Goal: Task Accomplishment & Management: Complete application form

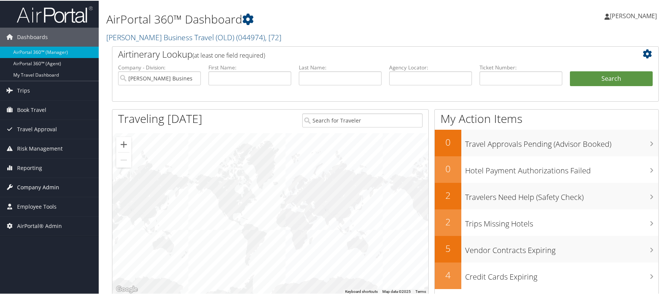
click at [38, 184] on span "Company Admin" at bounding box center [38, 186] width 42 height 19
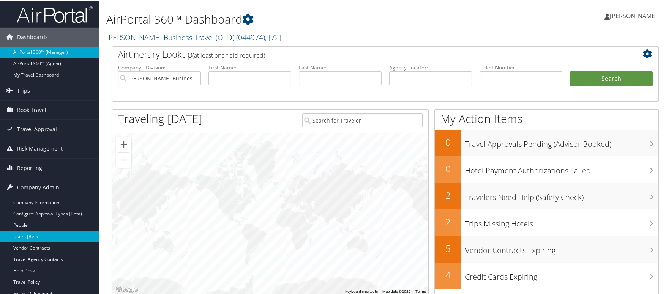
click at [40, 233] on link "Users (Beta)" at bounding box center [49, 235] width 99 height 11
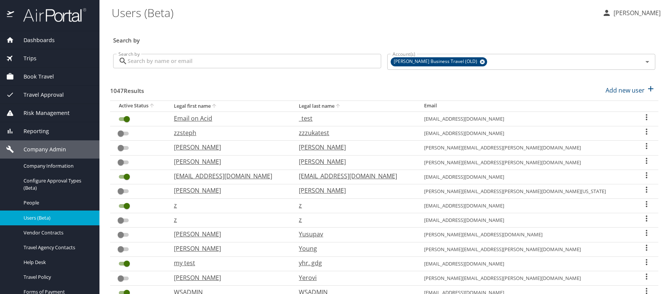
click at [37, 41] on span "Dashboards" at bounding box center [34, 40] width 41 height 8
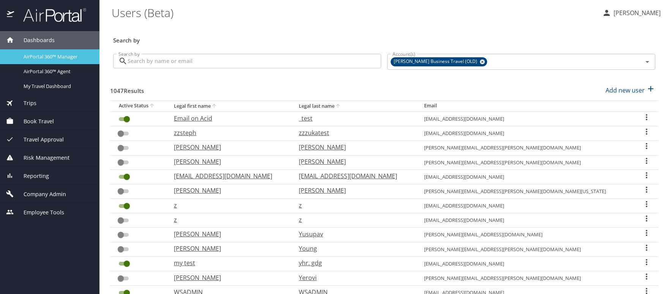
click at [50, 57] on span "AirPortal 360™ Manager" at bounding box center [57, 56] width 67 height 7
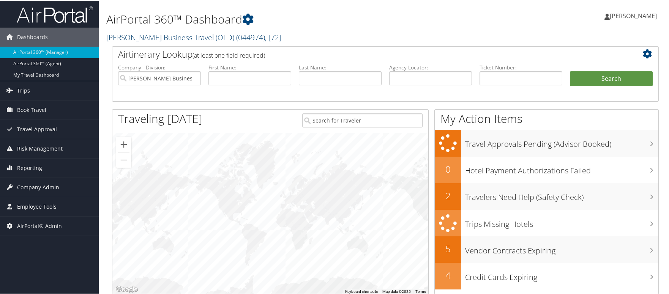
click at [186, 38] on link "Christopherson Business Travel (OLD) ( 044974 ) , [ 72 ]" at bounding box center [193, 36] width 175 height 10
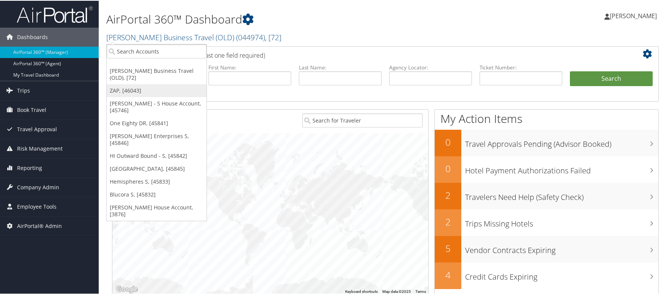
click at [129, 90] on link "ZAP, [46043]" at bounding box center [157, 89] width 100 height 13
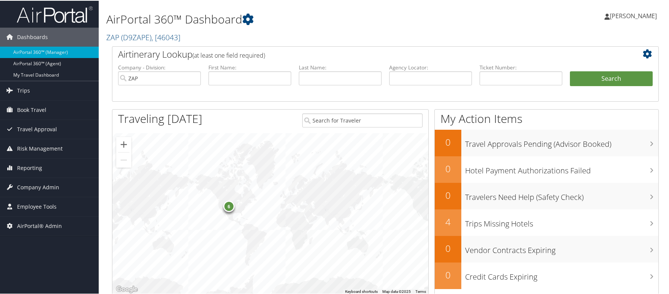
click at [63, 277] on div "Dashboards AirPortal 360™ (Manager) AirPortal 360™ (Agent) My Travel Dashboard …" at bounding box center [336, 247] width 672 height 494
click at [32, 187] on span "Company Admin" at bounding box center [38, 186] width 42 height 19
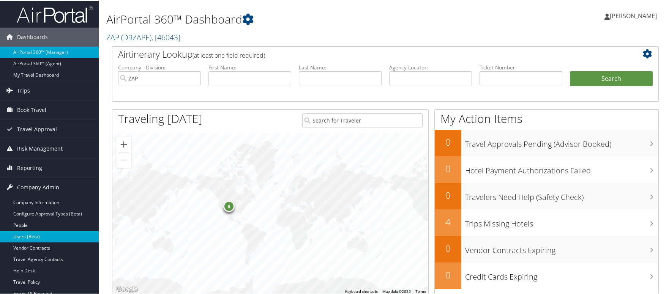
click at [42, 235] on link "Users (Beta)" at bounding box center [49, 235] width 99 height 11
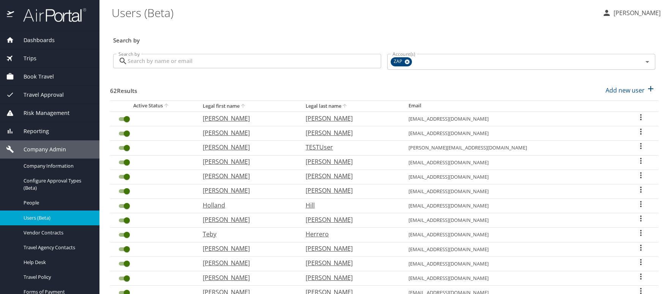
click at [636, 160] on icon "User Search Table" at bounding box center [640, 160] width 9 height 9
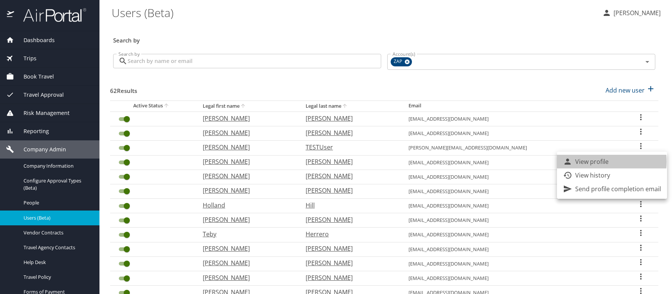
click at [600, 162] on p "View profile" at bounding box center [591, 161] width 33 height 9
select select "US"
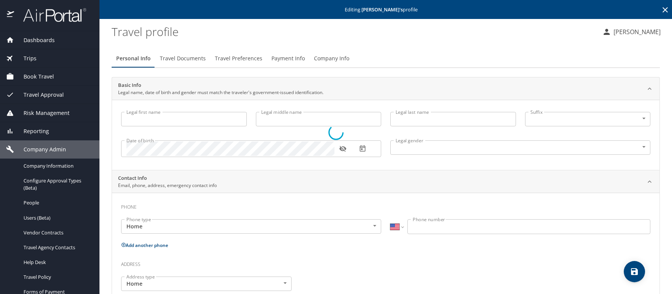
type input "Clinton"
type input "Peter"
type input "[PERSON_NAME]"
type input "Male"
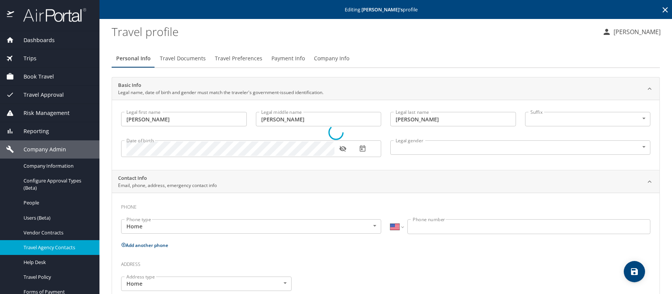
select select "US"
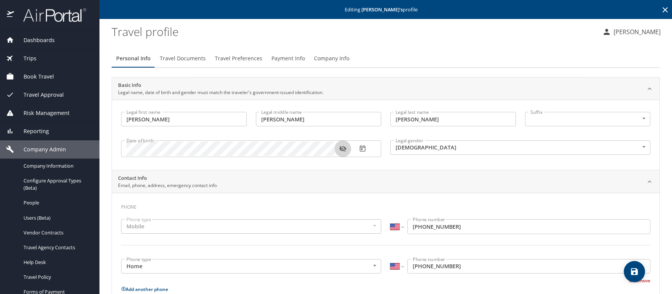
click at [342, 148] on icon "button" at bounding box center [343, 149] width 8 height 8
click at [255, 58] on span "Travel Preferences" at bounding box center [238, 58] width 47 height 9
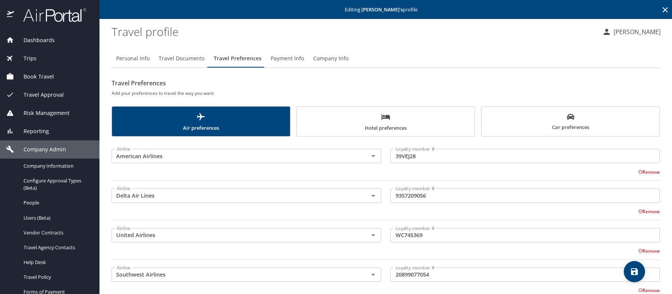
click at [213, 127] on span "Air preferences" at bounding box center [201, 122] width 169 height 20
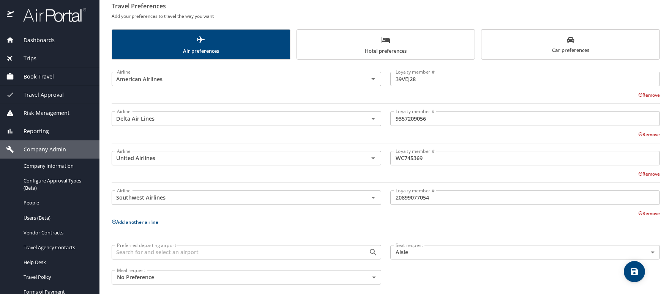
scroll to position [84, 0]
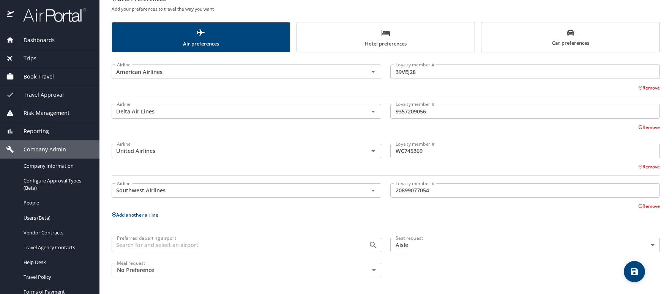
click at [554, 43] on span "Car preferences" at bounding box center [570, 38] width 169 height 19
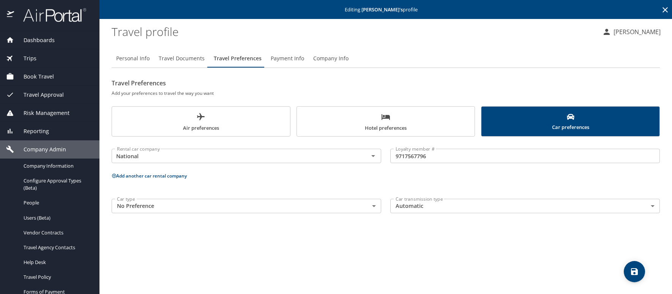
scroll to position [0, 0]
click at [336, 116] on span "Hotel preferences" at bounding box center [385, 122] width 169 height 20
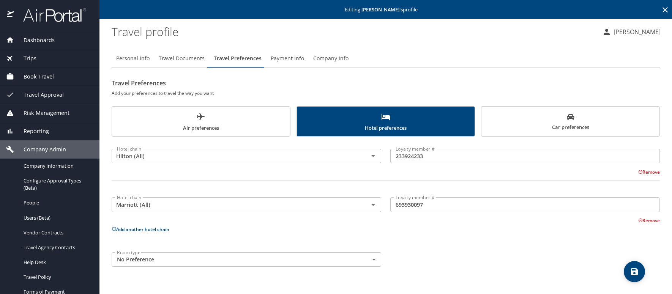
click at [666, 11] on icon at bounding box center [664, 9] width 5 height 5
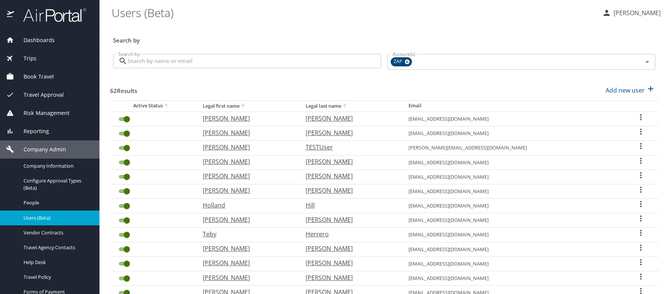
click at [640, 132] on icon "User Search Table" at bounding box center [641, 132] width 2 height 6
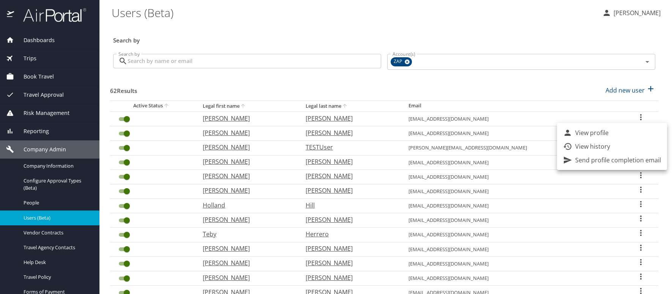
click at [583, 131] on p "View profile" at bounding box center [591, 132] width 33 height 9
select select "US"
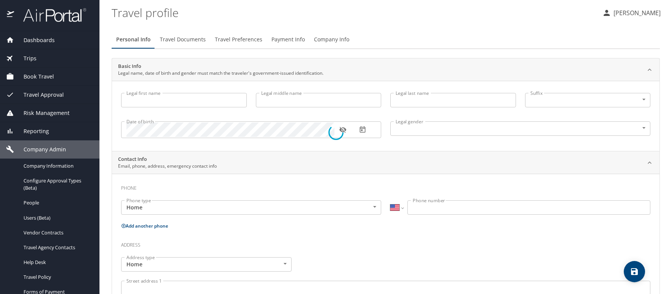
type input "[PERSON_NAME]"
type input "Cordell"
type input "[PERSON_NAME]"
type input "[DEMOGRAPHIC_DATA]"
select select "US"
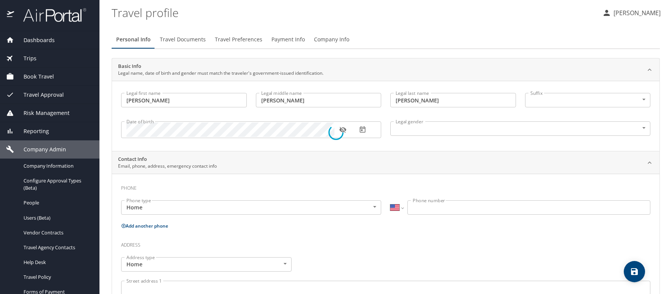
select select "US"
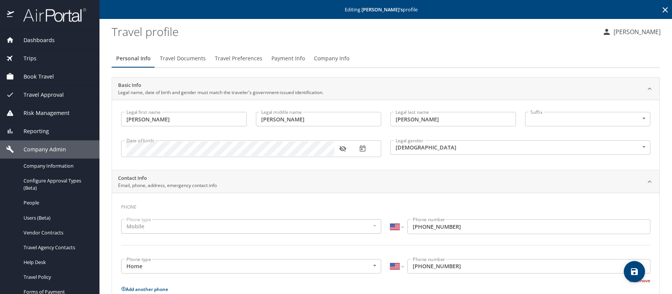
click at [343, 148] on icon "button" at bounding box center [343, 149] width 8 height 8
click at [249, 58] on span "Travel Preferences" at bounding box center [238, 58] width 47 height 9
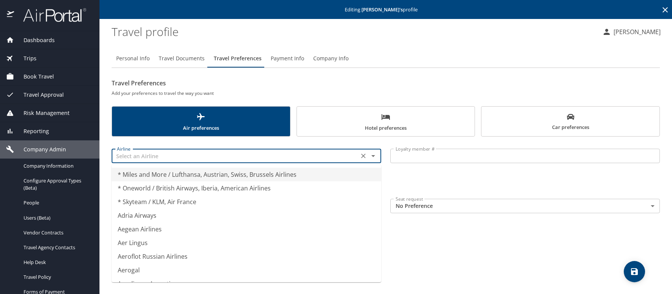
click at [156, 157] on input "text" at bounding box center [235, 156] width 242 height 10
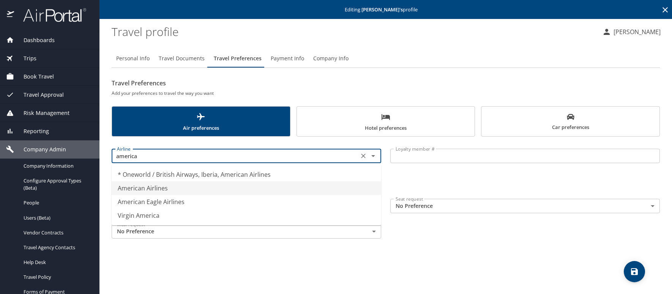
click at [168, 189] on li "American Airlines" at bounding box center [246, 188] width 269 height 14
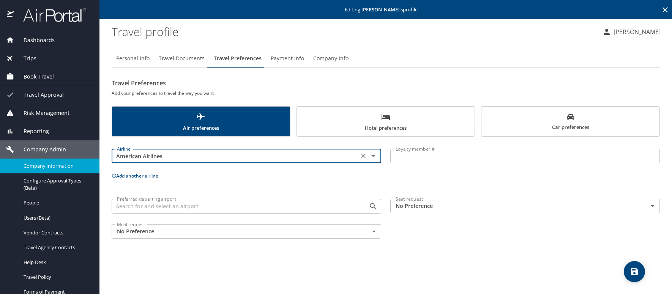
type input "American Airlines"
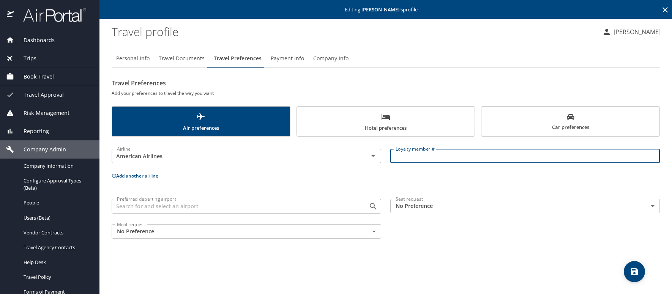
click at [420, 158] on input "Loyalty member #" at bounding box center [524, 156] width 269 height 14
paste input "7BED96"
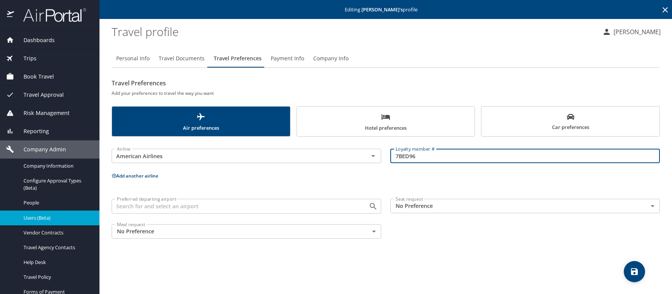
type input "7BED96"
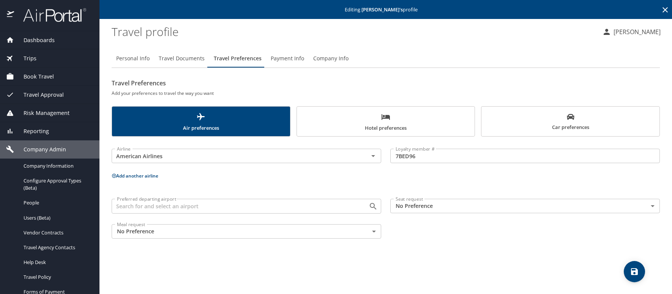
click at [429, 120] on span "Hotel preferences" at bounding box center [385, 122] width 169 height 20
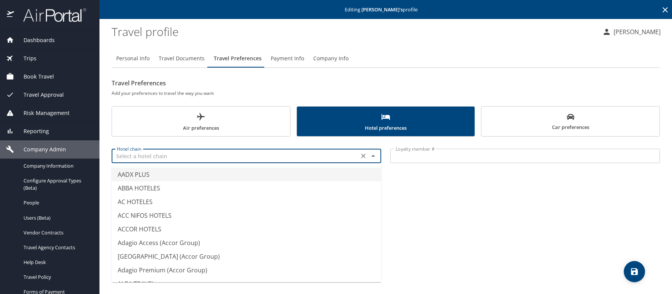
click at [125, 154] on input "text" at bounding box center [235, 156] width 242 height 10
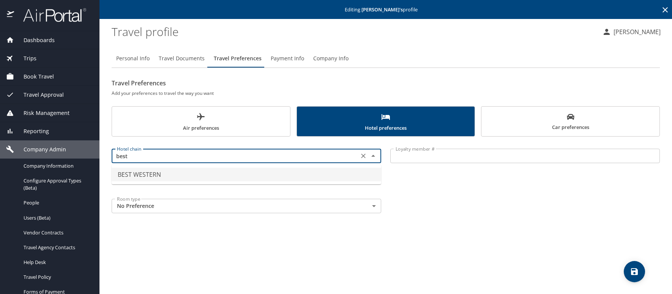
click at [170, 173] on li "BEST WESTERN" at bounding box center [246, 175] width 269 height 14
type input "BEST WESTERN"
click at [400, 159] on input "Loyalty member #" at bounding box center [524, 156] width 269 height 14
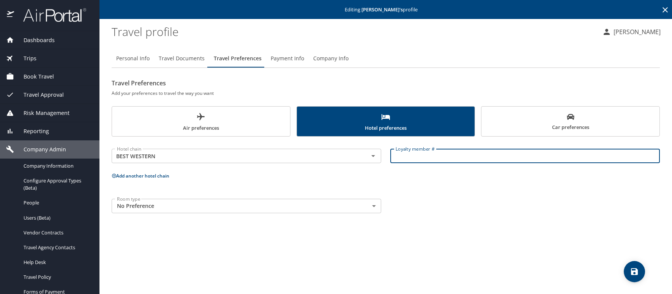
drag, startPoint x: 436, startPoint y: 156, endPoint x: 432, endPoint y: 159, distance: 4.3
click at [434, 160] on input "Loyalty member #" at bounding box center [524, 156] width 269 height 14
paste input "6006637641910534"
type input "6006637641910534"
click at [112, 175] on icon at bounding box center [114, 175] width 5 height 5
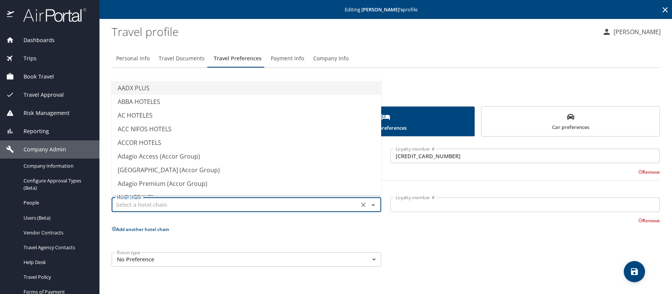
click at [130, 203] on input "text" at bounding box center [235, 205] width 242 height 10
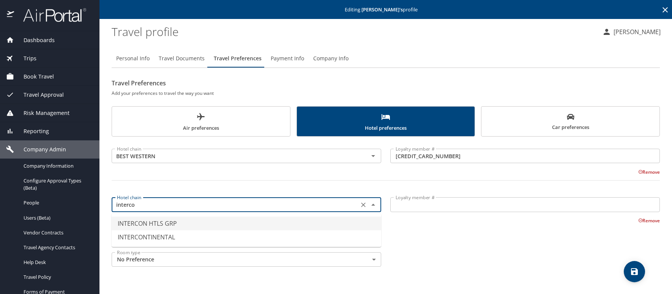
click at [148, 220] on li "INTERCON HTLS GRP" at bounding box center [246, 224] width 269 height 14
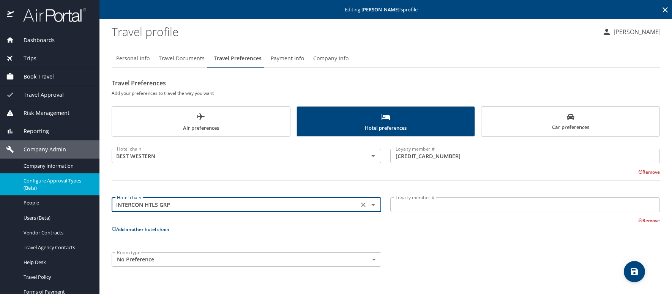
type input "INTERCON HTLS GRP"
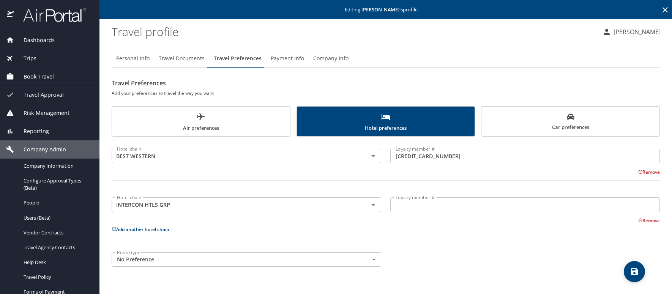
click at [402, 209] on input "Loyalty member #" at bounding box center [524, 204] width 269 height 14
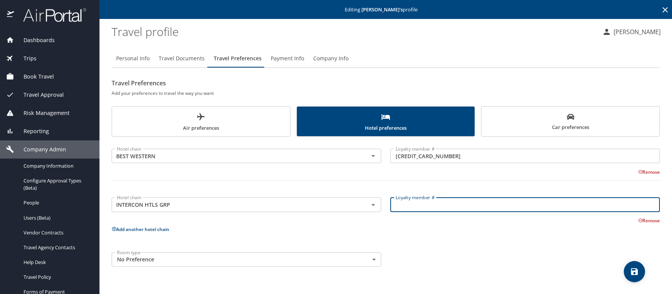
paste input "361633218"
type input "361633218"
click at [115, 228] on icon at bounding box center [114, 229] width 5 height 5
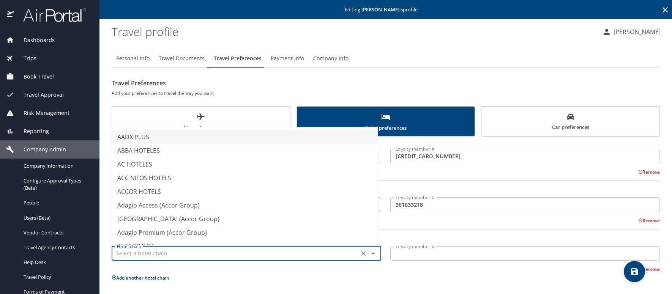
click at [139, 256] on input "text" at bounding box center [235, 254] width 242 height 10
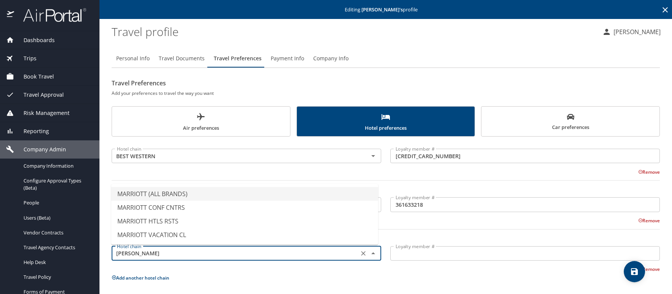
click at [171, 195] on li "MARRIOTT (ALL BRANDS)" at bounding box center [244, 194] width 267 height 14
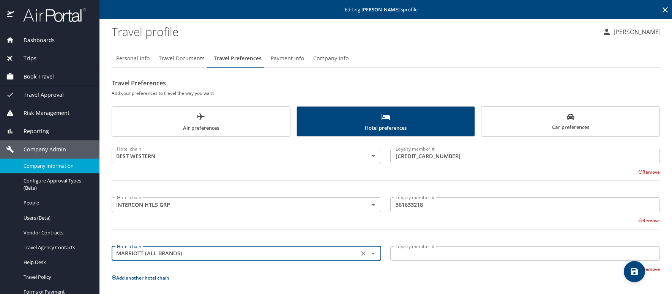
type input "MARRIOTT (ALL BRANDS)"
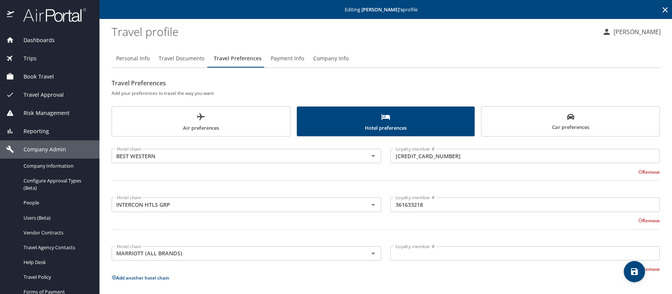
drag, startPoint x: 402, startPoint y: 259, endPoint x: 397, endPoint y: 254, distance: 7.5
click at [402, 258] on input "Loyalty member #" at bounding box center [524, 253] width 269 height 14
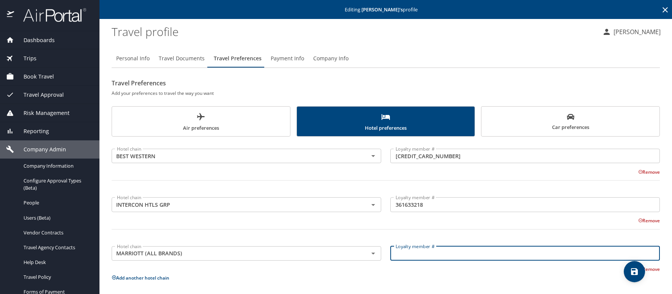
paste input "350411760"
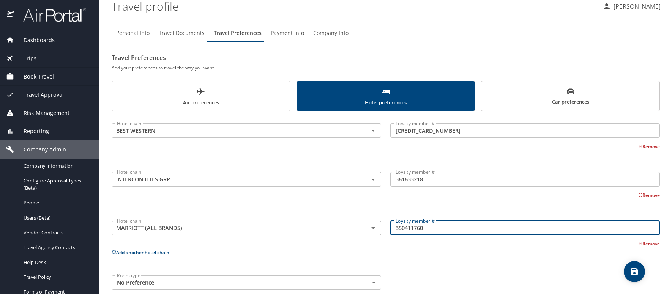
scroll to position [38, 0]
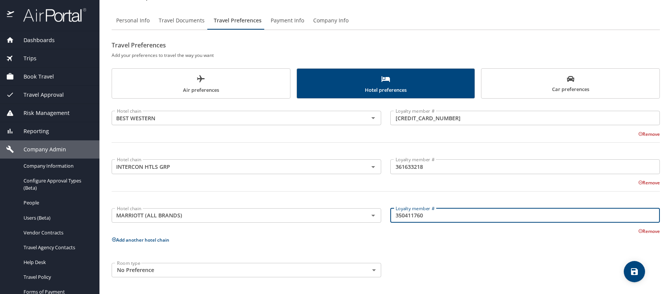
type input "350411760"
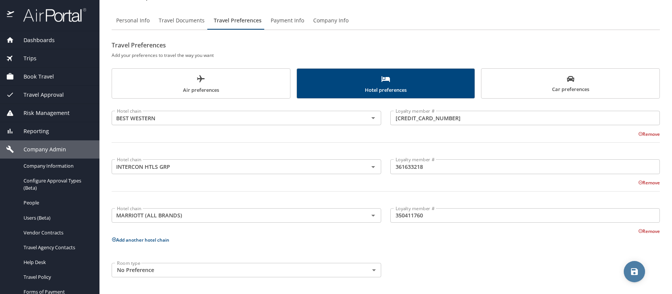
click at [632, 270] on icon "save" at bounding box center [634, 271] width 9 height 9
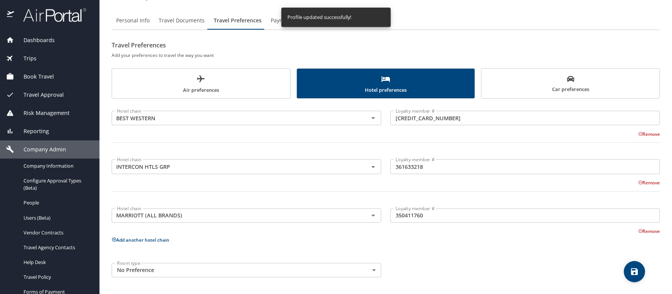
click at [175, 21] on span "Travel Documents" at bounding box center [182, 20] width 46 height 9
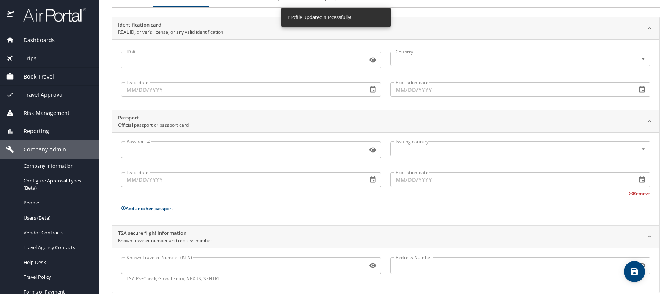
scroll to position [72, 0]
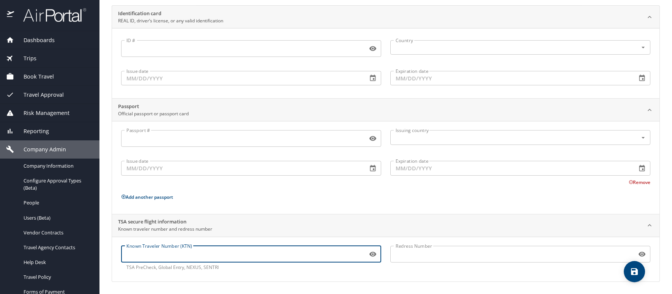
click at [154, 257] on input "Known Traveler Number (KTN)" at bounding box center [242, 254] width 243 height 14
paste input "TT112VXY"
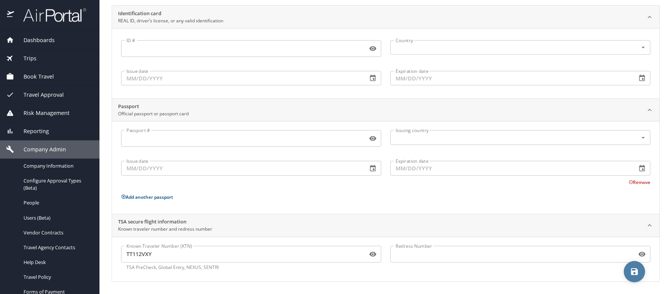
click at [638, 268] on icon "save" at bounding box center [634, 271] width 9 height 9
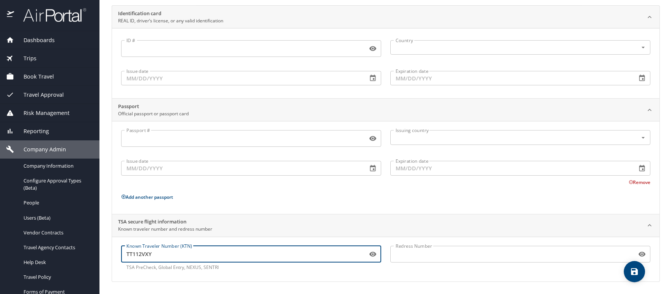
click at [152, 254] on input "TT112VXY" at bounding box center [242, 254] width 243 height 14
type input "TT112VXY7"
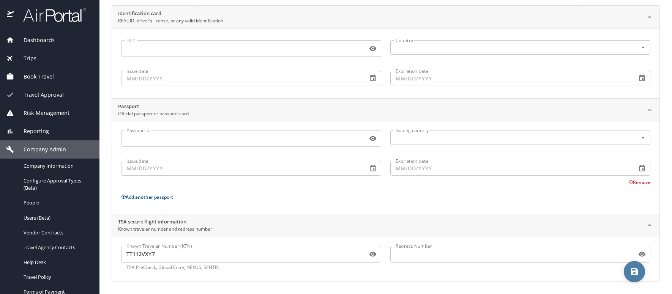
click at [636, 269] on icon "save" at bounding box center [634, 271] width 7 height 7
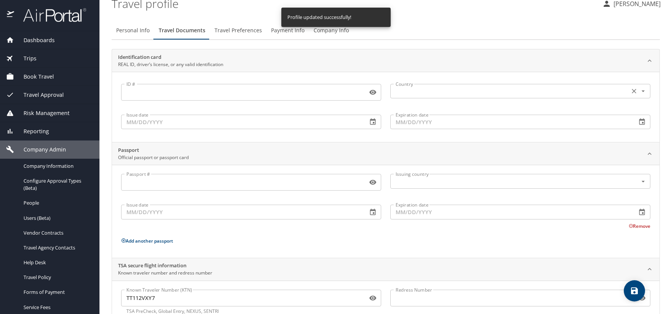
scroll to position [0, 0]
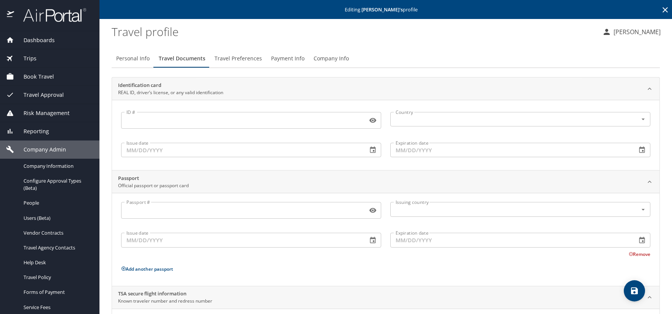
click at [662, 9] on icon at bounding box center [664, 9] width 5 height 5
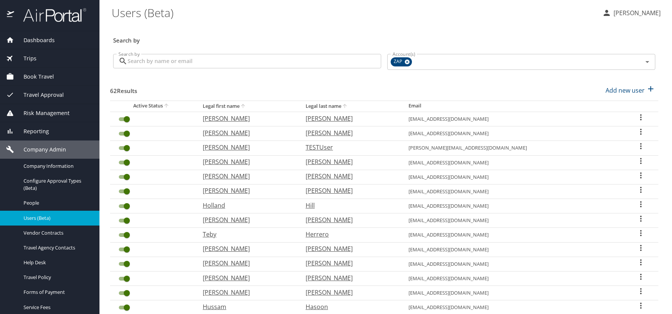
click at [636, 117] on icon "User Search Table" at bounding box center [640, 117] width 9 height 9
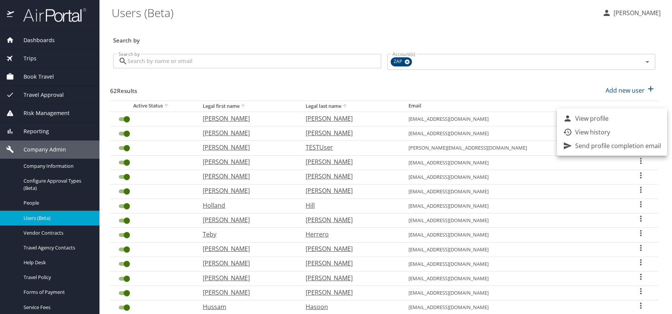
click at [589, 120] on p "View profile" at bounding box center [591, 118] width 33 height 9
select select "US"
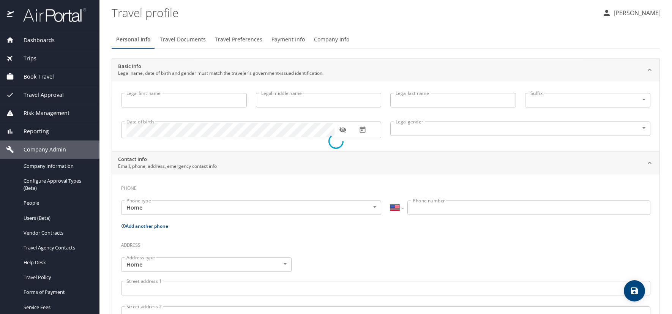
type input "[PERSON_NAME]"
type input "William"
type input "[PERSON_NAME]"
type input "[DEMOGRAPHIC_DATA]"
select select "US"
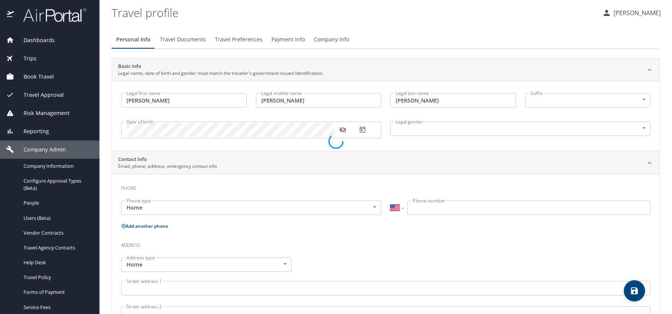
select select "US"
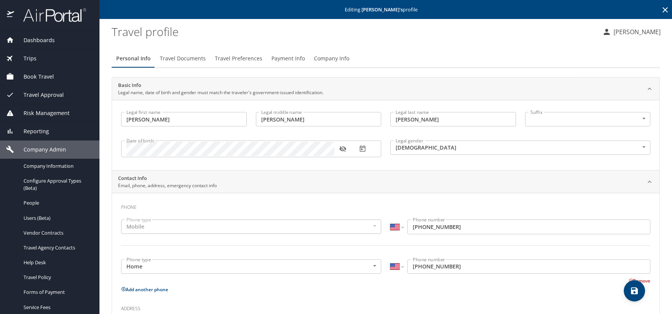
click at [343, 148] on icon "button" at bounding box center [342, 149] width 7 height 6
click at [343, 148] on icon "button" at bounding box center [342, 148] width 7 height 5
click at [660, 7] on icon at bounding box center [664, 9] width 9 height 9
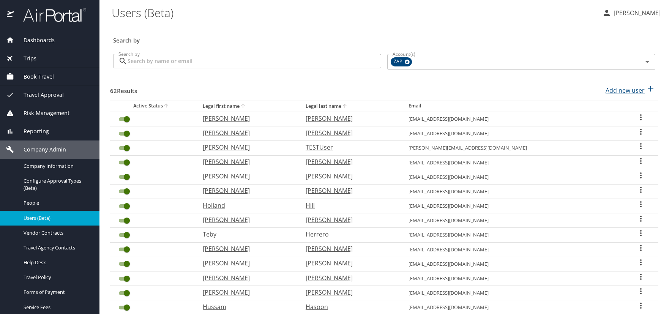
click at [627, 92] on p "Add new user" at bounding box center [624, 90] width 39 height 9
select select "US"
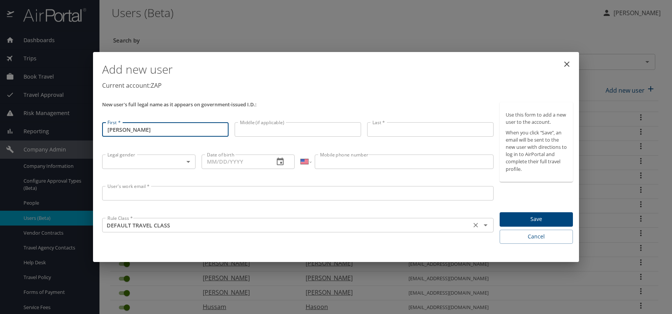
type input "[PERSON_NAME]"
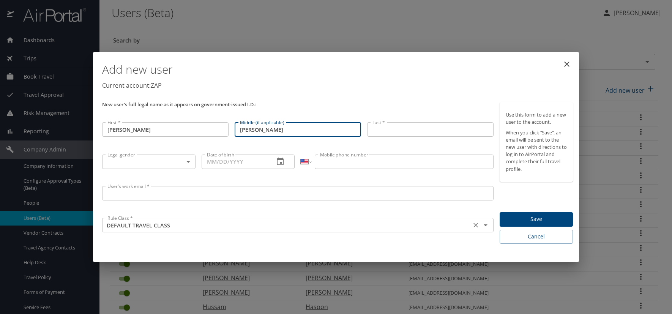
type input "Gerald"
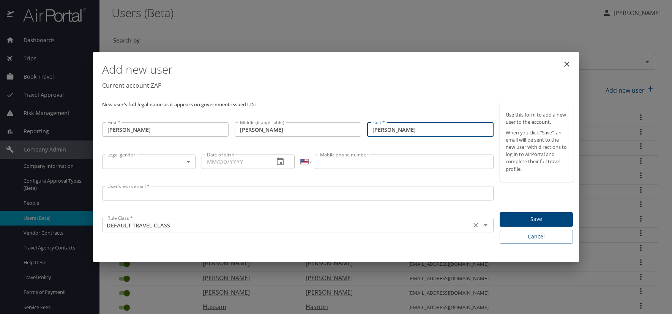
type input "J"
type input "[PERSON_NAME]"
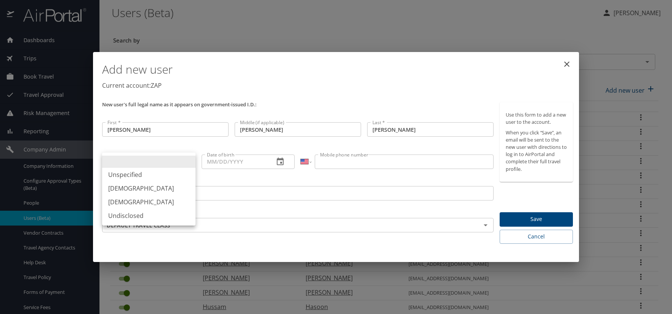
click at [191, 164] on body "Dashboards AirPortal 360™ Manager AirPortal 360™ Agent My Travel Dashboard Trip…" at bounding box center [336, 157] width 672 height 314
click at [143, 186] on li "[DEMOGRAPHIC_DATA]" at bounding box center [148, 188] width 93 height 14
type input "[DEMOGRAPHIC_DATA]"
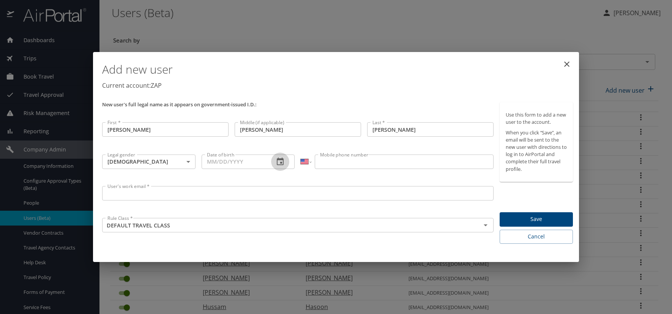
click at [279, 162] on icon "button" at bounding box center [280, 161] width 9 height 9
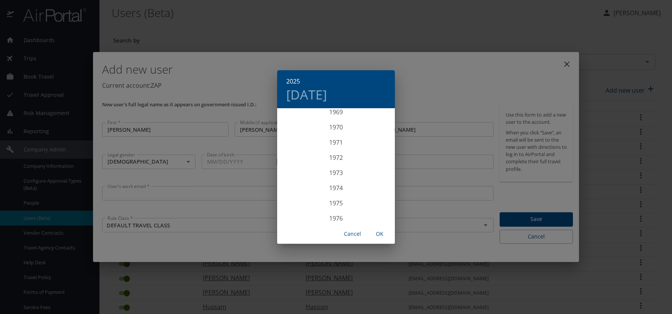
scroll to position [1070, 0]
click at [336, 198] on div "1975" at bounding box center [336, 199] width 118 height 15
click at [296, 122] on div "Jan" at bounding box center [296, 123] width 39 height 28
drag, startPoint x: 367, startPoint y: 161, endPoint x: 376, endPoint y: 171, distance: 13.2
click at [367, 161] on p "10" at bounding box center [366, 162] width 5 height 5
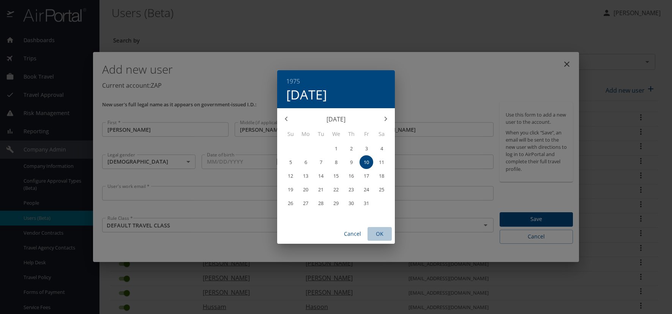
click at [381, 231] on span "OK" at bounding box center [379, 233] width 18 height 9
type input "01/10/1975"
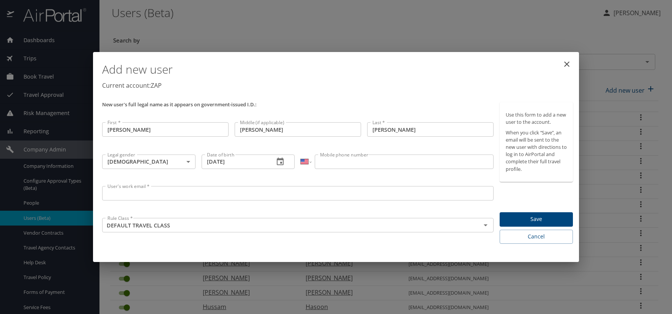
click at [345, 162] on input "Mobile phone number" at bounding box center [404, 161] width 178 height 14
type input "(720) 234-7729"
click at [195, 193] on input "User's work email *" at bounding box center [297, 193] width 391 height 14
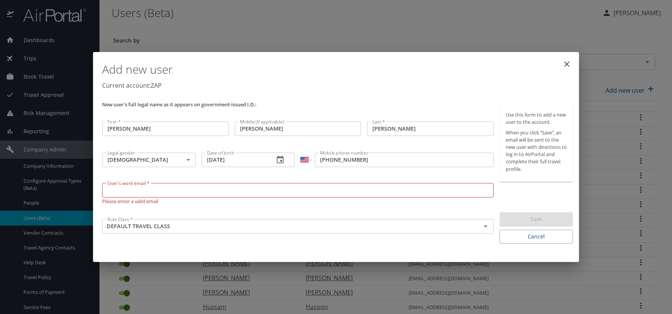
click at [120, 191] on input "User's work email *" at bounding box center [297, 190] width 391 height 14
paste input "JACOBSR.AT.ZAPECS.COM"
click at [140, 189] on input "JACOBSR.AT.ZAPECS.COM" at bounding box center [297, 190] width 391 height 14
type input "[EMAIL_ADDRESS][DOMAIN_NAME]"
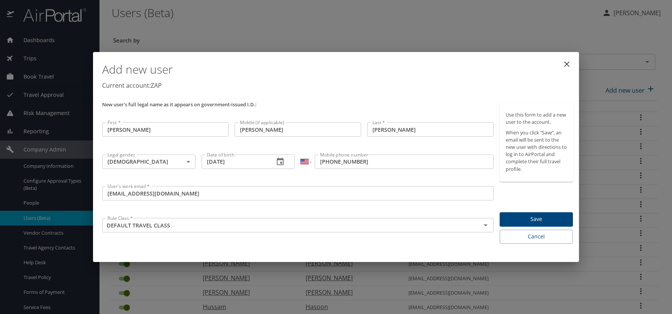
click at [411, 79] on h1 "Add new user" at bounding box center [337, 69] width 471 height 23
click at [540, 217] on span "Save" at bounding box center [535, 218] width 61 height 9
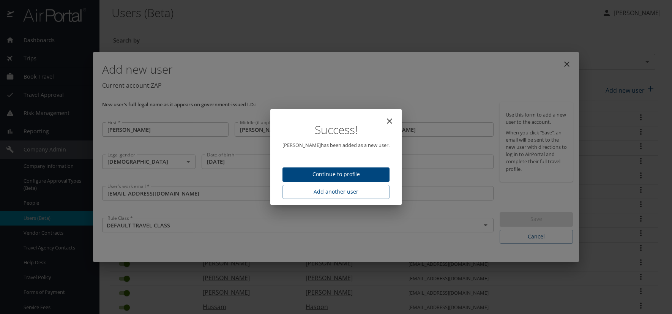
click at [348, 176] on span "Continue to profile" at bounding box center [335, 174] width 95 height 9
select select "US"
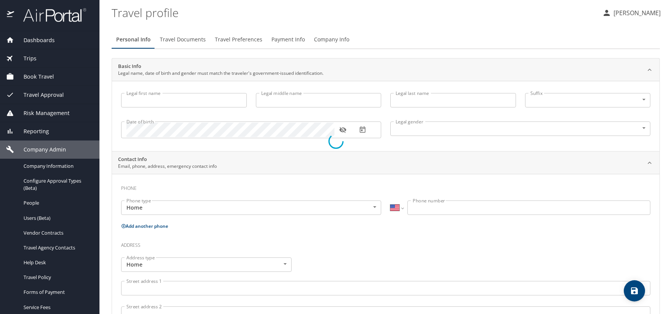
type input "[PERSON_NAME]"
type input "Gerald"
type input "[PERSON_NAME]"
type input "[DEMOGRAPHIC_DATA]"
select select "US"
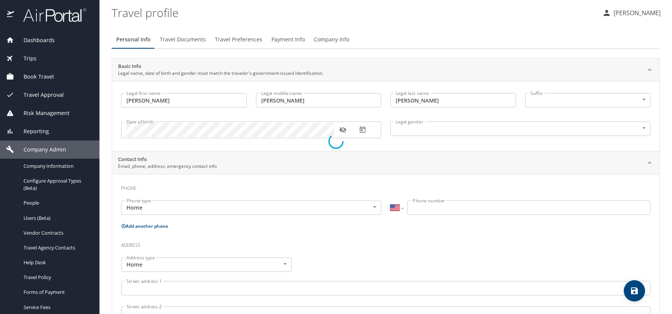
select select "US"
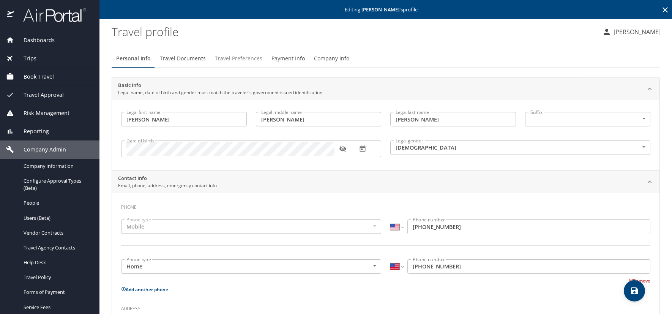
click at [244, 57] on span "Travel Preferences" at bounding box center [238, 58] width 47 height 9
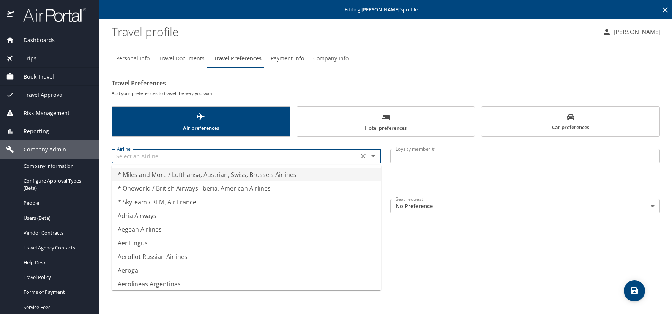
click at [129, 159] on input "text" at bounding box center [235, 156] width 242 height 10
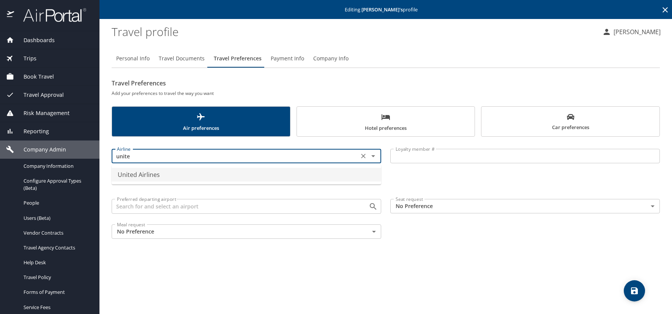
click at [192, 178] on li "United Airlines" at bounding box center [246, 175] width 269 height 14
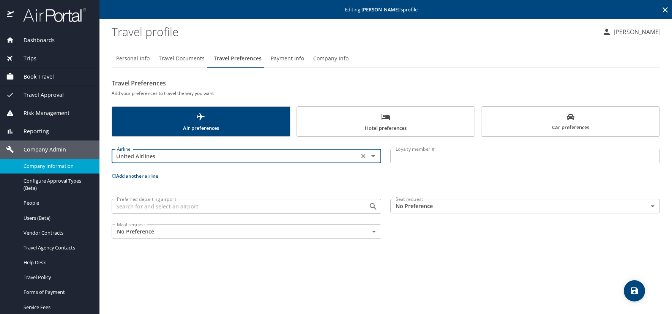
type input "United Airlines"
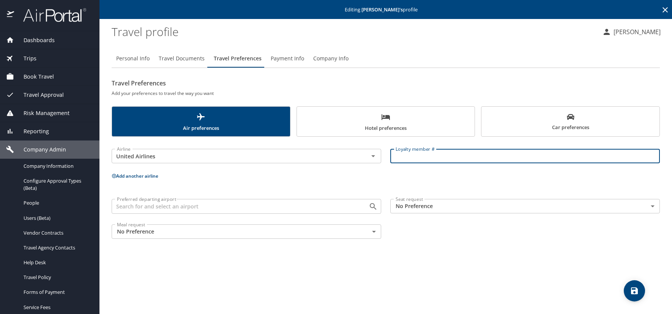
click at [399, 156] on input "Loyalty member #" at bounding box center [524, 156] width 269 height 14
paste input "ACH44782"
type input "ACH44782"
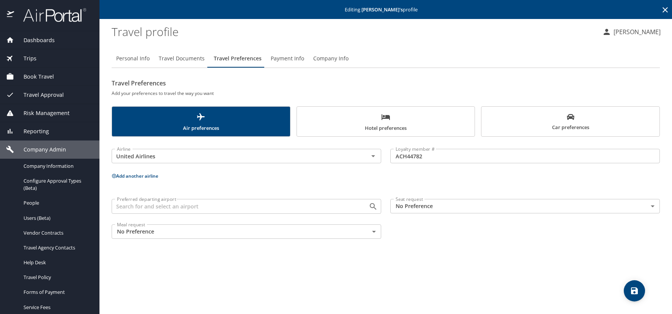
click at [114, 175] on icon at bounding box center [114, 176] width 4 height 4
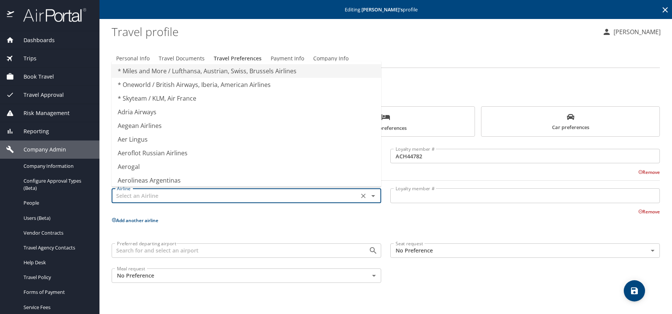
click at [130, 195] on input "text" at bounding box center [235, 196] width 242 height 10
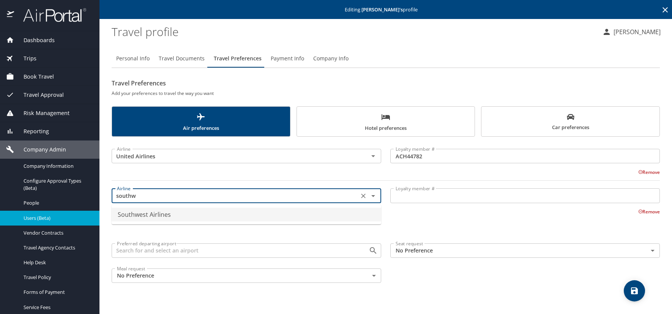
drag, startPoint x: 123, startPoint y: 216, endPoint x: 73, endPoint y: 213, distance: 49.8
click at [122, 216] on li "Southwest Airlines" at bounding box center [246, 215] width 269 height 14
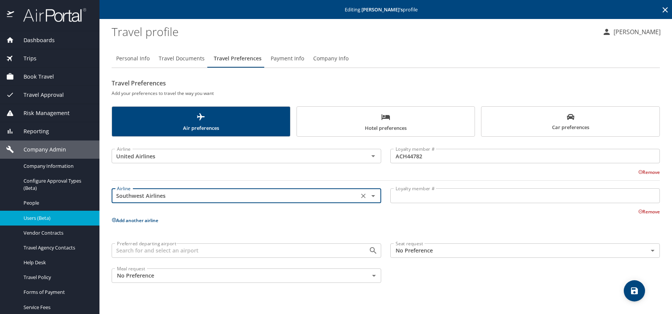
type input "Southwest Airlines"
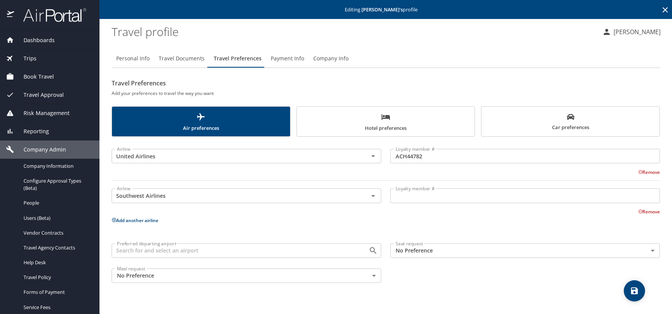
drag, startPoint x: 425, startPoint y: 192, endPoint x: 420, endPoint y: 183, distance: 10.4
click at [425, 192] on input "Loyalty member #" at bounding box center [524, 195] width 269 height 14
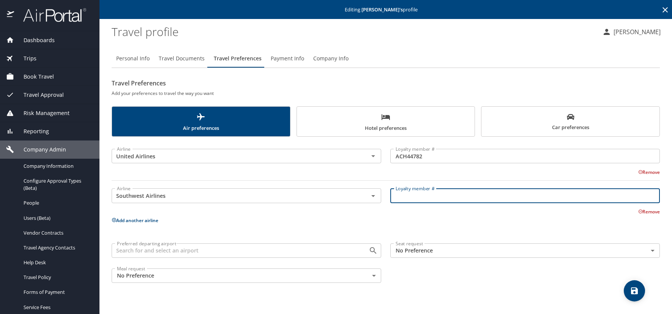
paste input "1019494582"
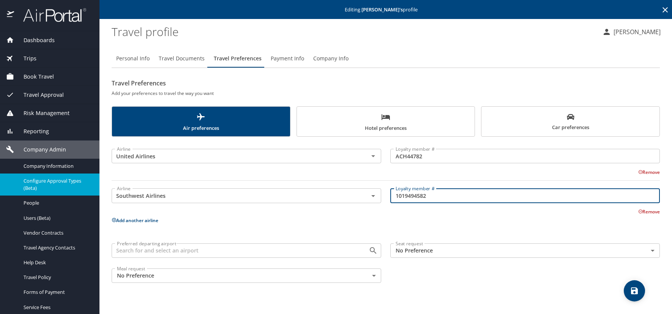
type input "1019494582"
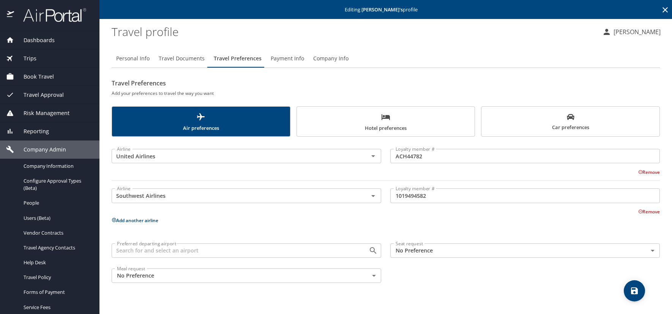
click at [114, 219] on icon at bounding box center [114, 220] width 4 height 4
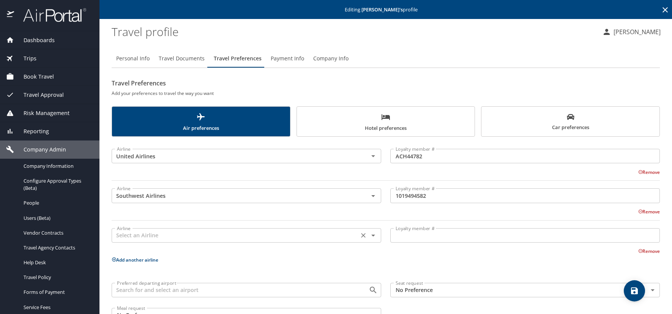
click at [151, 240] on input "text" at bounding box center [235, 235] width 242 height 10
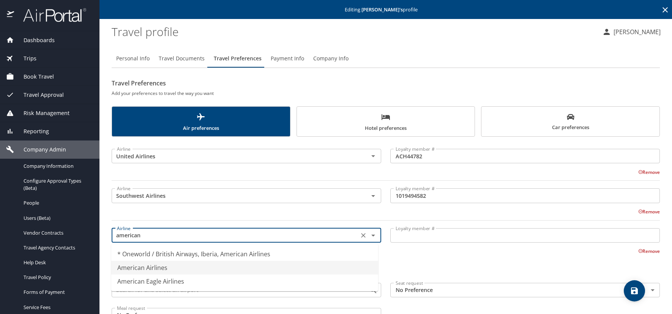
click at [168, 263] on li "American Airlines" at bounding box center [244, 268] width 267 height 14
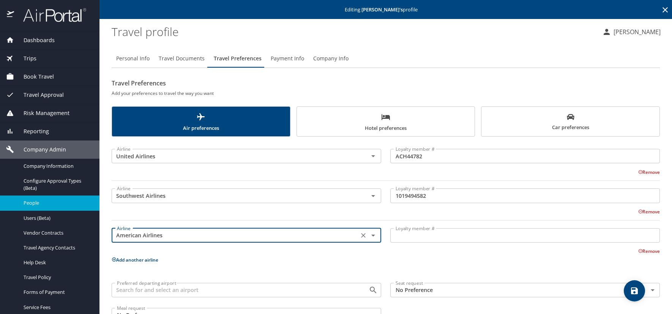
type input "American Airlines"
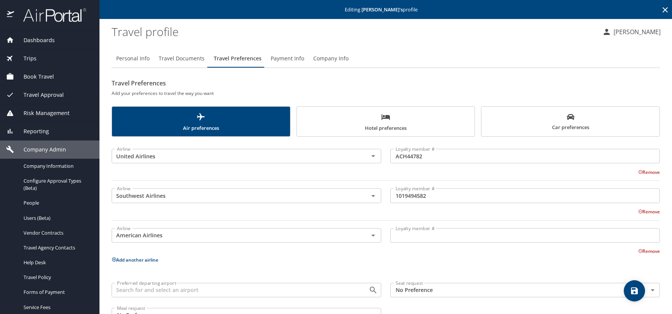
click at [406, 236] on input "Loyalty member #" at bounding box center [524, 235] width 269 height 14
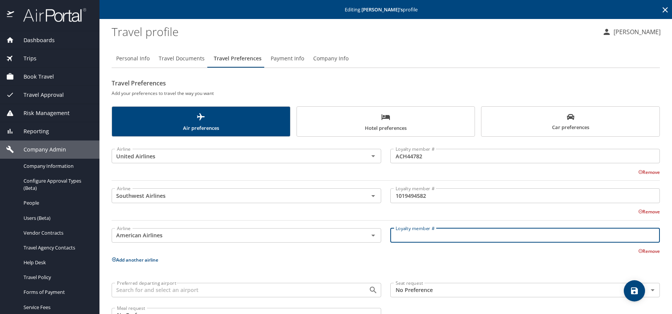
paste input "950E7V4"
type input "950E7V4"
click at [634, 291] on icon "save" at bounding box center [634, 290] width 9 height 9
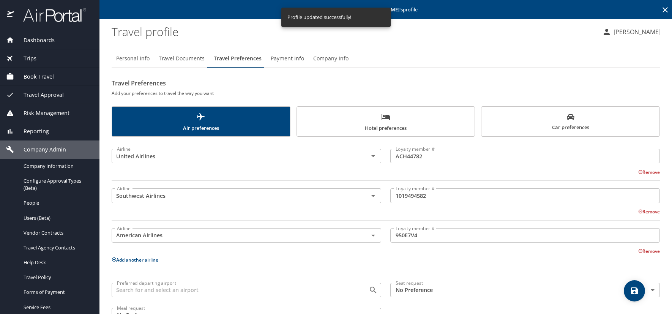
click at [550, 118] on span "Car preferences" at bounding box center [570, 122] width 169 height 19
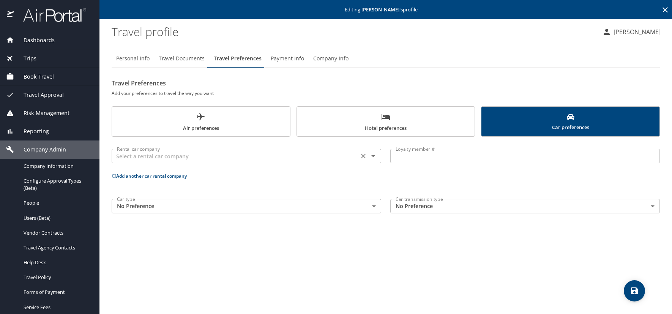
click at [142, 156] on input "text" at bounding box center [235, 156] width 242 height 10
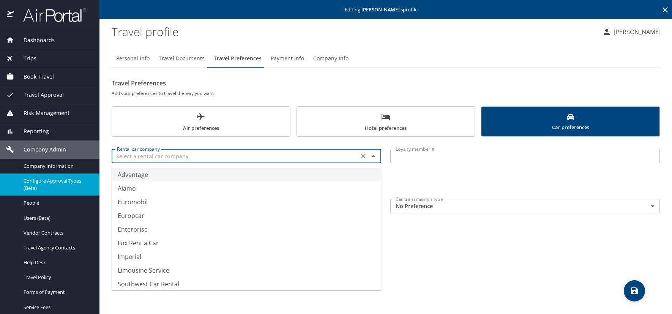
type input "Advantage"
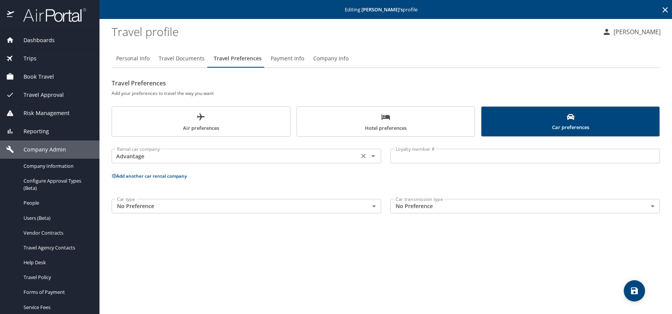
click at [207, 149] on div "Advantage Rental car company" at bounding box center [246, 156] width 269 height 14
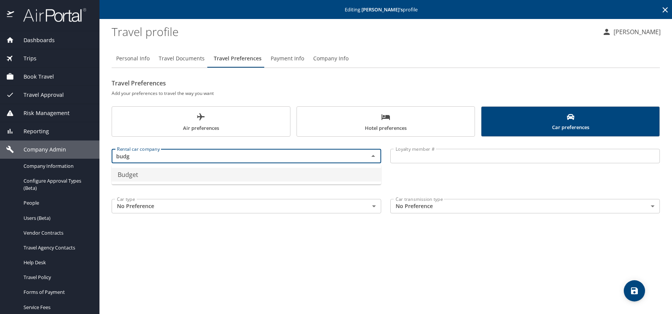
click at [152, 175] on li "Budget" at bounding box center [246, 175] width 269 height 14
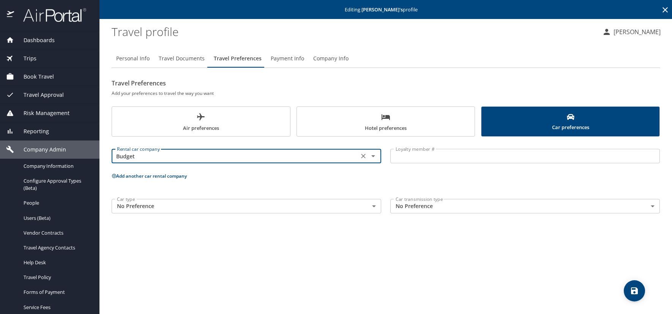
type input "Budget"
click at [408, 154] on input "Loyalty member #" at bounding box center [524, 156] width 269 height 14
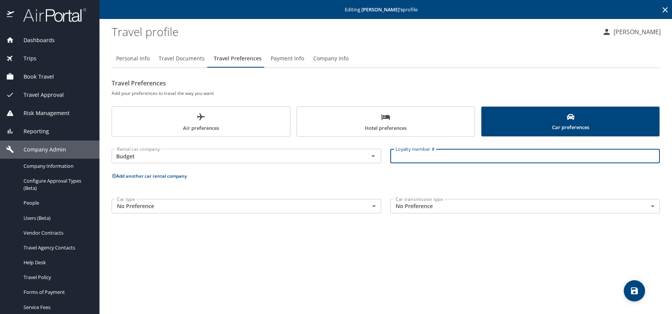
click at [405, 159] on input "Loyalty member #" at bounding box center [524, 156] width 269 height 14
paste input "GS052Y"
type input "GS052Y"
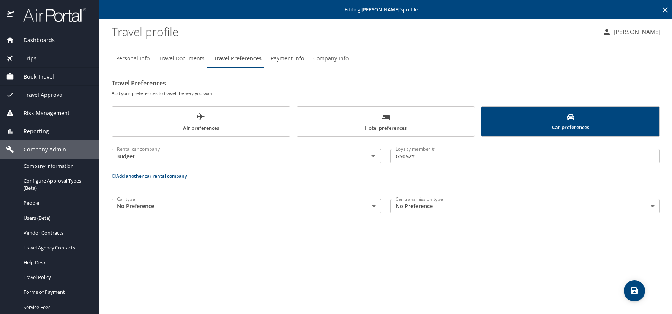
click at [113, 176] on icon at bounding box center [114, 176] width 4 height 4
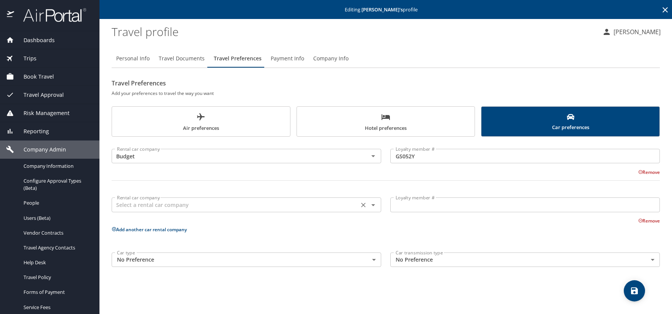
click at [144, 201] on input "text" at bounding box center [235, 205] width 242 height 10
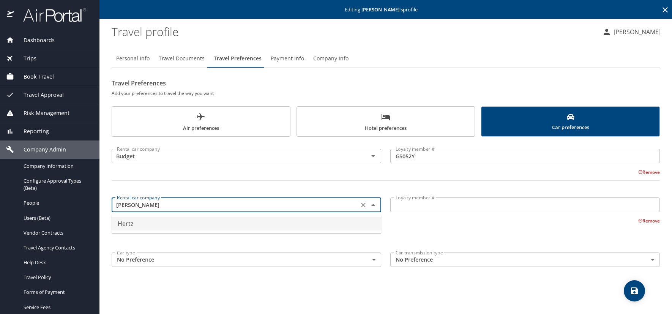
click at [168, 225] on li "Hertz" at bounding box center [246, 224] width 269 height 14
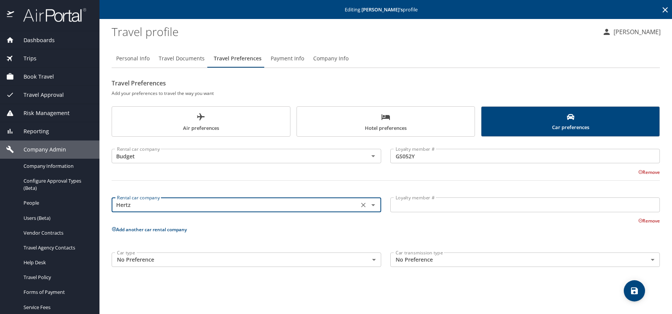
type input "Hertz"
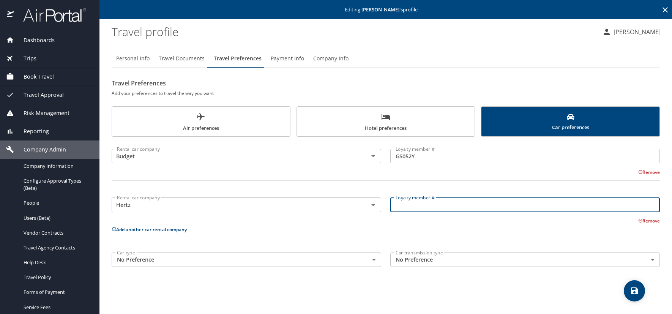
click at [454, 211] on input "Loyalty member #" at bounding box center [524, 204] width 269 height 14
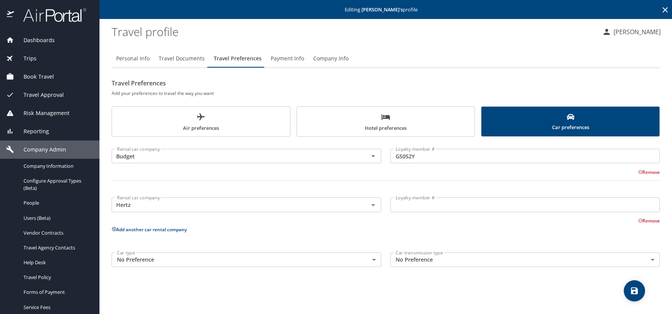
click at [424, 211] on input "Loyalty member #" at bounding box center [524, 204] width 269 height 14
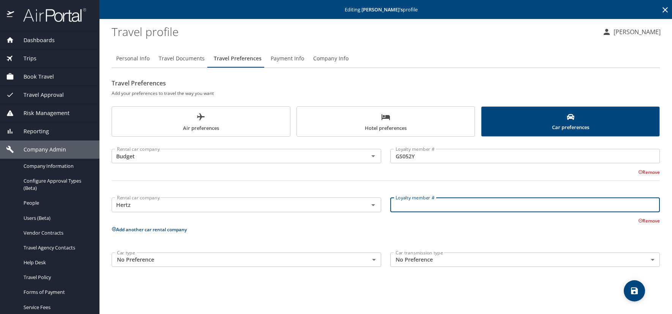
paste input "29645289"
type input "29645289"
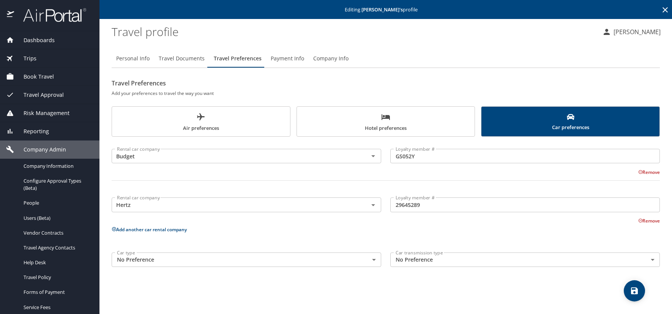
click at [113, 228] on icon at bounding box center [114, 229] width 5 height 5
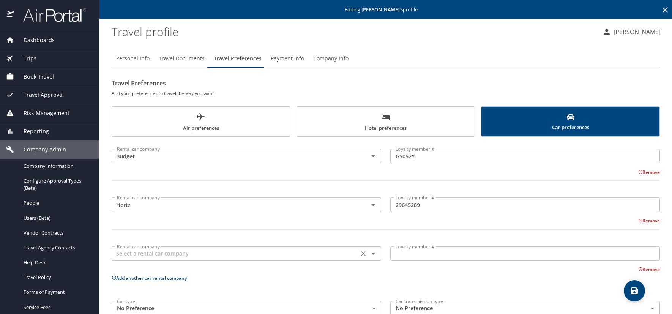
click at [120, 252] on input "text" at bounding box center [235, 254] width 242 height 10
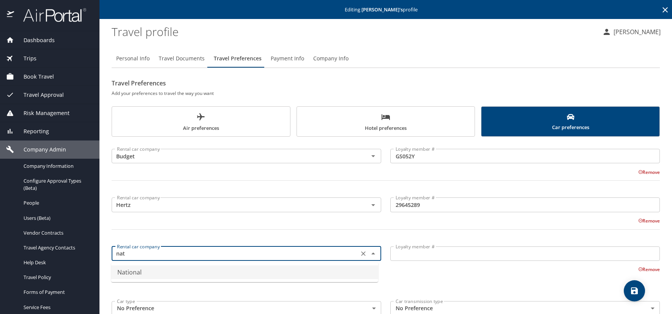
click at [146, 276] on li "National" at bounding box center [244, 272] width 267 height 14
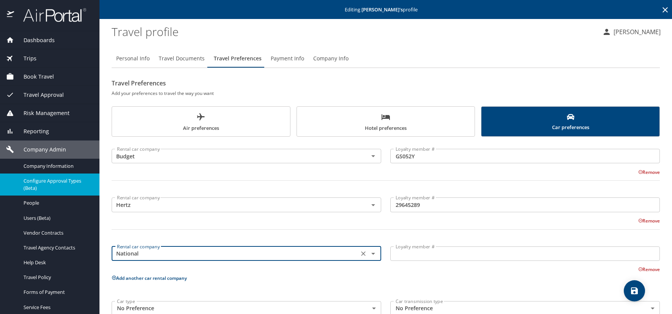
type input "National"
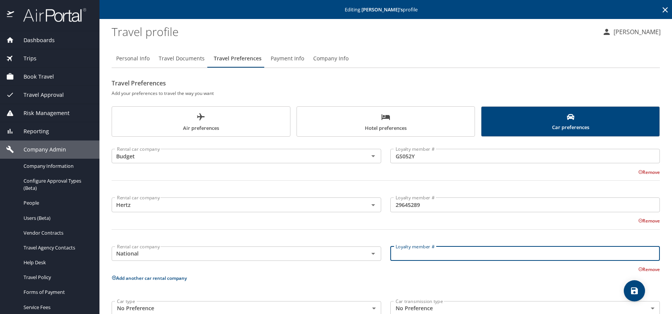
click at [407, 257] on input "Loyalty member #" at bounding box center [524, 253] width 269 height 14
paste input "928804424."
type input "928804424."
click at [635, 287] on icon "save" at bounding box center [634, 290] width 9 height 9
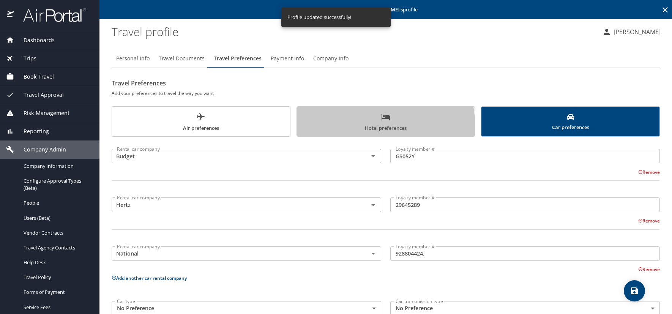
click at [342, 126] on span "Hotel preferences" at bounding box center [385, 122] width 169 height 20
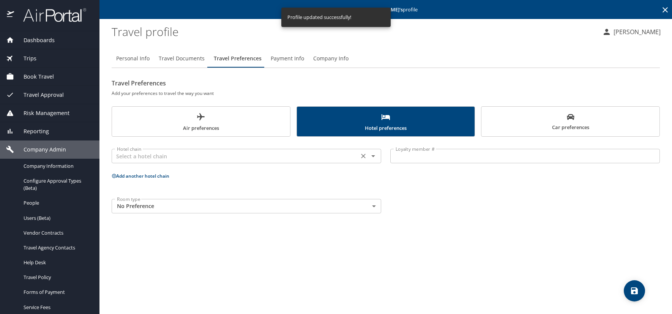
click at [142, 156] on input "text" at bounding box center [235, 156] width 242 height 10
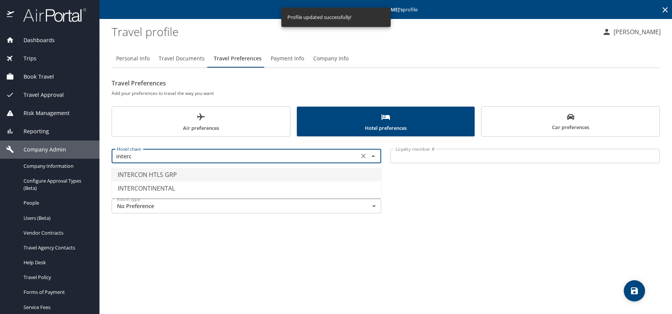
click at [176, 178] on li "INTERCON HTLS GRP" at bounding box center [246, 175] width 269 height 14
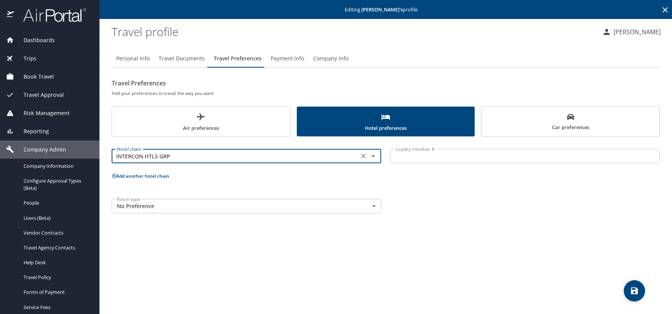
type input "INTERCON HTLS GRP"
click at [408, 157] on input "Loyalty member #" at bounding box center [524, 156] width 269 height 14
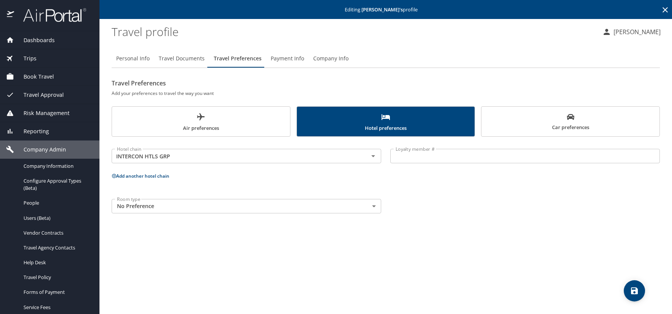
click at [417, 157] on input "Loyalty member #" at bounding box center [524, 156] width 269 height 14
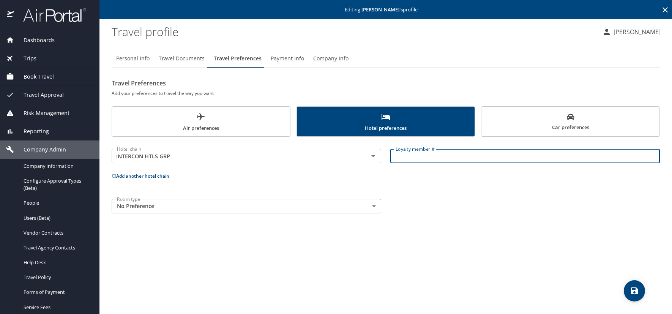
paste input "269246492"
type input "269246492"
click at [111, 177] on main "Editing Richard Jacobs 's profile Travel profile Kelly Heinz Personal Info Trav…" at bounding box center [385, 157] width 572 height 314
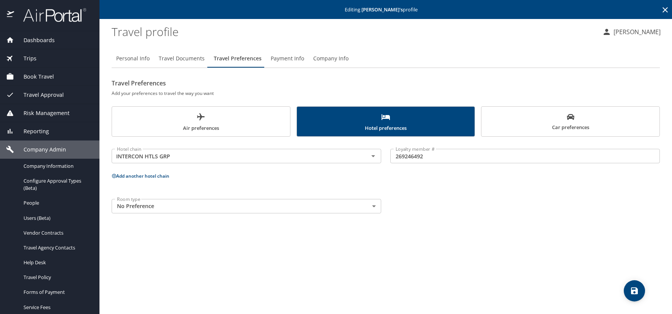
click at [114, 176] on icon at bounding box center [114, 176] width 4 height 4
click at [120, 207] on input "text" at bounding box center [235, 205] width 242 height 10
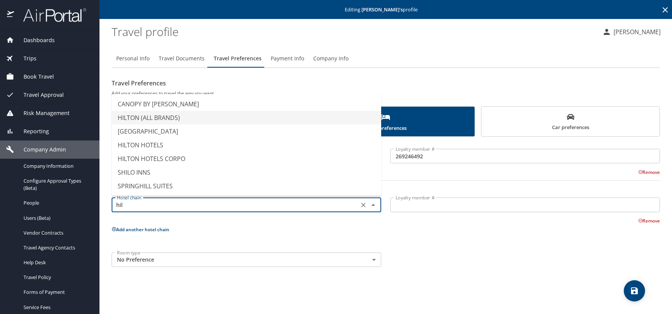
click at [140, 115] on li "HILTON (ALL BRANDS)" at bounding box center [246, 118] width 269 height 14
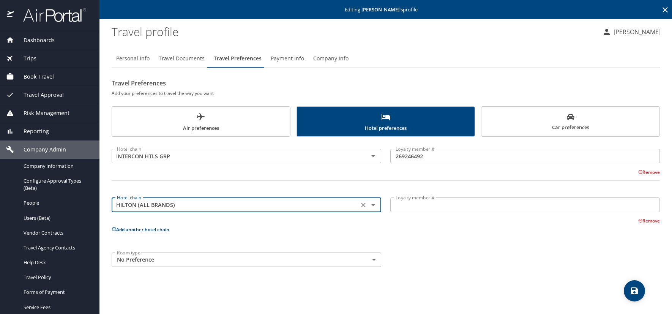
type input "HILTON (ALL BRANDS)"
click at [405, 203] on input "Loyalty member #" at bounding box center [524, 204] width 269 height 14
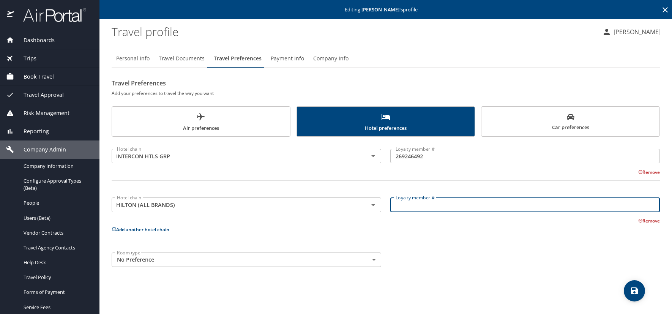
paste input "243432642."
type input "243432642"
click at [115, 229] on icon at bounding box center [114, 229] width 5 height 5
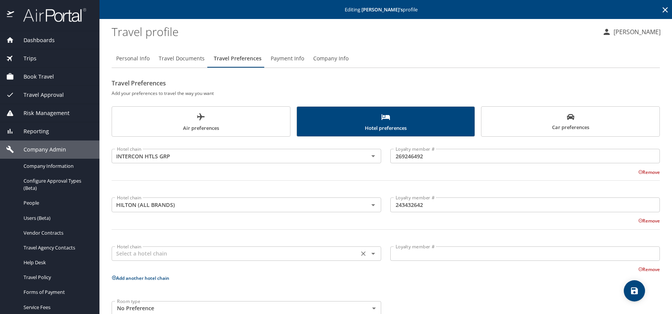
click at [140, 249] on input "text" at bounding box center [235, 254] width 242 height 10
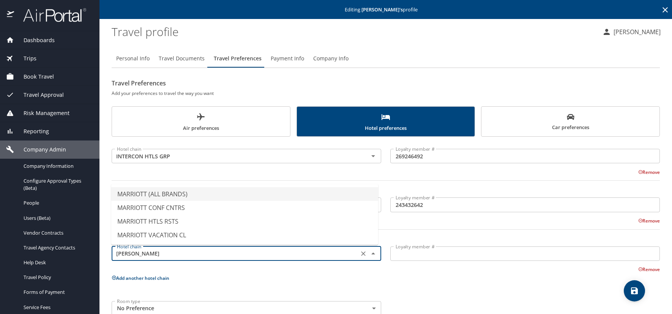
drag, startPoint x: 177, startPoint y: 194, endPoint x: 196, endPoint y: 214, distance: 27.4
click at [179, 195] on li "MARRIOTT (ALL BRANDS)" at bounding box center [244, 194] width 267 height 14
type input "MARRIOTT (ALL BRANDS)"
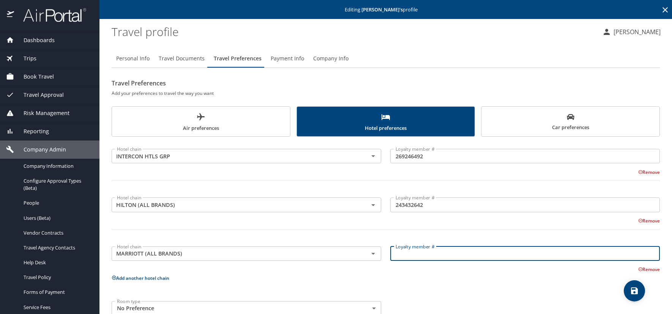
click at [402, 257] on input "Loyalty member #" at bounding box center [524, 253] width 269 height 14
click at [398, 257] on input "Loyalty member #" at bounding box center [524, 253] width 269 height 14
paste input "214371990"
type input "214371990"
click at [636, 291] on icon "save" at bounding box center [634, 290] width 7 height 7
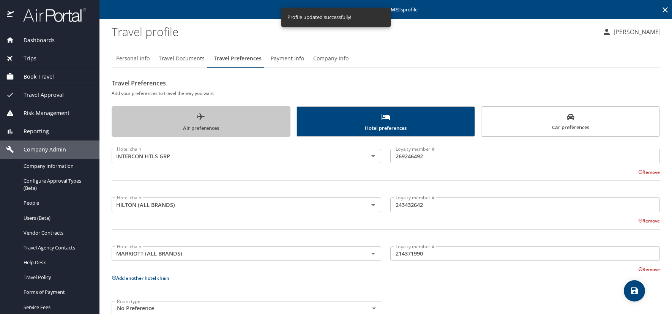
click at [233, 118] on span "Air preferences" at bounding box center [201, 122] width 169 height 20
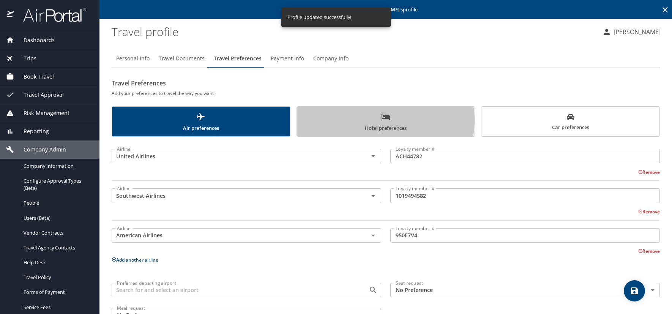
click at [376, 120] on span "Hotel preferences" at bounding box center [385, 122] width 169 height 20
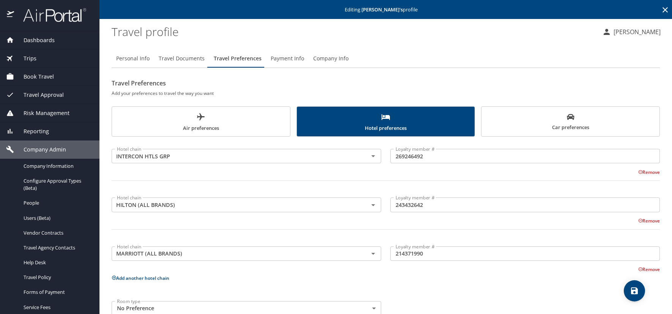
click at [515, 124] on span "Car preferences" at bounding box center [570, 122] width 169 height 19
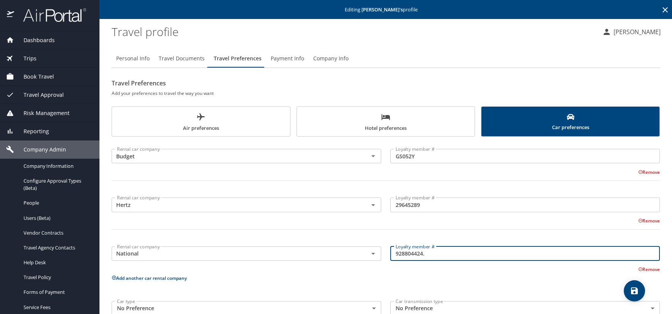
click at [439, 255] on input "928804424." at bounding box center [524, 253] width 269 height 14
type input "928804424"
click at [632, 288] on icon "save" at bounding box center [634, 290] width 7 height 7
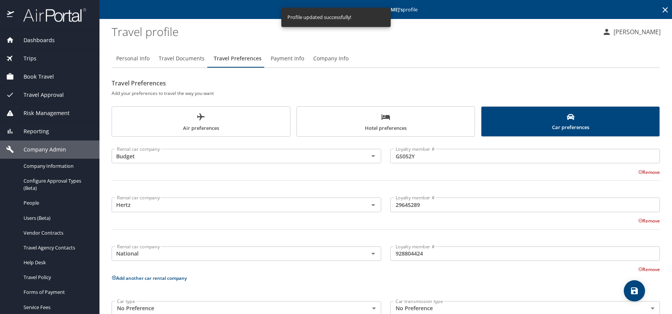
click at [172, 61] on span "Travel Documents" at bounding box center [182, 58] width 46 height 9
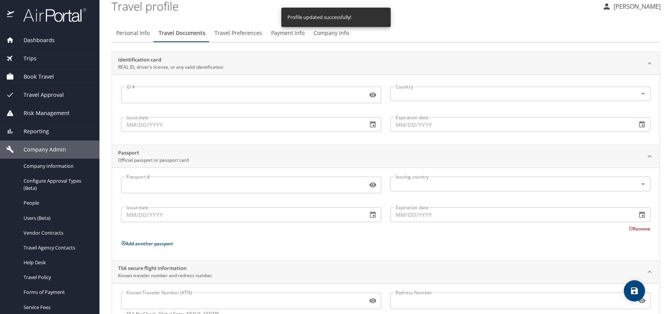
scroll to position [52, 0]
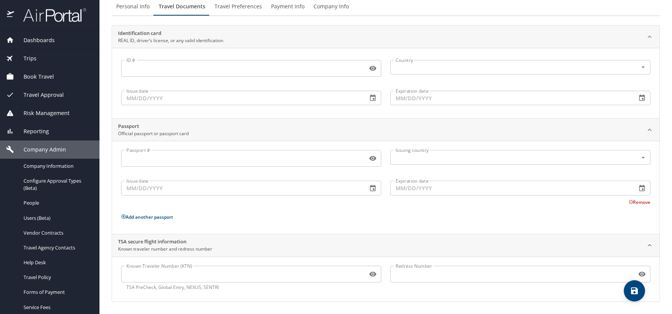
click at [146, 277] on input "Known Traveler Number (KTN)" at bounding box center [242, 274] width 243 height 14
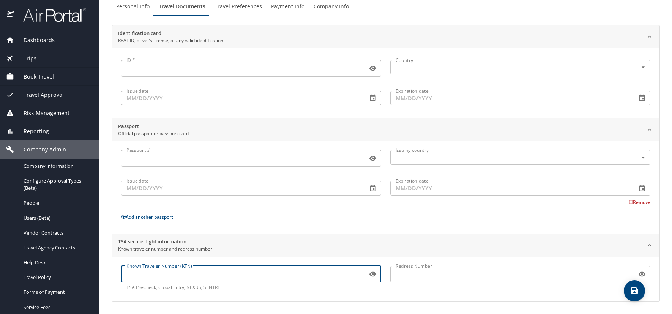
paste input "TT114RH6"
type input "TT114RH6"
click at [638, 289] on icon "save" at bounding box center [634, 290] width 9 height 9
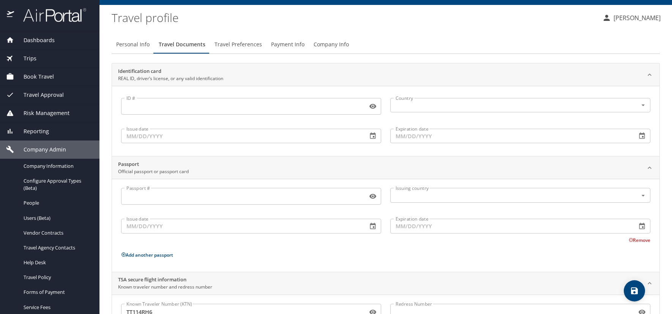
scroll to position [0, 0]
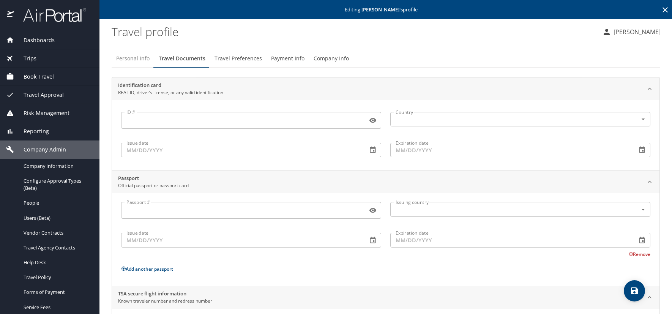
click at [132, 58] on span "Personal Info" at bounding box center [132, 58] width 33 height 9
select select "US"
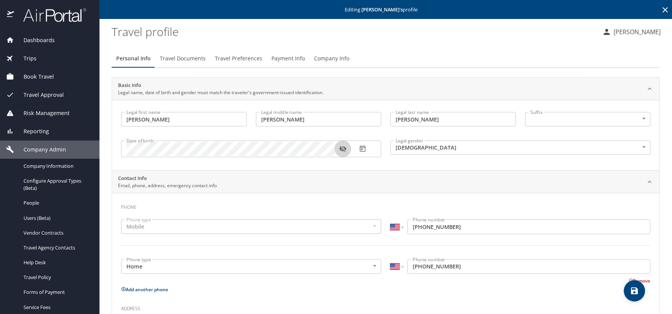
click at [341, 148] on icon "button" at bounding box center [342, 149] width 7 height 6
click at [426, 48] on div "Personal Info Travel Documents Travel Preferences Payment Info Company Info Bas…" at bounding box center [386, 294] width 548 height 502
click at [225, 56] on span "Travel Preferences" at bounding box center [238, 58] width 47 height 9
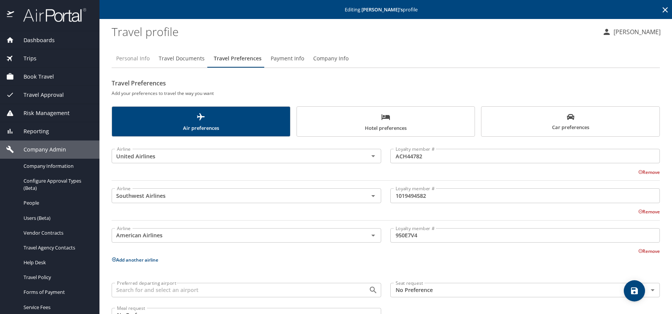
click at [140, 55] on span "Personal Info" at bounding box center [132, 58] width 33 height 9
select select "US"
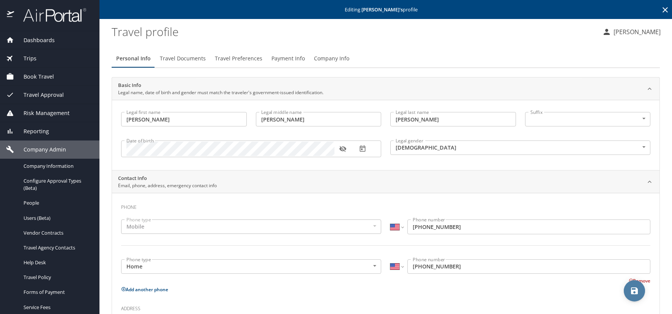
click at [639, 291] on icon "save" at bounding box center [634, 290] width 9 height 9
select select "US"
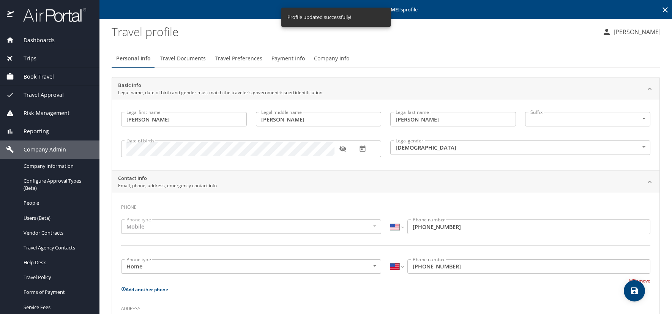
select select "US"
click at [660, 8] on icon at bounding box center [664, 9] width 9 height 9
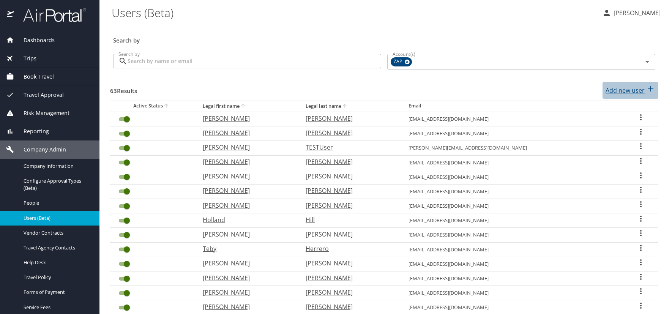
click at [613, 88] on p "Add new user" at bounding box center [624, 90] width 39 height 9
select select "US"
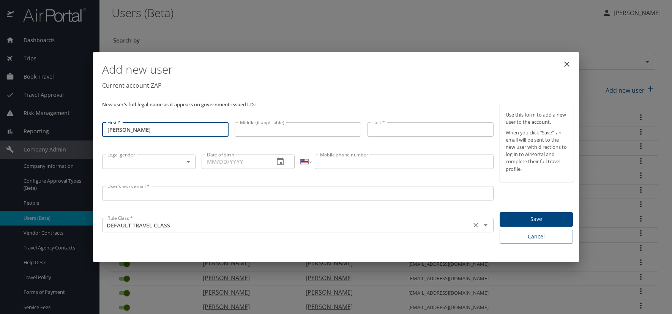
type input "[PERSON_NAME]"
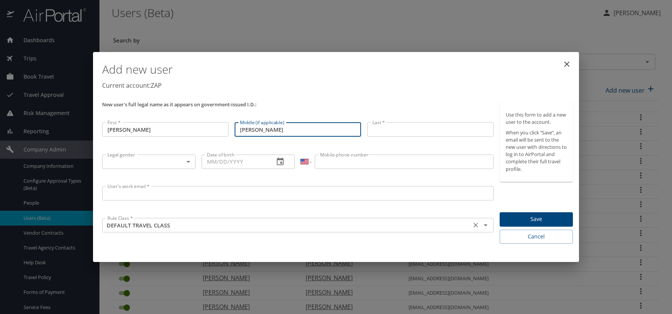
type input "[PERSON_NAME]"
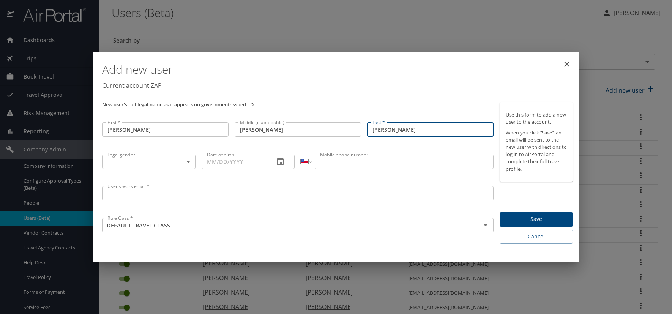
type input "[PERSON_NAME]"
click at [188, 163] on body "Dashboards AirPortal 360™ Manager AirPortal 360™ Agent My Travel Dashboard Trip…" at bounding box center [336, 157] width 672 height 314
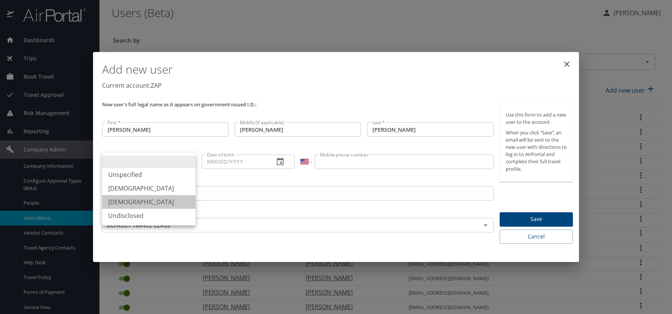
click at [136, 205] on li "[DEMOGRAPHIC_DATA]" at bounding box center [148, 202] width 93 height 14
type input "[DEMOGRAPHIC_DATA]"
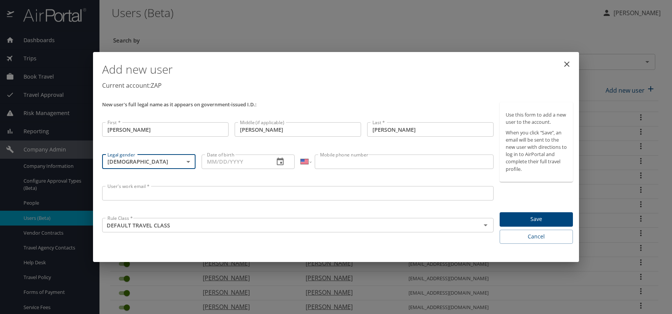
click at [281, 161] on icon "button" at bounding box center [280, 161] width 9 height 9
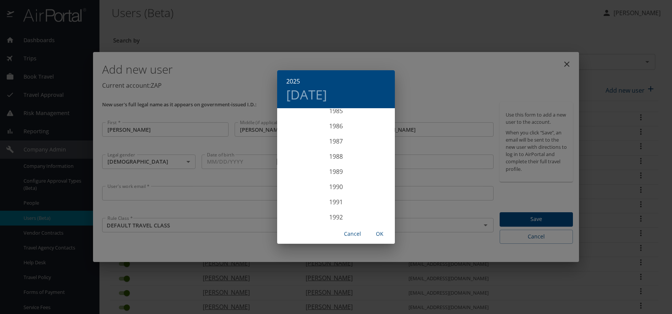
scroll to position [1298, 0]
click at [332, 123] on div "1985" at bounding box center [336, 124] width 118 height 15
click at [334, 119] on div "Feb" at bounding box center [335, 123] width 39 height 28
click at [322, 203] on p "26" at bounding box center [320, 203] width 5 height 5
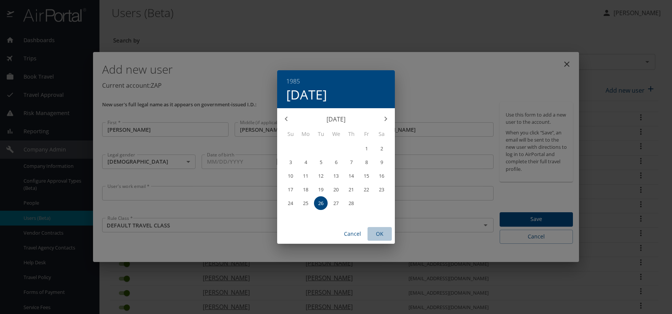
click at [381, 233] on span "OK" at bounding box center [379, 233] width 18 height 9
type input "02/26/1985"
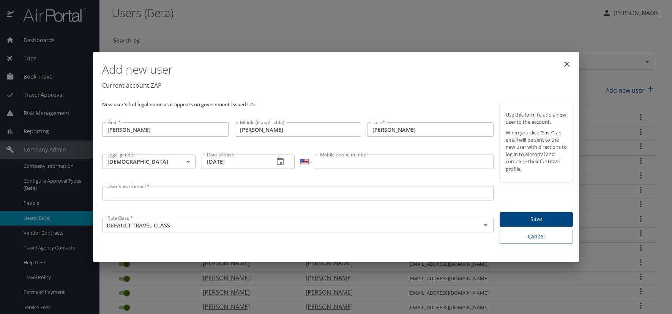
click at [338, 163] on input "Mobile phone number" at bounding box center [404, 161] width 178 height 14
type input "[PHONE_NUMBER]"
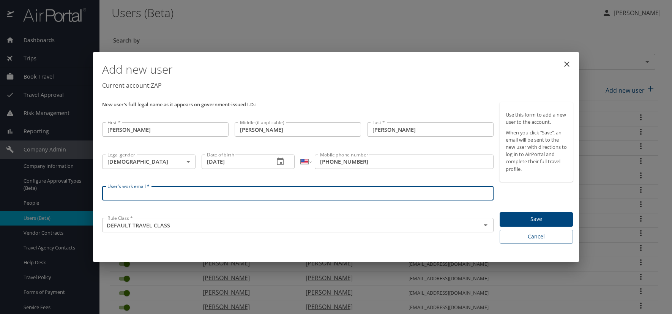
click at [164, 196] on input "User's work email *" at bounding box center [297, 193] width 391 height 14
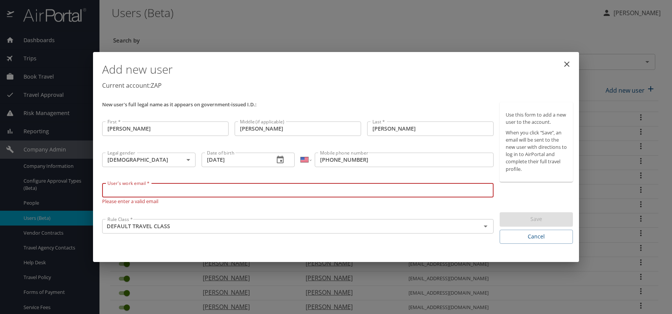
click at [136, 194] on input "User's work email *" at bounding box center [297, 190] width 391 height 14
paste input "JECHK.AT.ZAPECS.COM"
type input "[EMAIL_ADDRESS][DOMAIN_NAME]"
drag, startPoint x: 338, startPoint y: 88, endPoint x: 352, endPoint y: 99, distance: 18.1
click at [338, 88] on p "Current account: ZAP" at bounding box center [337, 85] width 471 height 9
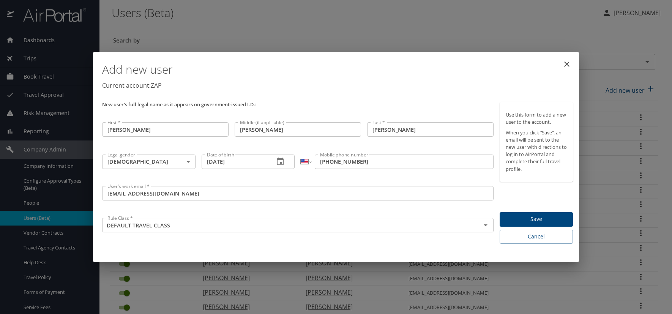
click at [523, 217] on span "Save" at bounding box center [535, 218] width 61 height 9
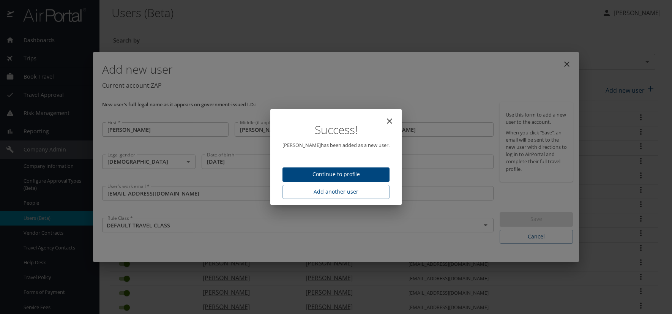
click at [562, 20] on div "Success! Katherine Jech has been added as a new user. Continue to profile Add a…" at bounding box center [336, 157] width 672 height 314
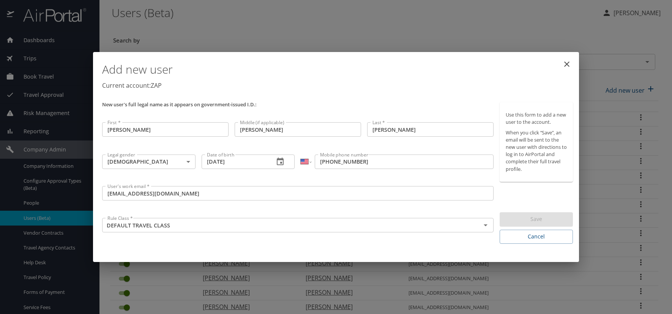
click at [342, 99] on div "Add new user Current account: ZAP" at bounding box center [337, 77] width 477 height 44
click at [217, 199] on input "[EMAIL_ADDRESS][DOMAIN_NAME]" at bounding box center [297, 193] width 391 height 14
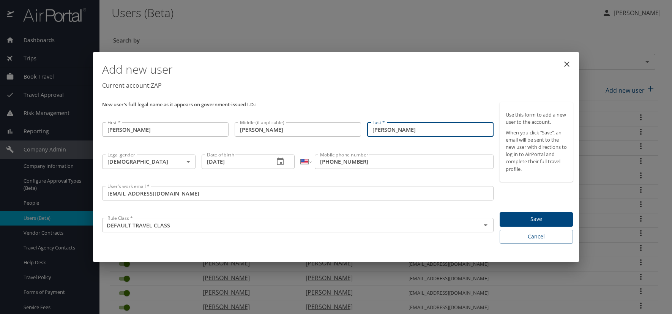
click at [414, 135] on input "[PERSON_NAME]" at bounding box center [430, 129] width 126 height 14
click at [422, 81] on p "Current account: ZAP" at bounding box center [337, 85] width 471 height 9
click at [543, 219] on span "Save" at bounding box center [535, 218] width 61 height 9
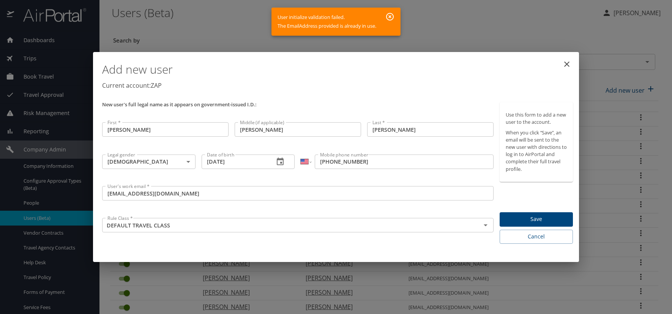
click at [568, 62] on icon "close" at bounding box center [566, 63] width 5 height 5
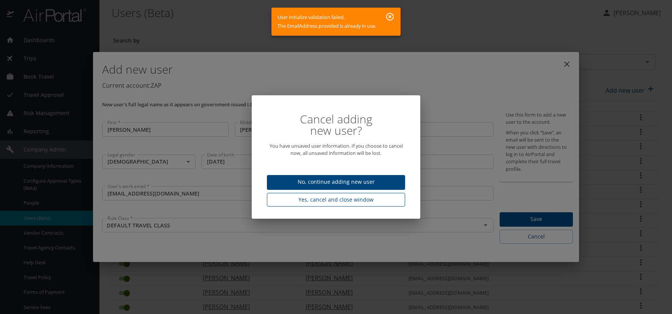
click at [334, 202] on span "Yes, cancel and close window" at bounding box center [336, 199] width 126 height 9
type input "09/09/2025"
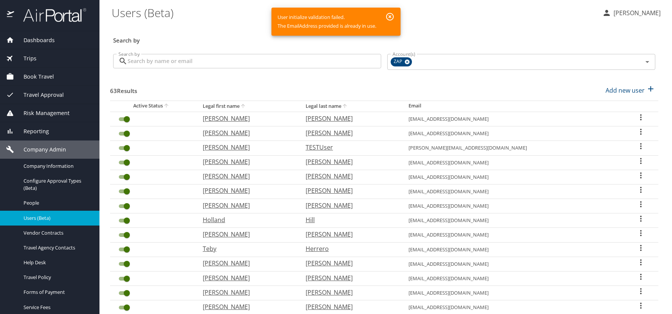
click at [391, 16] on icon "button" at bounding box center [390, 17] width 8 height 8
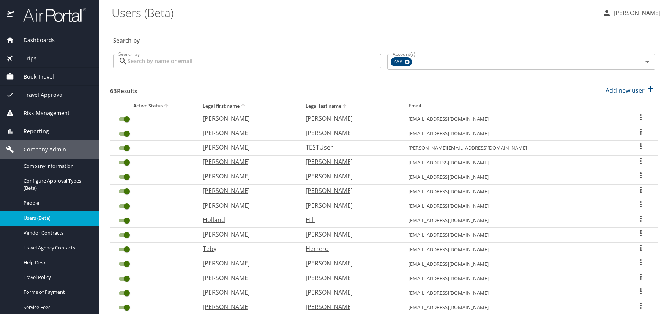
click at [310, 22] on \(Beta\) "Users (Beta)" at bounding box center [354, 13] width 484 height 24
click at [222, 28] on div "Search by" at bounding box center [384, 35] width 548 height 25
click at [529, 30] on div "Search by" at bounding box center [384, 35] width 548 height 25
click at [296, 25] on div "Search by" at bounding box center [384, 35] width 548 height 25
click at [640, 161] on icon "User Search Table" at bounding box center [641, 161] width 2 height 6
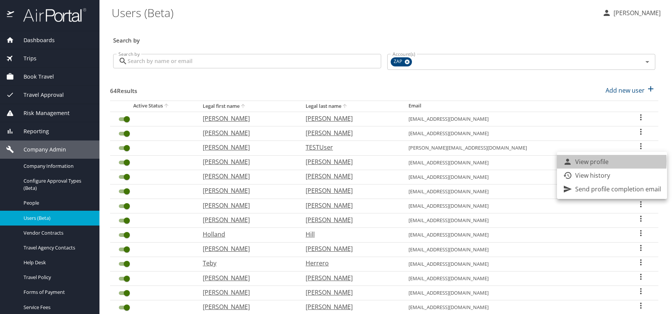
click at [592, 161] on p "View profile" at bounding box center [591, 161] width 33 height 9
select select "US"
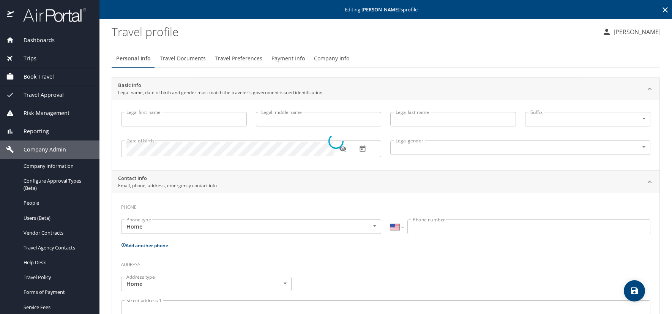
type input "[PERSON_NAME]"
type input "[DEMOGRAPHIC_DATA]"
select select "US"
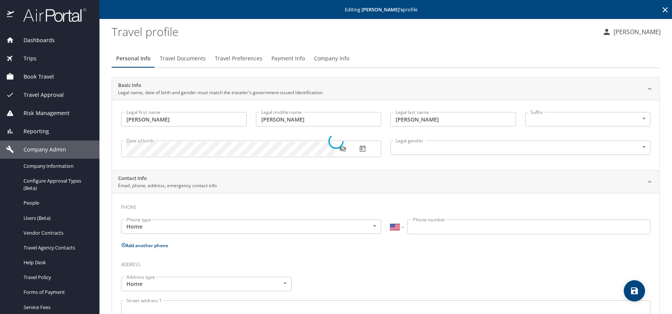
select select "US"
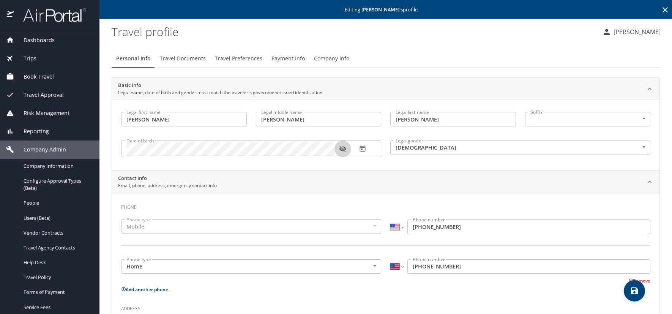
click at [341, 147] on icon "button" at bounding box center [342, 149] width 7 height 6
click at [454, 55] on div "Personal Info Travel Documents Travel Preferences Payment Info Company Info" at bounding box center [386, 58] width 548 height 18
click at [660, 11] on icon at bounding box center [664, 9] width 9 height 9
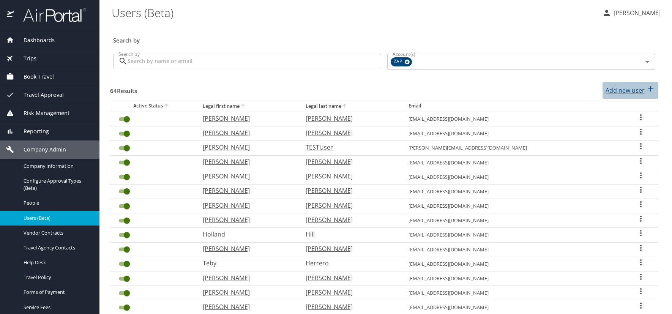
click at [624, 90] on p "Add new user" at bounding box center [624, 90] width 39 height 9
select select "US"
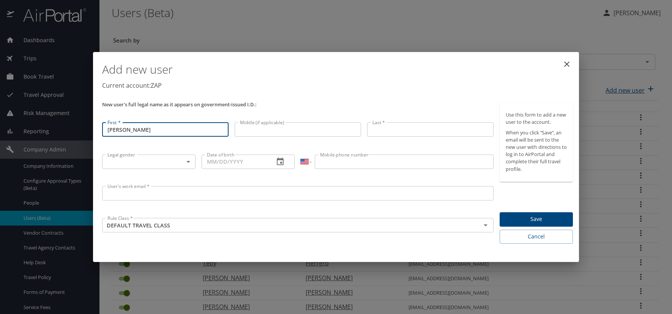
type input "[PERSON_NAME]"
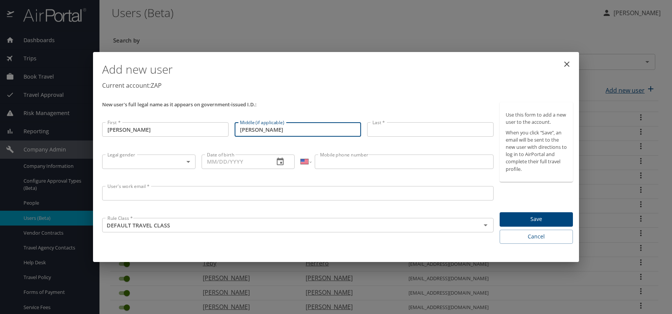
type input "[PERSON_NAME]"
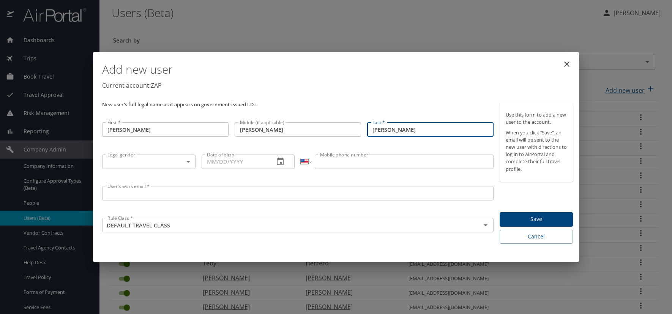
type input "[PERSON_NAME]"
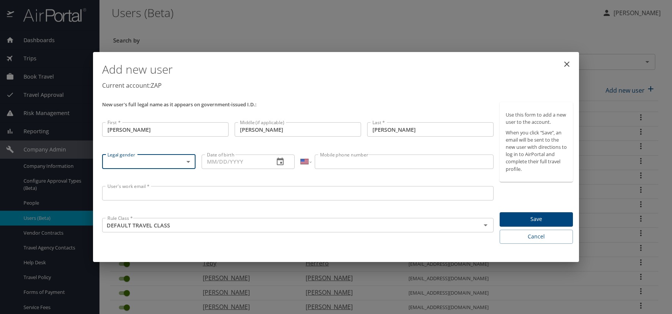
click at [189, 163] on body "Dashboards AirPortal 360™ Manager AirPortal 360™ Agent My Travel Dashboard Trip…" at bounding box center [336, 157] width 672 height 314
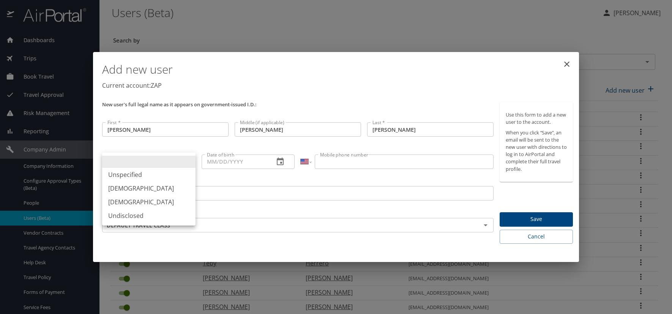
drag, startPoint x: 141, startPoint y: 189, endPoint x: 149, endPoint y: 189, distance: 8.0
click at [141, 189] on li "[DEMOGRAPHIC_DATA]" at bounding box center [148, 188] width 93 height 14
type input "[DEMOGRAPHIC_DATA]"
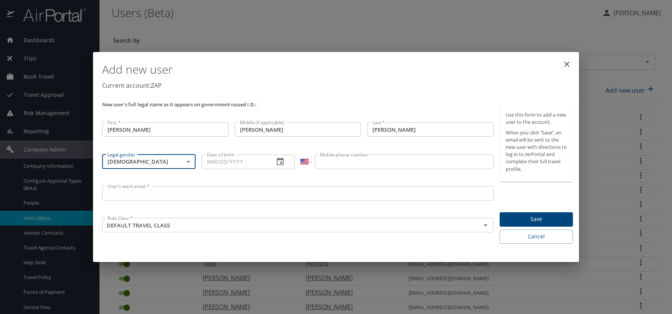
click at [281, 162] on icon "button" at bounding box center [280, 161] width 7 height 8
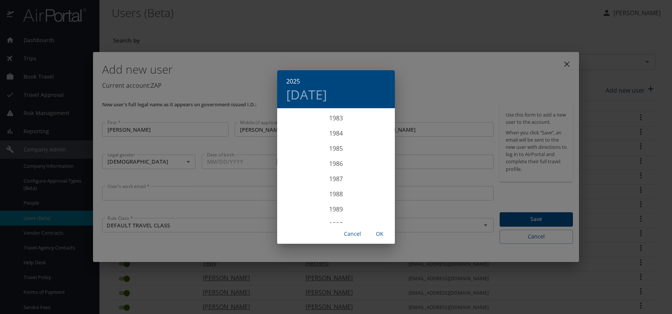
scroll to position [1260, 0]
click at [335, 191] on div "1987" at bounding box center [336, 192] width 118 height 15
click at [293, 127] on div "Jan" at bounding box center [296, 123] width 39 height 28
click at [367, 202] on p "30" at bounding box center [366, 203] width 5 height 5
click at [378, 233] on span "OK" at bounding box center [379, 233] width 18 height 9
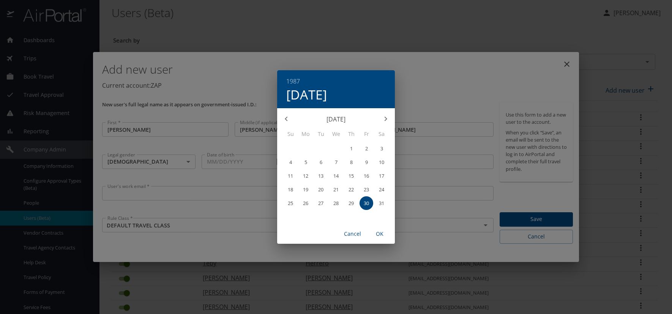
type input "[DATE]"
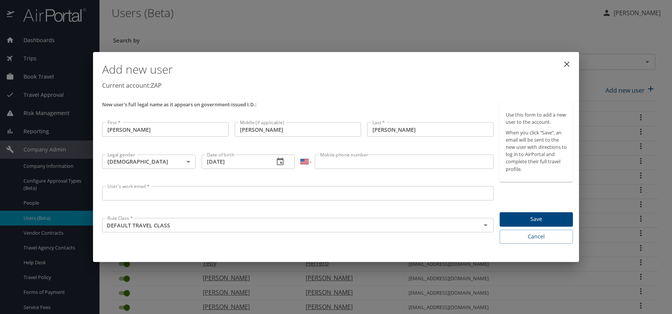
click at [338, 159] on input "Mobile phone number" at bounding box center [404, 161] width 178 height 14
type input "[PHONE_NUMBER]"
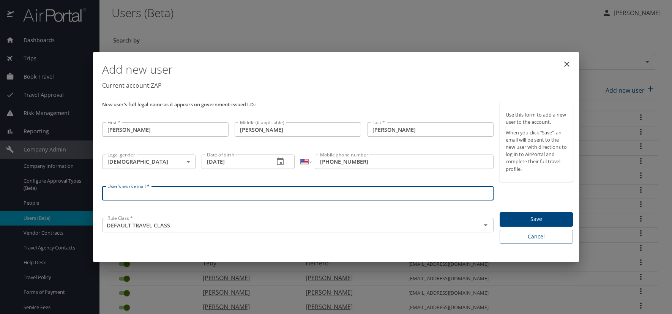
click at [120, 195] on input "User's work email *" at bounding box center [297, 193] width 391 height 14
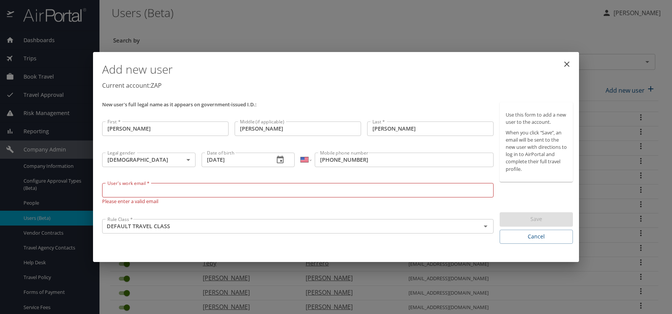
click at [107, 190] on input "User's work email *" at bounding box center [297, 190] width 391 height 14
paste input "[DOMAIN_NAME]"
type input "[EMAIL_ADDRESS][DOMAIN_NAME]"
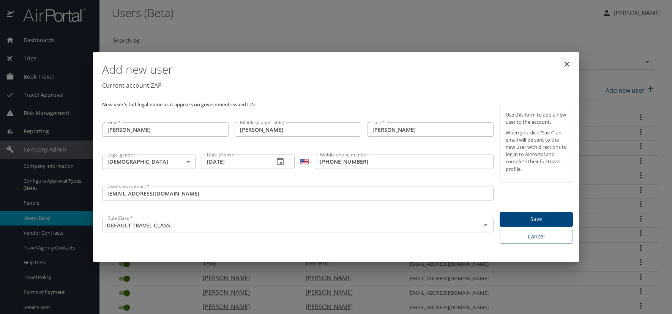
click at [339, 93] on div "Add new user Current account: ZAP" at bounding box center [337, 77] width 477 height 44
click at [529, 218] on span "Save" at bounding box center [535, 218] width 61 height 9
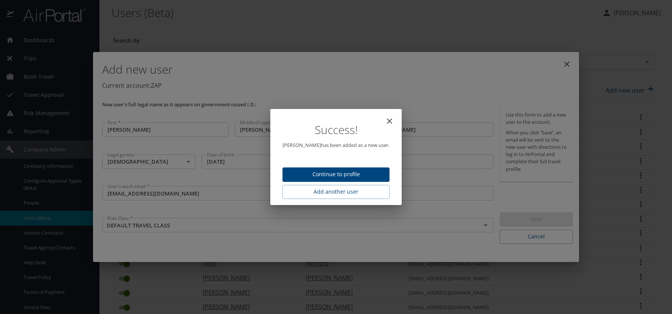
click at [369, 175] on span "Continue to profile" at bounding box center [335, 174] width 95 height 9
select select "US"
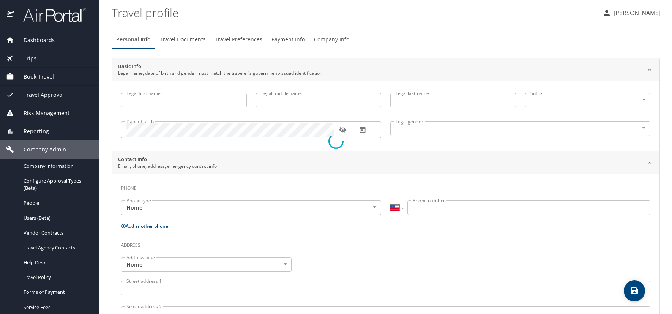
type input "[PERSON_NAME]"
type input "[DEMOGRAPHIC_DATA]"
select select "US"
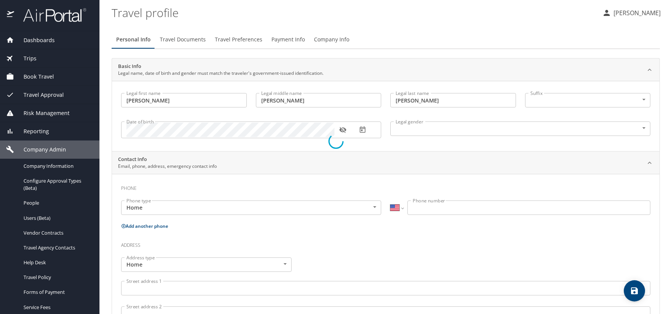
select select "US"
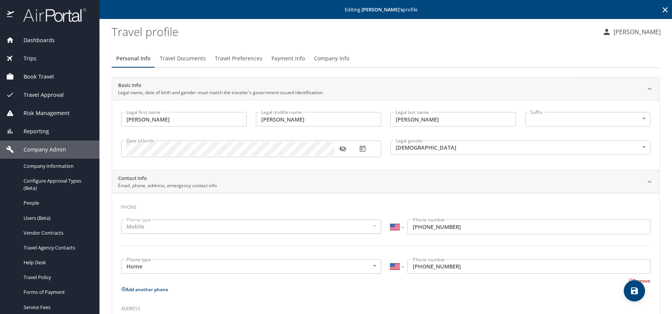
click at [236, 60] on span "Travel Preferences" at bounding box center [238, 58] width 47 height 9
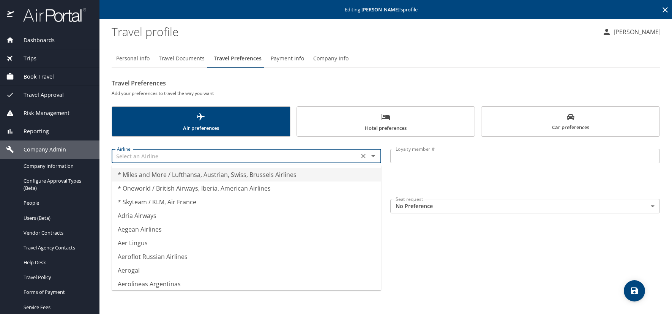
click at [162, 160] on input "text" at bounding box center [235, 156] width 242 height 10
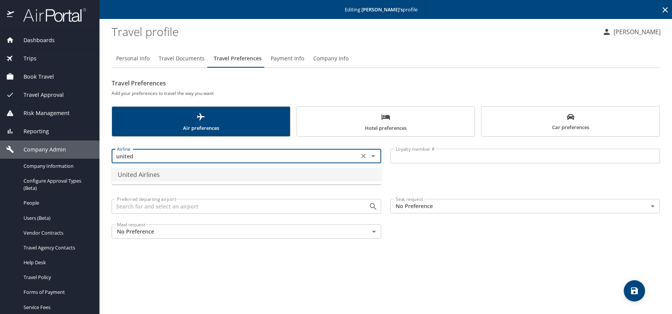
click at [132, 176] on li "United Airlines" at bounding box center [246, 175] width 269 height 14
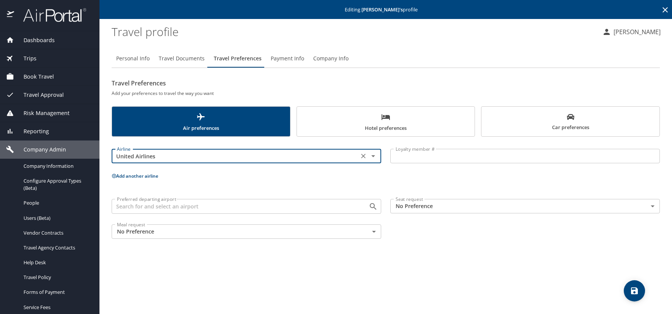
type input "United Airlines"
click at [406, 156] on input "Loyalty member #" at bounding box center [524, 156] width 269 height 14
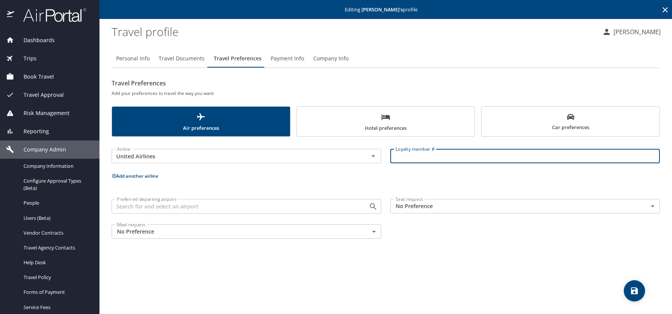
click at [422, 154] on input "Loyalty member #" at bounding box center [524, 156] width 269 height 14
paste input "YA585276"
type input "YA585276"
click at [116, 176] on button "Add another airline" at bounding box center [135, 176] width 47 height 6
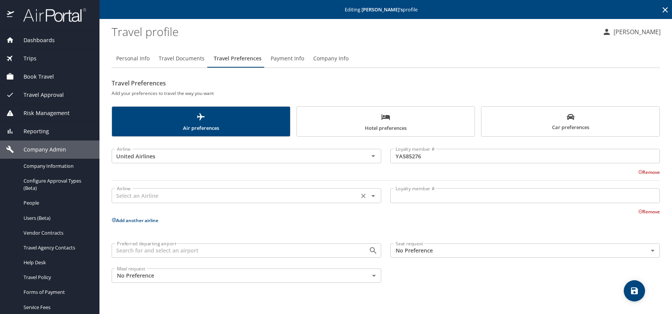
click at [133, 197] on input "text" at bounding box center [235, 196] width 242 height 10
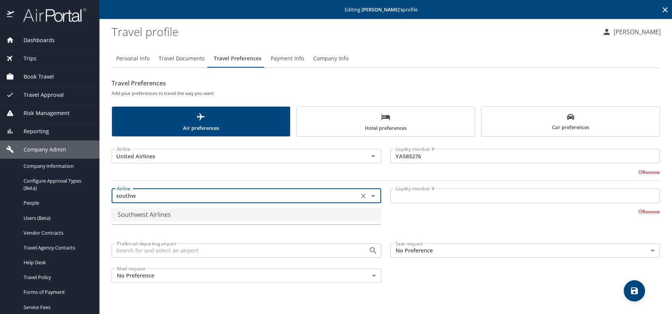
click at [137, 212] on li "Southwest Airlines" at bounding box center [246, 215] width 269 height 14
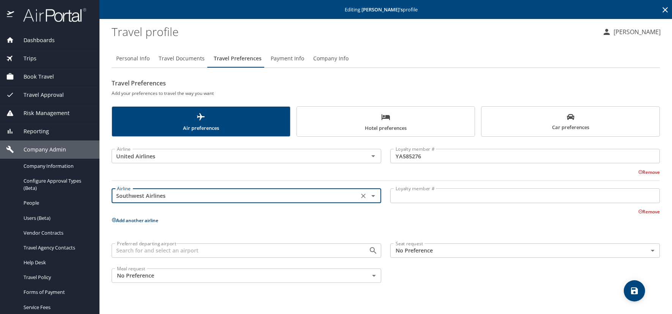
type input "Southwest Airlines"
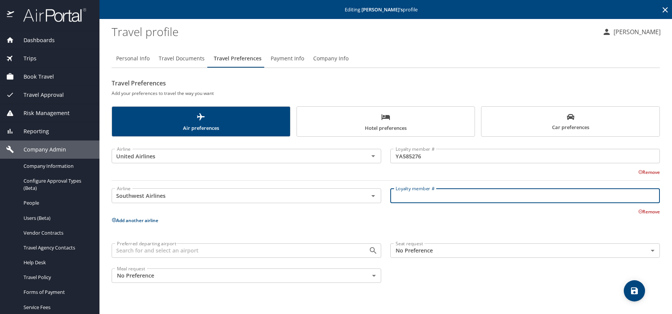
click at [401, 199] on input "Loyalty member #" at bounding box center [524, 195] width 269 height 14
click at [411, 198] on input "Loyalty member #" at bounding box center [524, 195] width 269 height 14
paste input "105512169"
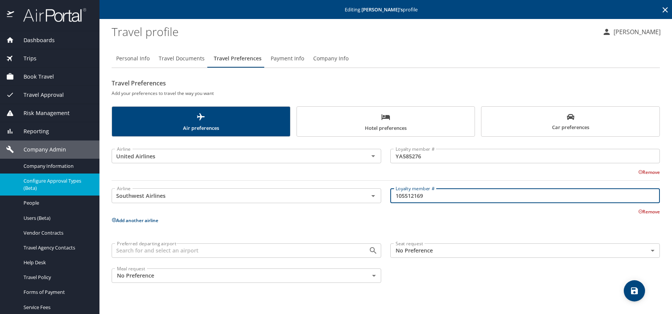
type input "105512169"
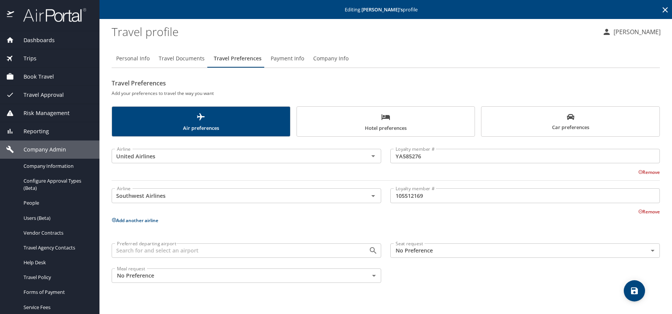
click at [114, 218] on icon at bounding box center [114, 220] width 4 height 4
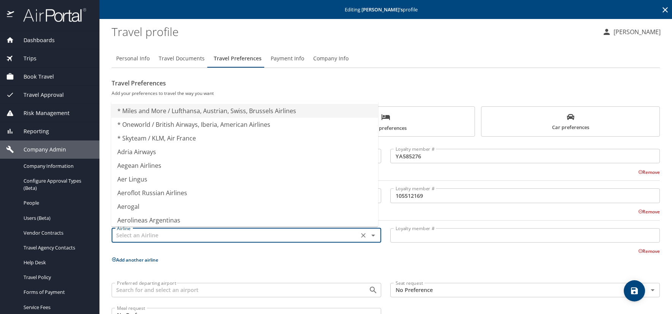
click at [127, 232] on input "text" at bounding box center [235, 235] width 242 height 10
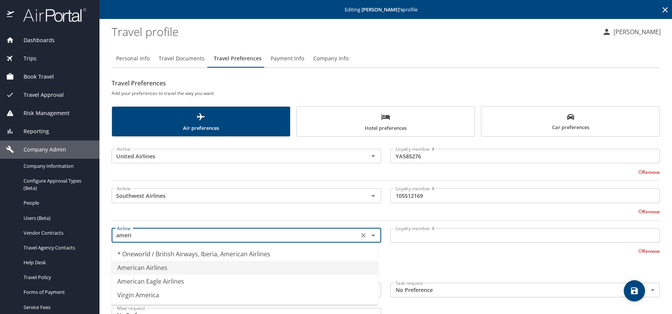
drag, startPoint x: 150, startPoint y: 269, endPoint x: 146, endPoint y: 273, distance: 5.4
click at [150, 269] on li "American Airlines" at bounding box center [244, 268] width 267 height 14
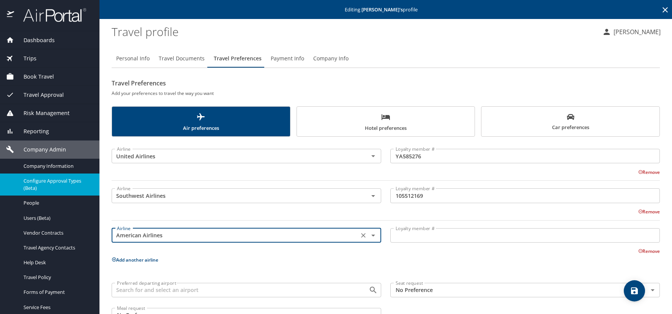
type input "American Airlines"
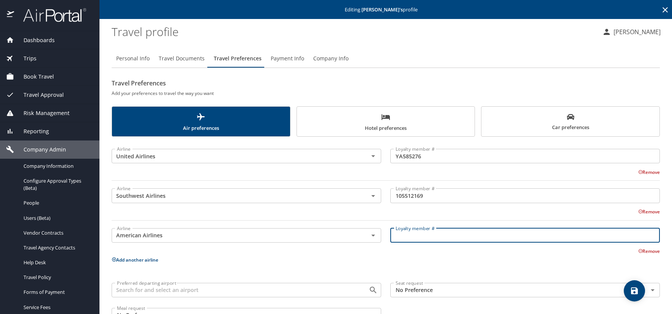
click at [450, 239] on input "Loyalty member #" at bounding box center [524, 235] width 269 height 14
paste input "67MJ9T0"
type input "67MJ9T0"
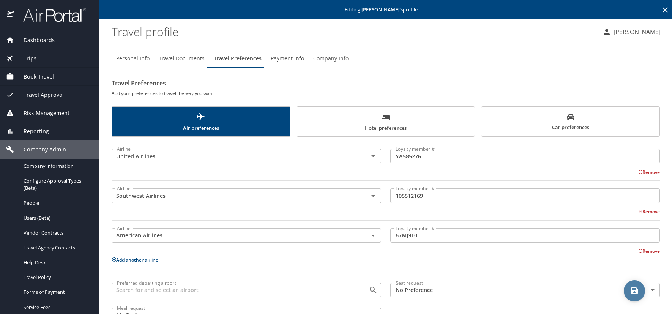
click at [627, 294] on span "save" at bounding box center [633, 290] width 21 height 9
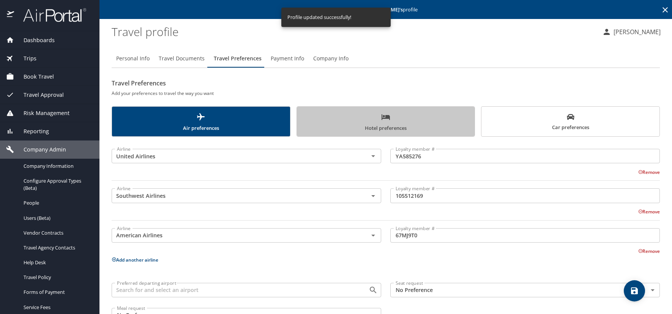
click at [390, 119] on span "Hotel preferences" at bounding box center [385, 122] width 169 height 20
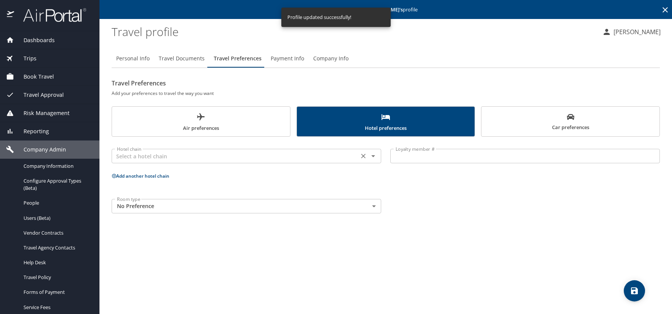
click at [130, 154] on input "text" at bounding box center [235, 156] width 242 height 10
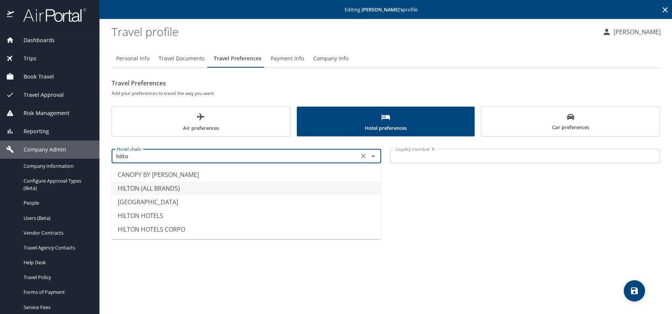
click at [171, 188] on li "HILTON (ALL BRANDS)" at bounding box center [246, 188] width 269 height 14
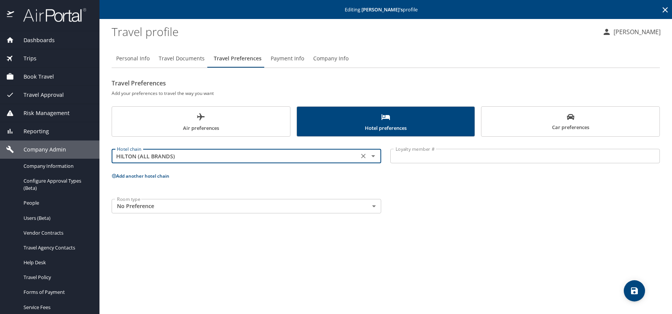
type input "HILTON (ALL BRANDS)"
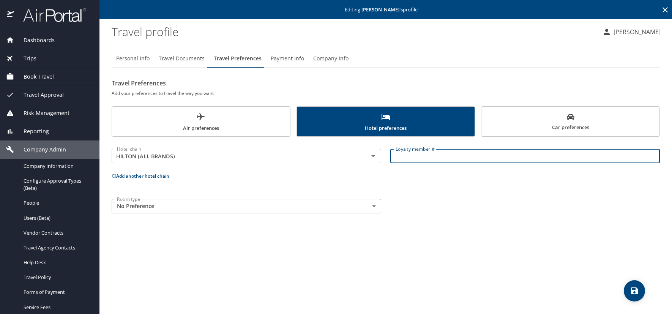
click at [408, 162] on input "Loyalty member #" at bounding box center [524, 156] width 269 height 14
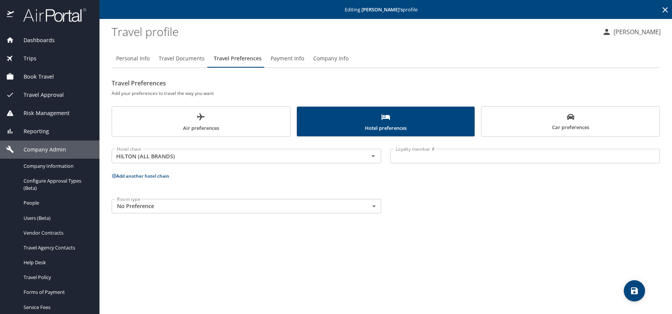
click at [404, 155] on input "Loyalty member #" at bounding box center [524, 156] width 269 height 14
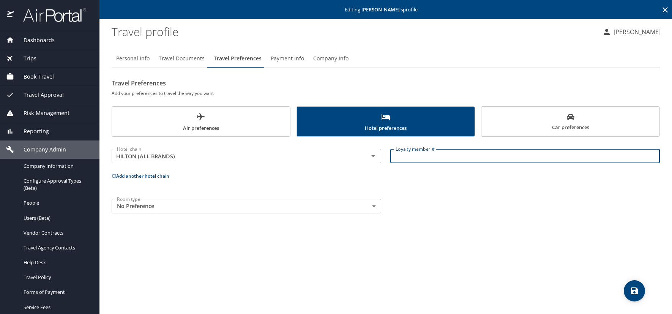
paste input "20930810"
type input "20930810"
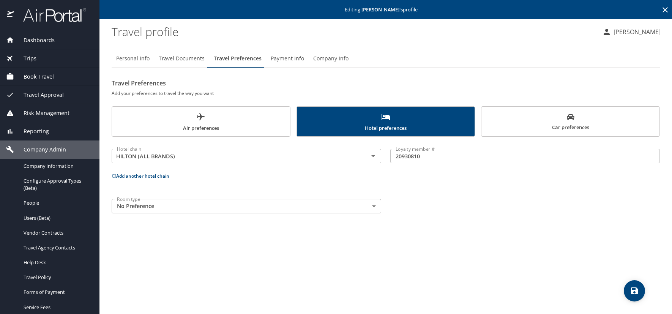
click at [113, 178] on icon at bounding box center [114, 176] width 4 height 4
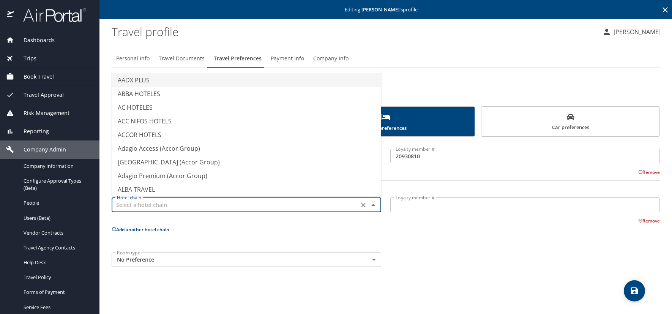
click at [129, 201] on input "text" at bounding box center [235, 205] width 242 height 10
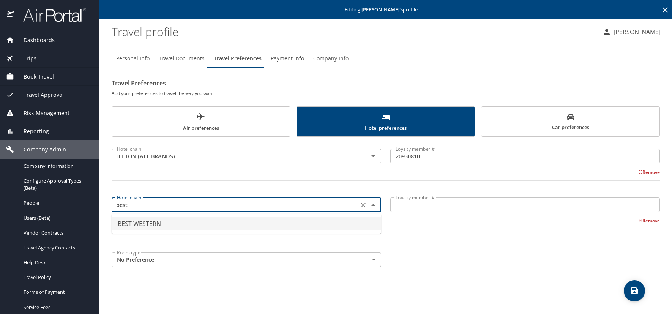
click at [165, 225] on li "BEST WESTERN" at bounding box center [246, 224] width 269 height 14
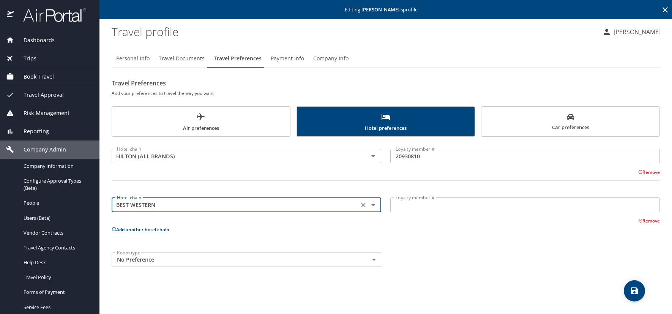
type input "BEST WESTERN"
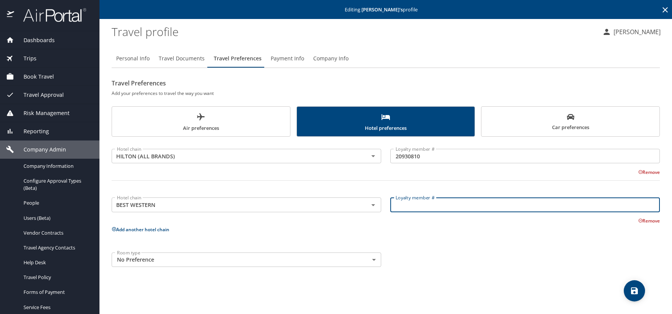
click at [400, 205] on input "Loyalty member #" at bounding box center [524, 204] width 269 height 14
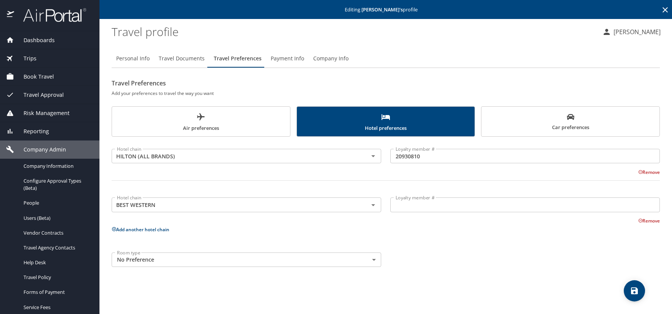
click at [405, 209] on input "Loyalty member #" at bounding box center [524, 204] width 269 height 14
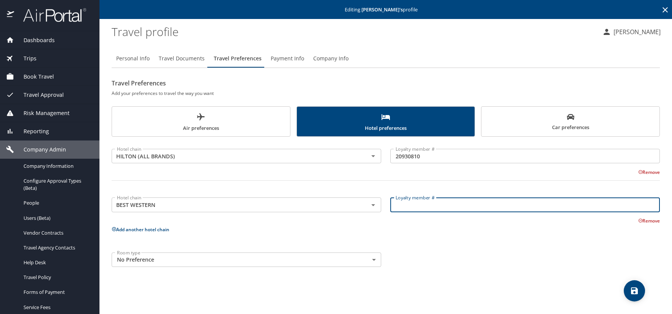
paste input "[CREDIT_CARD_NUMBER]"
type input "[CREDIT_CARD_NUMBER]"
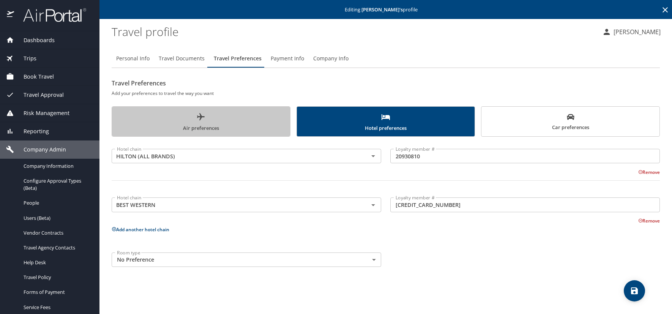
click at [271, 126] on span "Air preferences" at bounding box center [201, 122] width 169 height 20
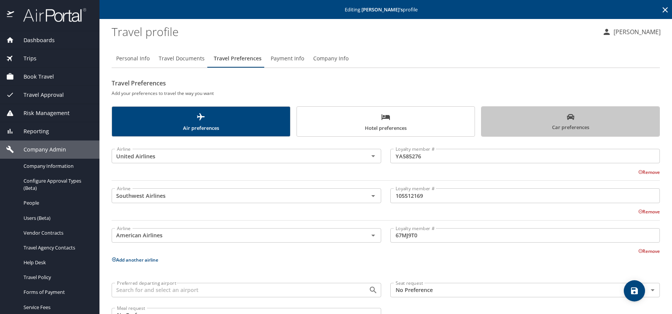
click at [568, 123] on span "Car preferences" at bounding box center [570, 122] width 169 height 19
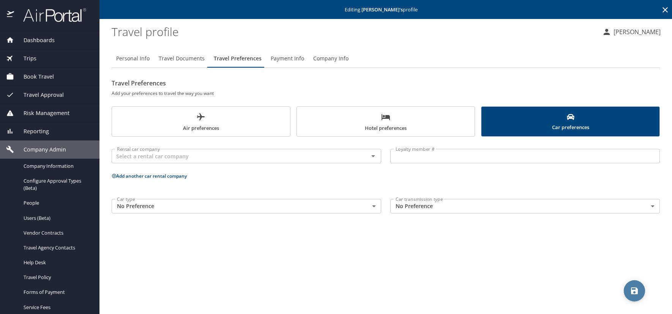
click at [639, 287] on span "save" at bounding box center [633, 290] width 21 height 9
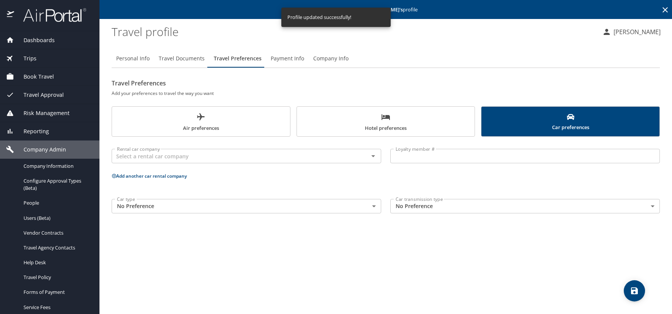
click at [665, 10] on icon at bounding box center [664, 9] width 5 height 5
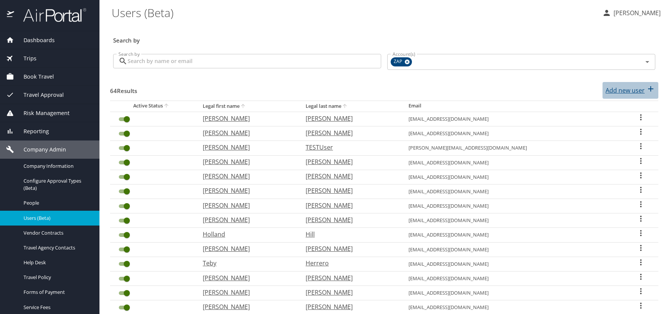
click at [623, 92] on p "Add new user" at bounding box center [624, 90] width 39 height 9
select select "US"
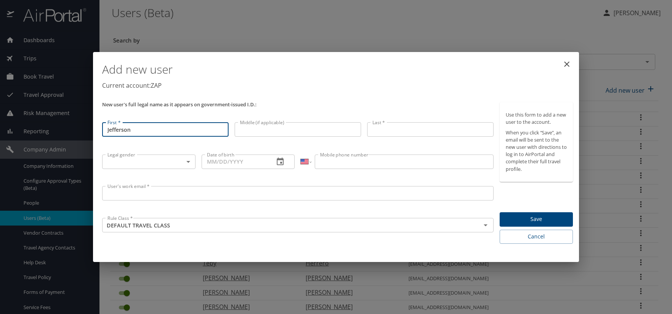
type input "Jefferson"
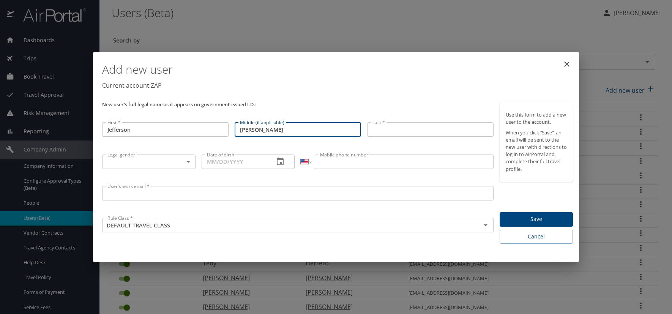
type input "[PERSON_NAME]"
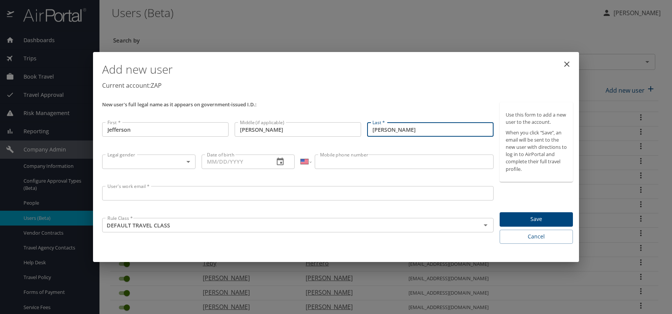
type input "[PERSON_NAME]"
click at [189, 163] on body "Dashboards AirPortal 360™ Manager AirPortal 360™ Agent My Travel Dashboard Trip…" at bounding box center [336, 157] width 672 height 314
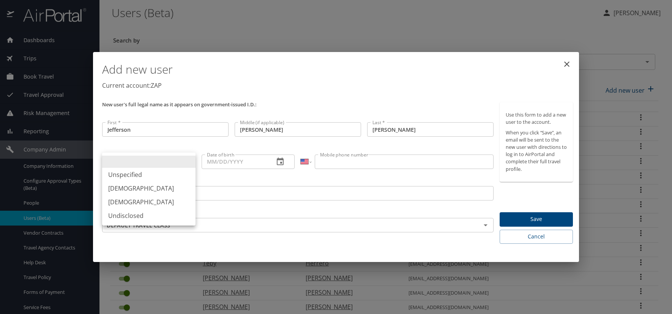
click at [140, 190] on li "[DEMOGRAPHIC_DATA]" at bounding box center [148, 188] width 93 height 14
type input "[DEMOGRAPHIC_DATA]"
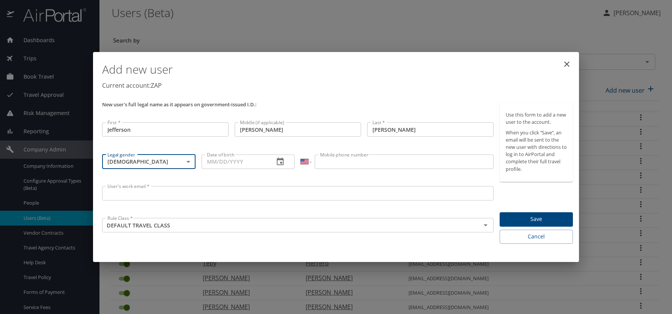
click at [282, 160] on icon "button" at bounding box center [280, 161] width 9 height 9
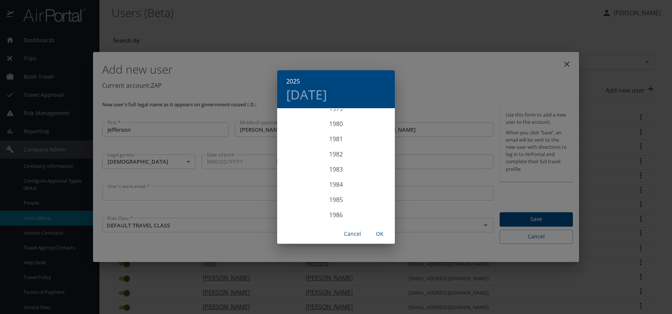
scroll to position [1222, 0]
click at [334, 140] on div "1981" at bounding box center [336, 139] width 118 height 15
click at [296, 124] on div "Jan" at bounding box center [296, 123] width 39 height 28
click at [334, 176] on p "14" at bounding box center [335, 175] width 5 height 5
click at [376, 233] on span "OK" at bounding box center [379, 233] width 18 height 9
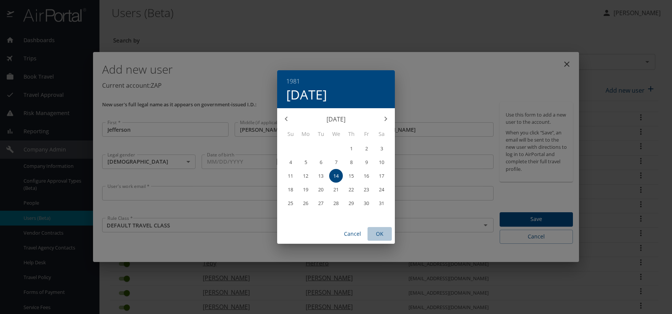
type input "[DATE]"
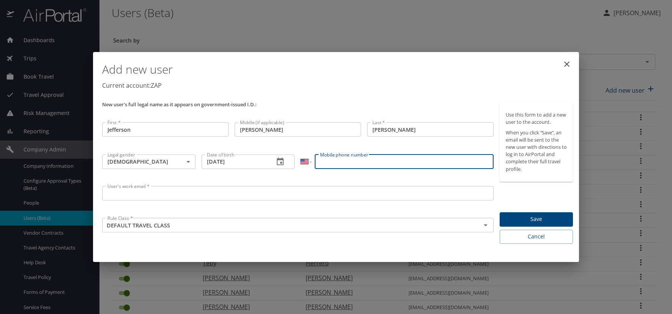
click at [328, 163] on input "Mobile phone number" at bounding box center [404, 161] width 178 height 14
type input "[PHONE_NUMBER]"
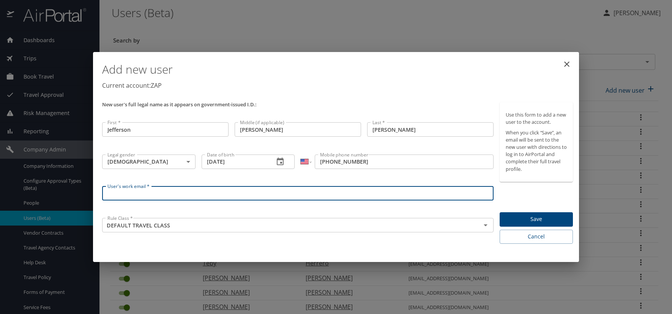
click at [112, 196] on input "User's work email *" at bounding box center [297, 193] width 391 height 14
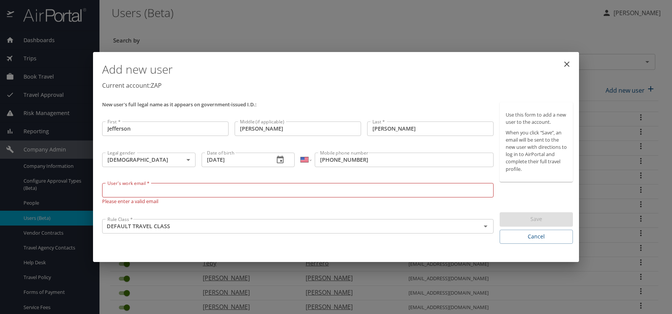
click at [113, 193] on input "User's work email *" at bounding box center [297, 190] width 391 height 14
paste input "[DOMAIN_NAME]"
type input "[EMAIL_ADDRESS][DOMAIN_NAME]"
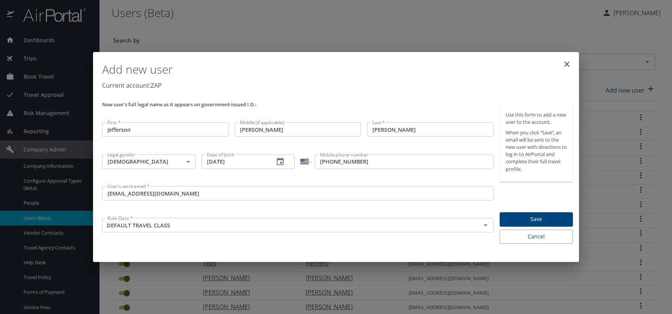
click at [354, 97] on div "Add new user Current account: ZAP" at bounding box center [337, 77] width 477 height 44
click at [535, 215] on span "Save" at bounding box center [535, 218] width 61 height 9
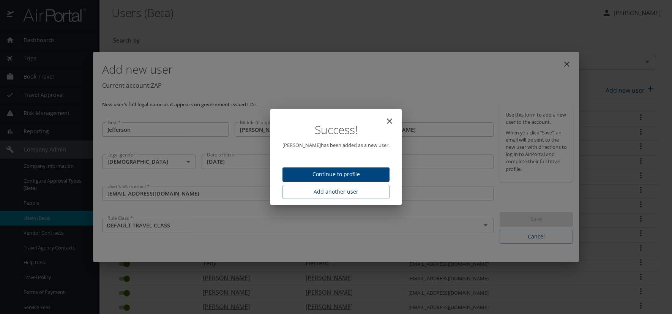
click at [361, 174] on span "Continue to profile" at bounding box center [335, 174] width 95 height 9
select select "US"
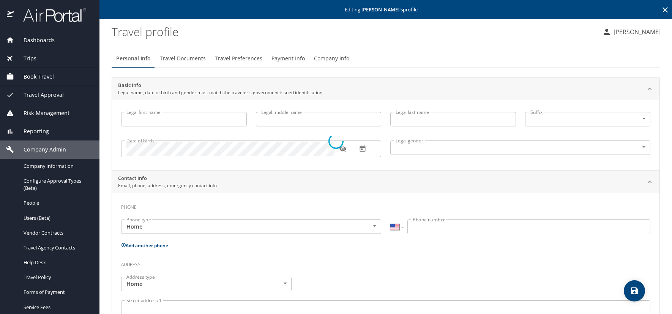
type input "Jefferson"
type input "[PERSON_NAME]"
type input "[DEMOGRAPHIC_DATA]"
select select "US"
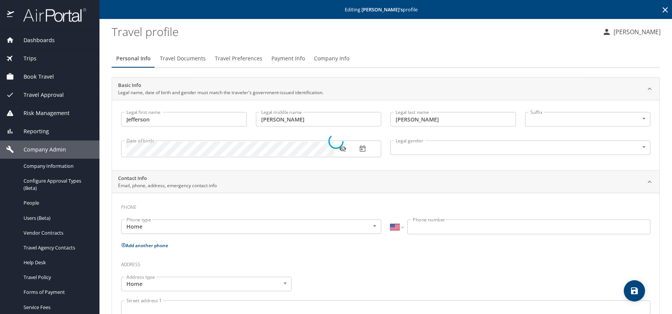
select select "US"
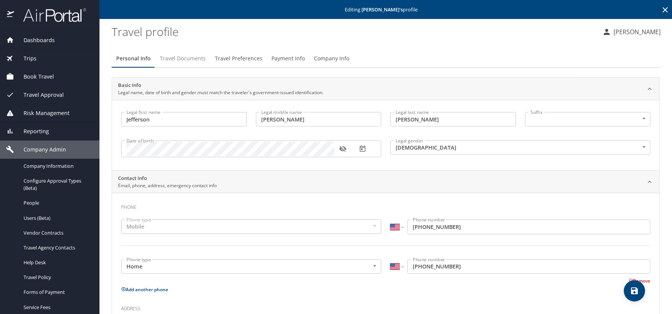
click at [189, 59] on span "Travel Documents" at bounding box center [183, 58] width 46 height 9
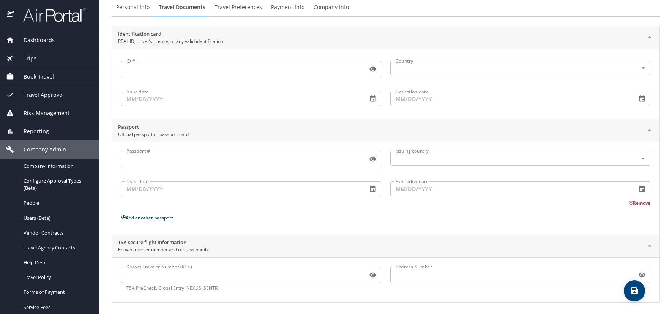
scroll to position [52, 0]
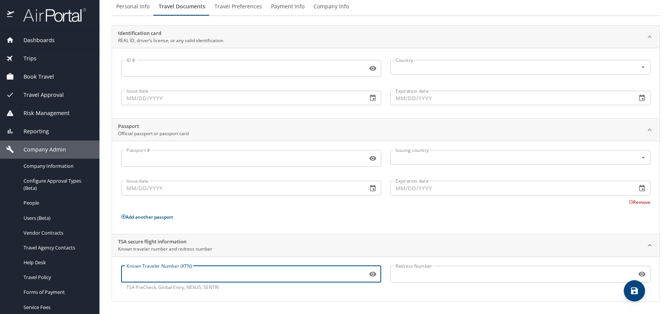
click at [134, 277] on input "Known Traveler Number (KTN)" at bounding box center [242, 274] width 243 height 14
paste input "987189696"
type input "987189696"
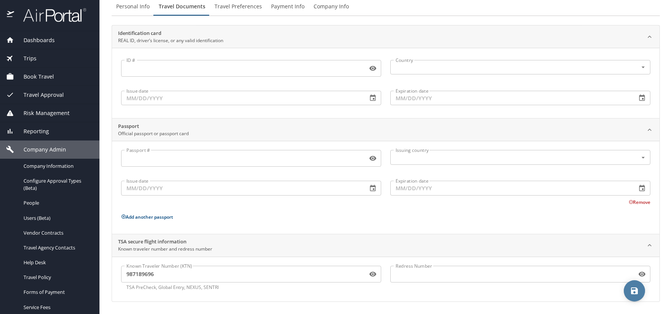
click at [634, 291] on icon "save" at bounding box center [634, 290] width 9 height 9
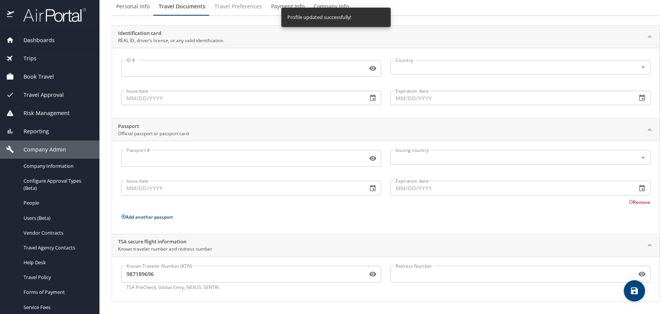
click at [230, 7] on span "Travel Preferences" at bounding box center [237, 6] width 47 height 9
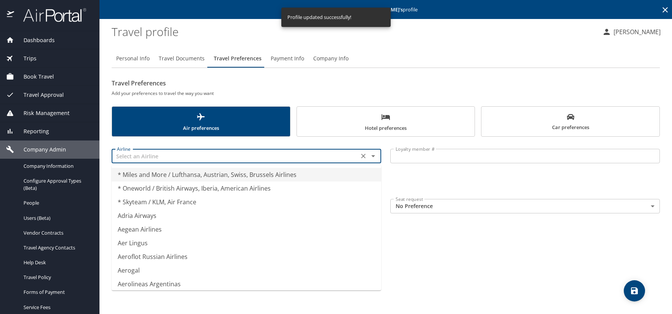
click at [150, 157] on input "text" at bounding box center [235, 156] width 242 height 10
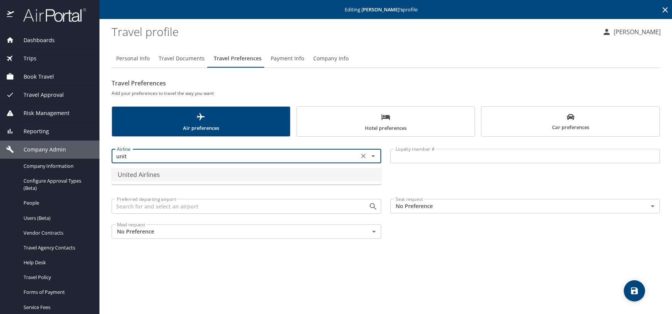
click at [168, 176] on li "United Airlines" at bounding box center [246, 175] width 269 height 14
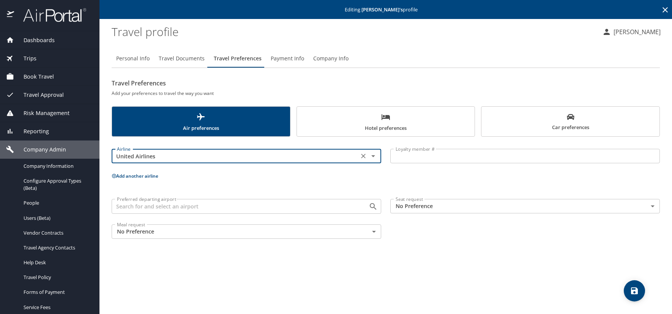
type input "United Airlines"
click at [416, 160] on input "Loyalty member #" at bounding box center [524, 156] width 269 height 14
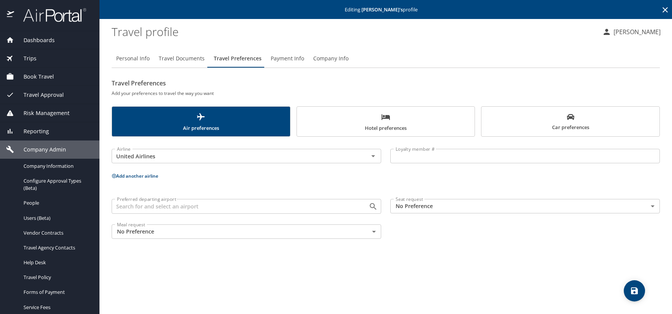
click at [422, 158] on input "Loyalty member #" at bounding box center [524, 156] width 269 height 14
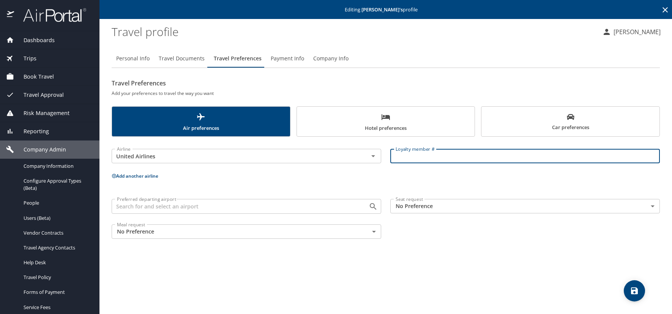
paste input "FS390324"
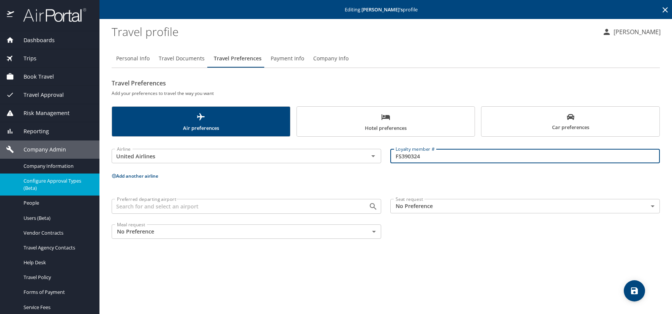
type input "FS390324"
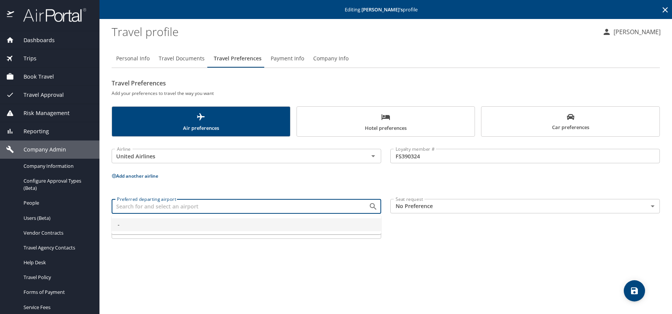
click at [133, 205] on input "Preferred departing airport" at bounding box center [235, 206] width 242 height 10
type input "d"
type input "-"
click at [115, 175] on icon at bounding box center [114, 175] width 5 height 5
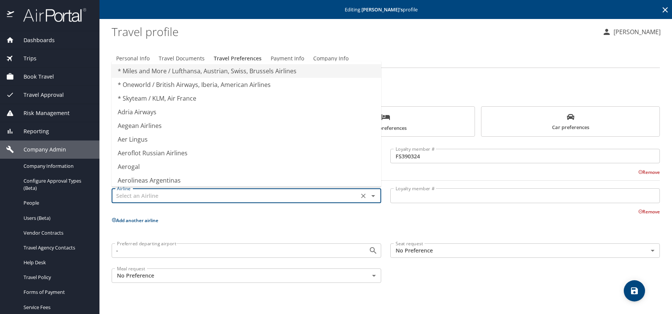
click at [135, 195] on input "text" at bounding box center [235, 196] width 242 height 10
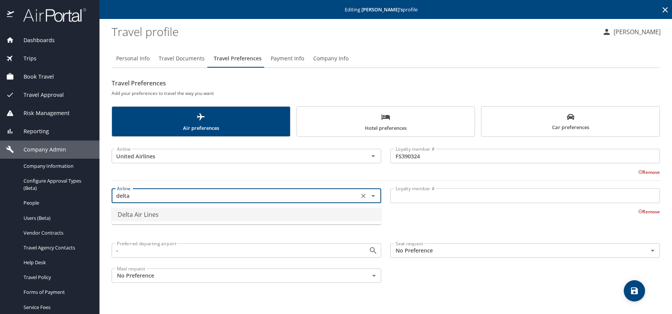
click at [138, 216] on li "Delta Air Lines" at bounding box center [246, 215] width 269 height 14
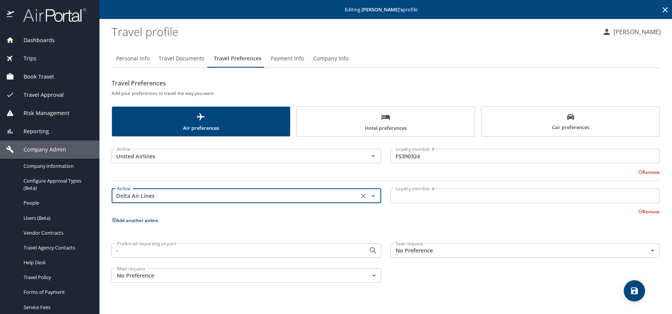
type input "Delta Air Lines"
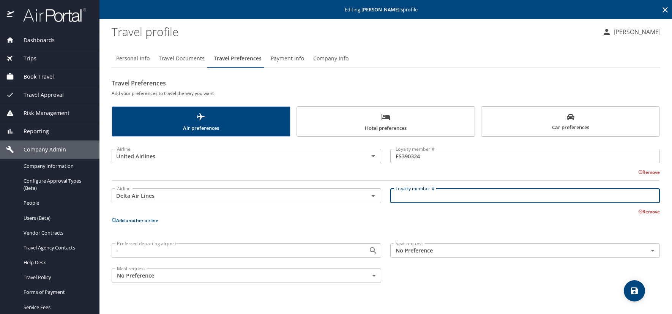
click at [433, 198] on input "Loyalty member #" at bounding box center [524, 195] width 269 height 14
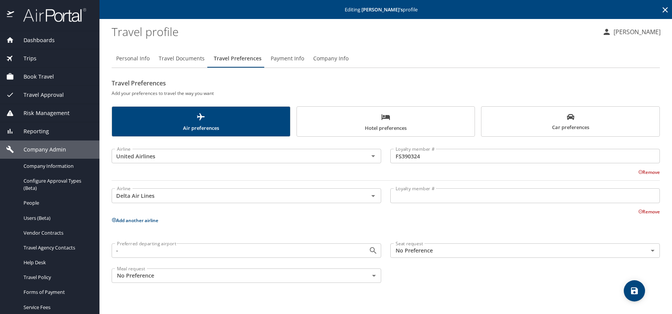
click at [403, 197] on input "Loyalty member #" at bounding box center [524, 195] width 269 height 14
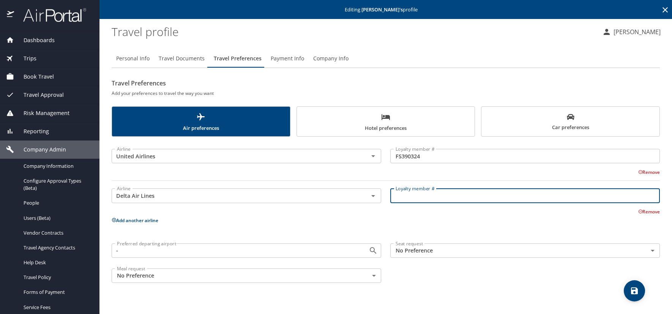
paste input "9303730528"
type input "9303730528"
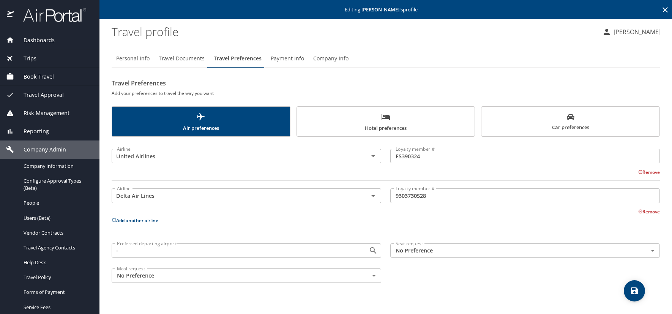
click at [115, 220] on icon at bounding box center [114, 219] width 5 height 5
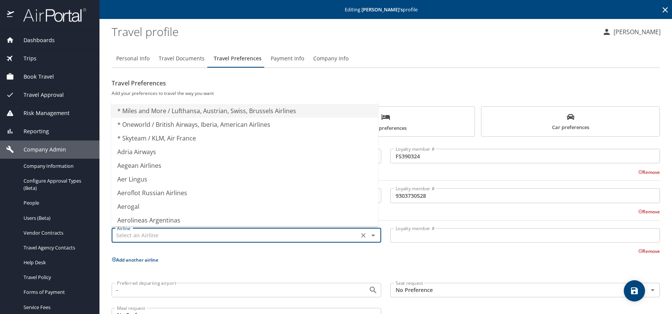
click at [132, 235] on input "text" at bounding box center [235, 235] width 242 height 10
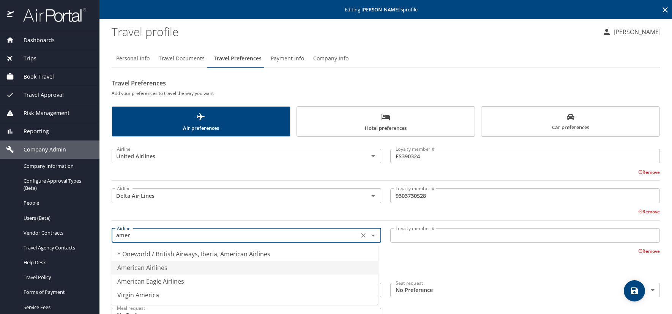
click at [154, 263] on li "American Airlines" at bounding box center [244, 268] width 267 height 14
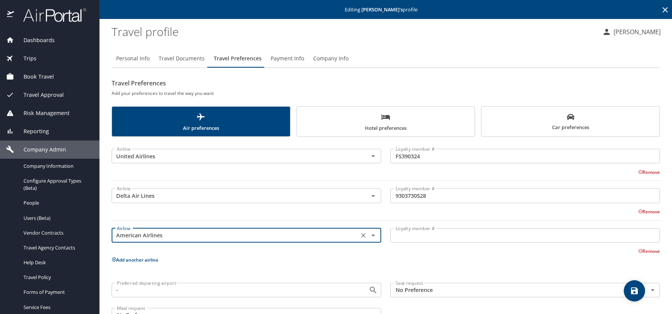
type input "American Airlines"
click at [406, 234] on input "Loyalty member #" at bounding box center [524, 235] width 269 height 14
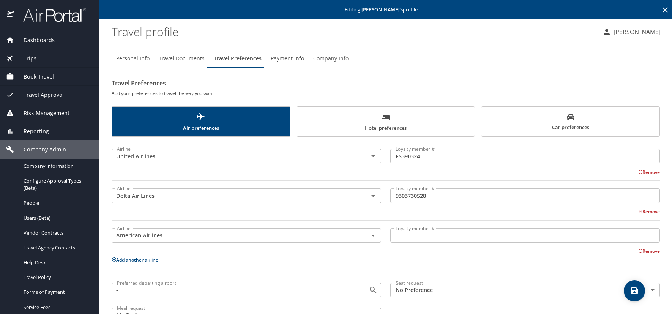
click at [411, 239] on input "Loyalty member #" at bounding box center [524, 235] width 269 height 14
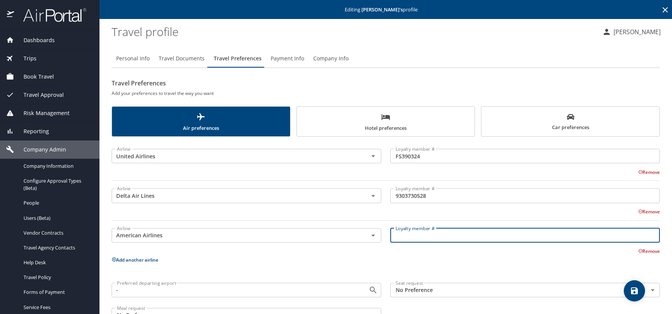
paste input "97VE9F2"
type input "97VE9F2"
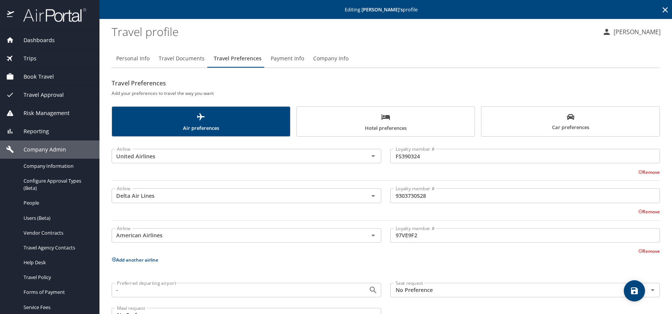
click at [113, 259] on icon at bounding box center [114, 259] width 5 height 5
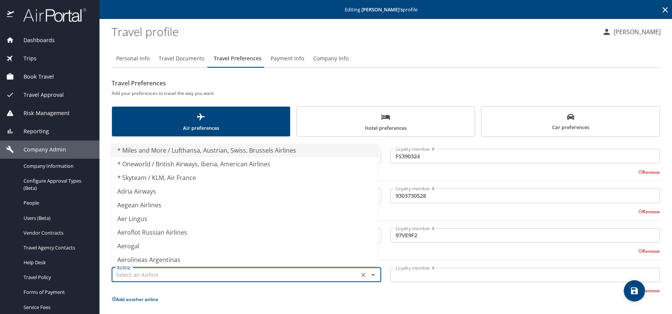
click at [135, 274] on input "text" at bounding box center [235, 275] width 242 height 10
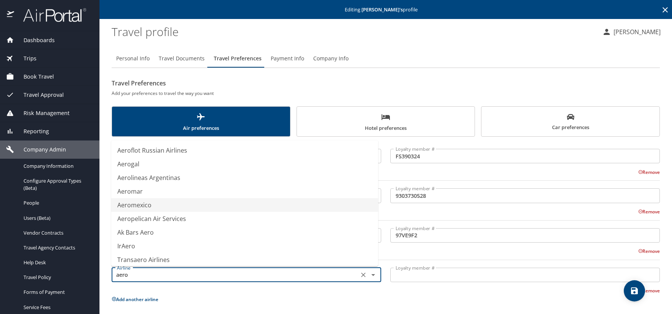
click at [141, 208] on li "Aeromexico" at bounding box center [244, 205] width 267 height 14
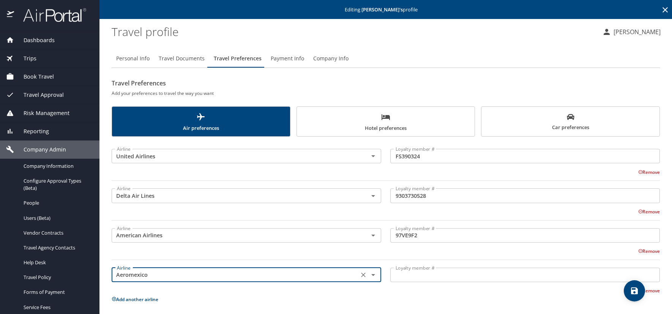
type input "Aeromexico"
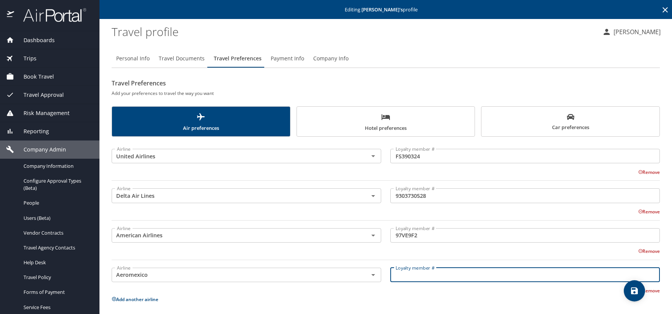
click at [407, 269] on input "Loyalty member #" at bounding box center [524, 275] width 269 height 14
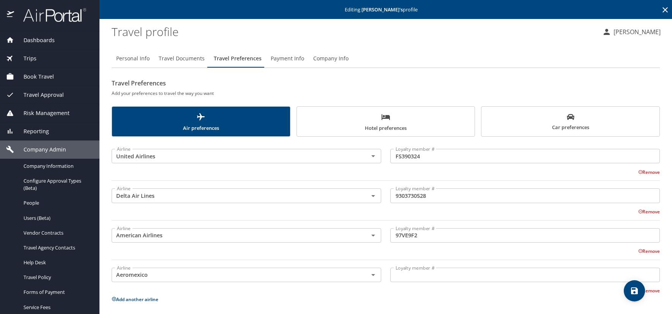
click at [411, 277] on input "Loyalty member #" at bounding box center [524, 275] width 269 height 14
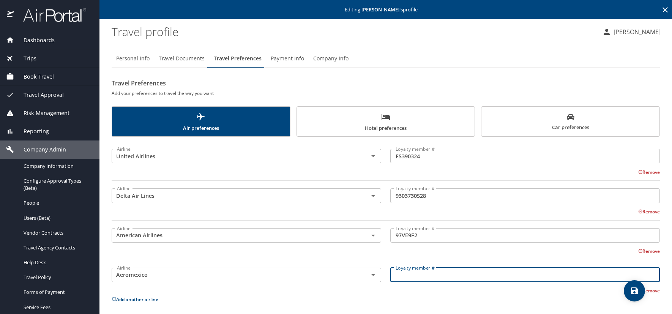
paste input "341230811"
type input "341230811"
click at [631, 291] on icon "save" at bounding box center [634, 290] width 7 height 7
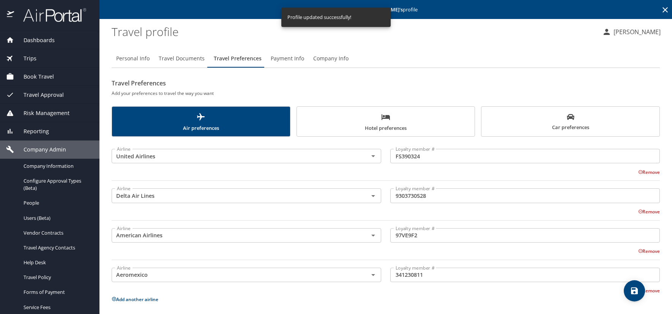
click at [509, 116] on span "Car preferences" at bounding box center [570, 122] width 169 height 19
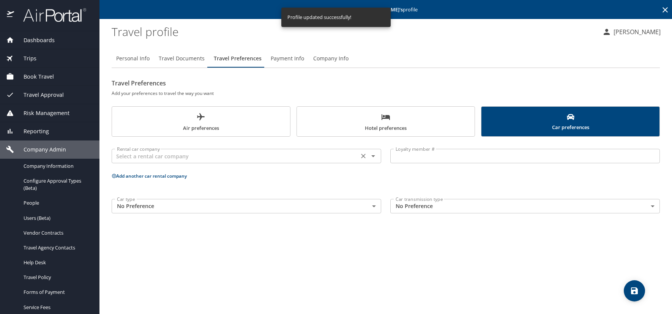
click at [131, 152] on input "text" at bounding box center [235, 156] width 242 height 10
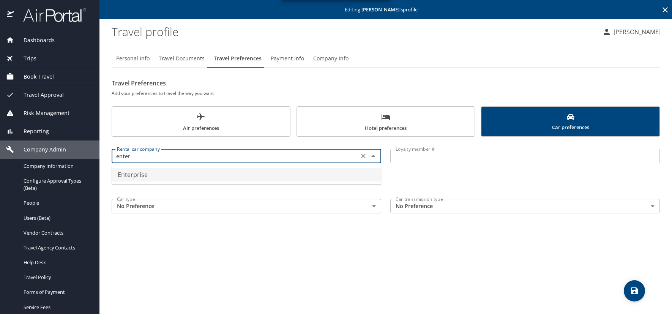
click at [168, 175] on li "Enterprise" at bounding box center [246, 175] width 269 height 14
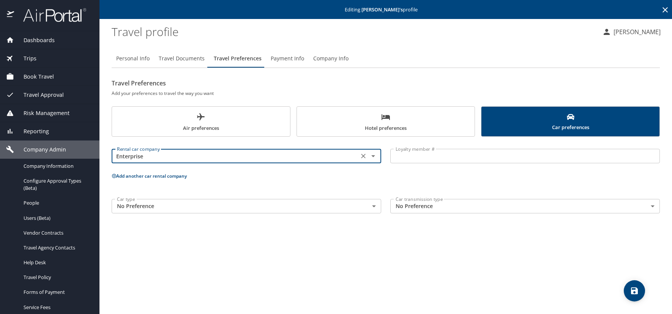
type input "Enterprise"
click at [407, 157] on input "Loyalty member #" at bounding box center [524, 156] width 269 height 14
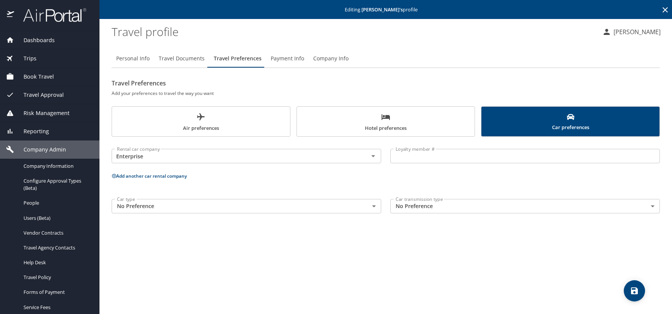
click at [406, 161] on input "Loyalty member #" at bounding box center [524, 156] width 269 height 14
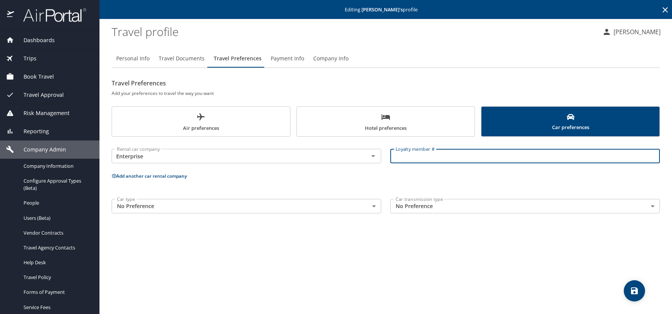
paste input "QJTNXBV."
type input "QJTNXBV"
click at [113, 175] on icon at bounding box center [114, 176] width 4 height 4
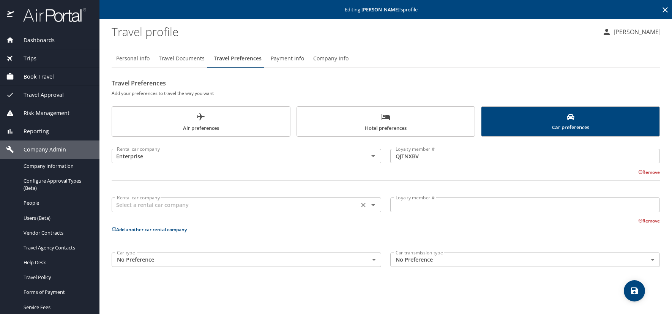
click at [167, 209] on input "text" at bounding box center [235, 205] width 242 height 10
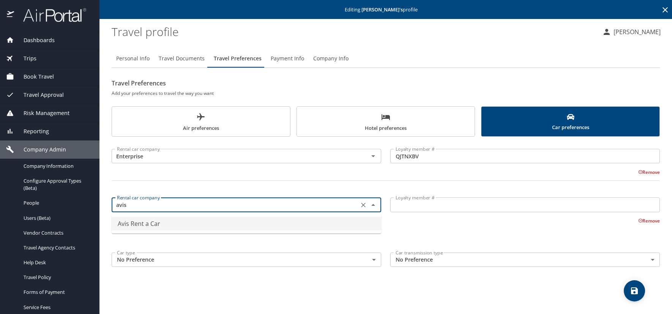
click at [159, 221] on li "Avis Rent a Car" at bounding box center [246, 224] width 269 height 14
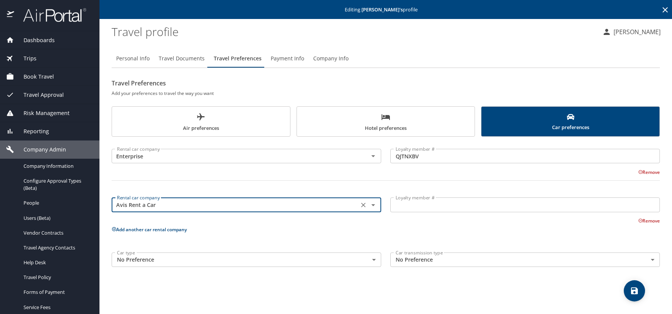
type input "Avis Rent a Car"
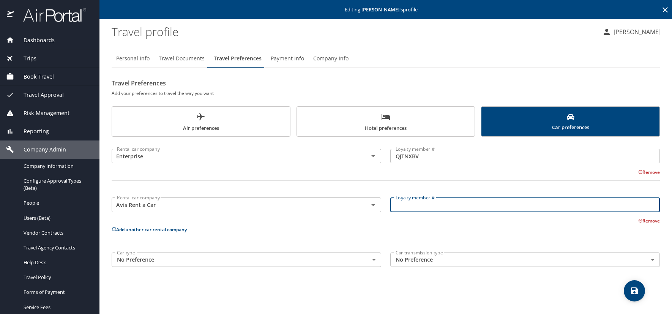
click at [396, 208] on input "Loyalty member #" at bounding box center [524, 204] width 269 height 14
paste input "S1N061"
type input "S1N061"
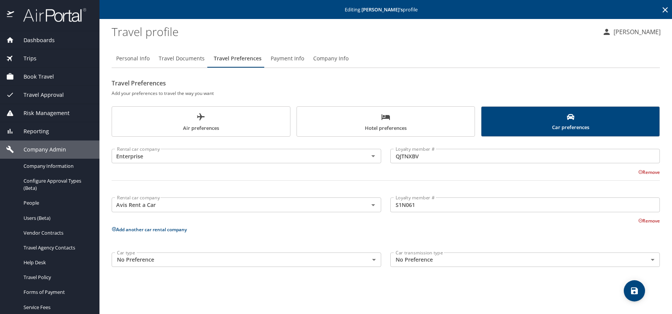
drag, startPoint x: 424, startPoint y: 120, endPoint x: 424, endPoint y: 132, distance: 12.1
click at [424, 120] on span "Hotel preferences" at bounding box center [385, 122] width 169 height 20
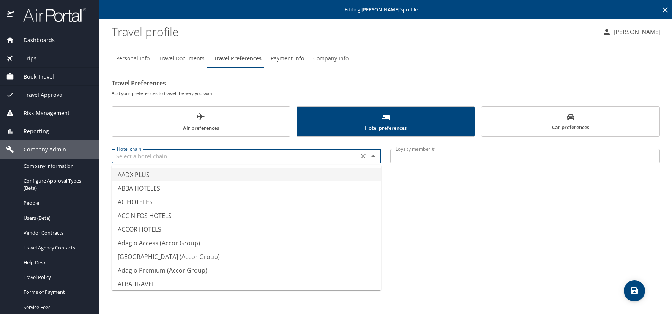
click at [142, 159] on input "text" at bounding box center [235, 156] width 242 height 10
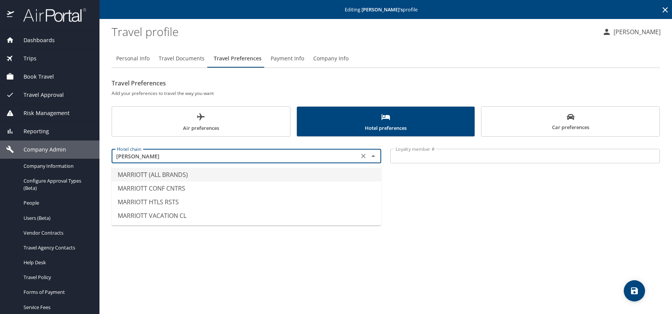
click at [167, 172] on li "MARRIOTT (ALL BRANDS)" at bounding box center [246, 175] width 269 height 14
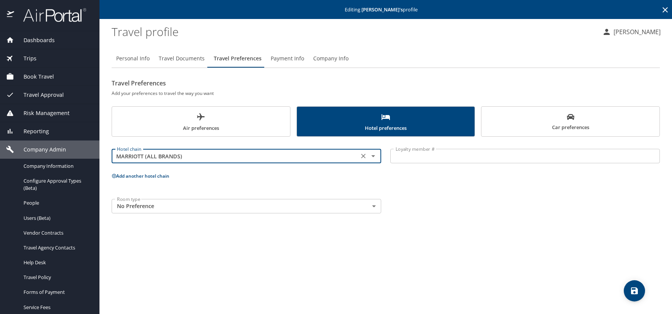
type input "MARRIOTT (ALL BRANDS)"
click at [401, 157] on input "Loyalty member #" at bounding box center [524, 156] width 269 height 14
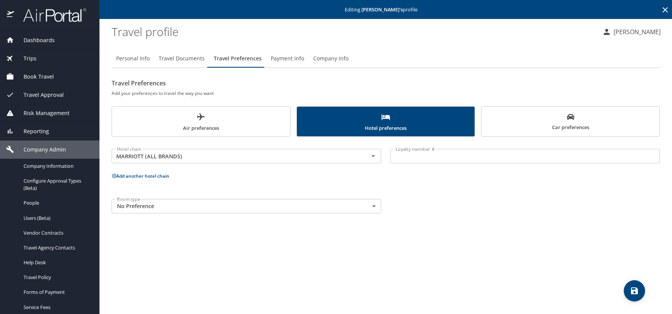
click at [408, 158] on input "Loyalty member #" at bounding box center [524, 156] width 269 height 14
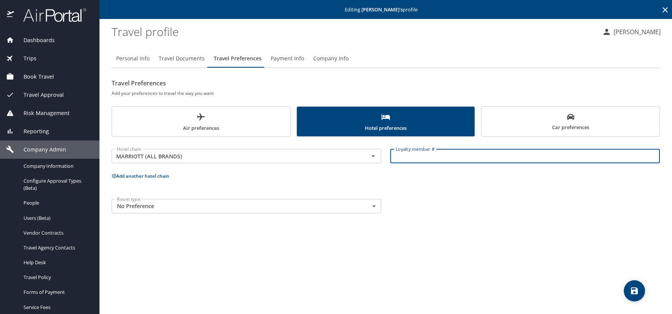
paste input "472689886"
type input "472689886"
click at [115, 175] on icon at bounding box center [114, 175] width 5 height 5
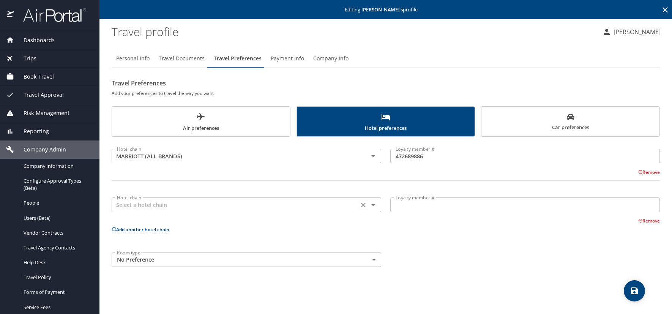
click at [130, 206] on input "text" at bounding box center [235, 205] width 242 height 10
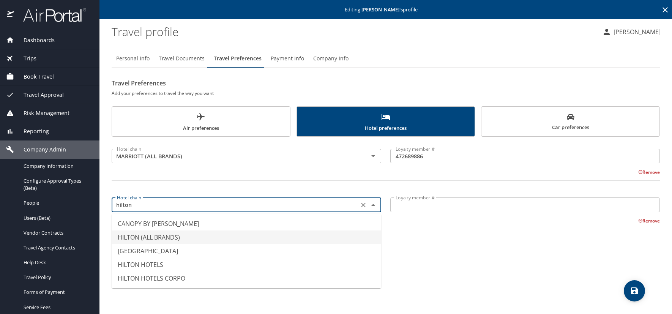
click at [152, 237] on li "HILTON (ALL BRANDS)" at bounding box center [246, 237] width 269 height 14
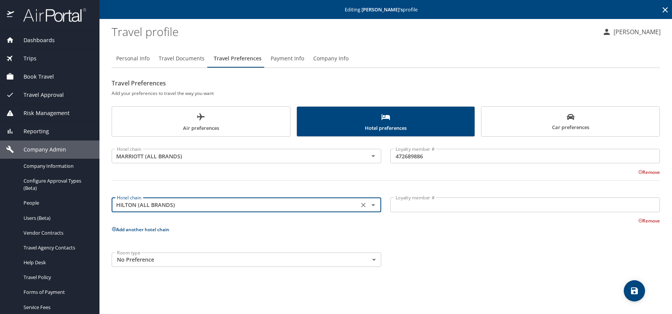
type input "HILTON (ALL BRANDS)"
click at [411, 202] on input "Loyalty member #" at bounding box center [524, 204] width 269 height 14
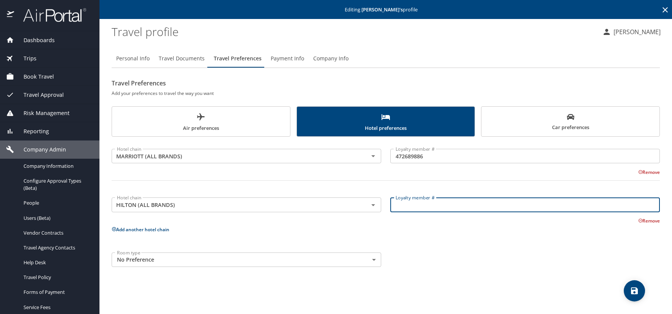
click at [403, 200] on input "Loyalty member #" at bounding box center [524, 204] width 269 height 14
paste input "256934196"
type input "256934196"
click at [113, 228] on icon at bounding box center [114, 229] width 5 height 5
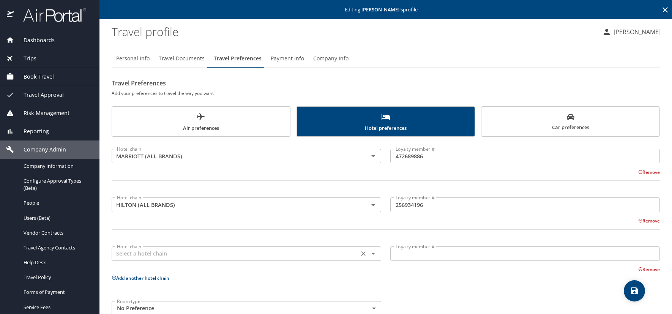
click at [126, 252] on input "text" at bounding box center [235, 254] width 242 height 10
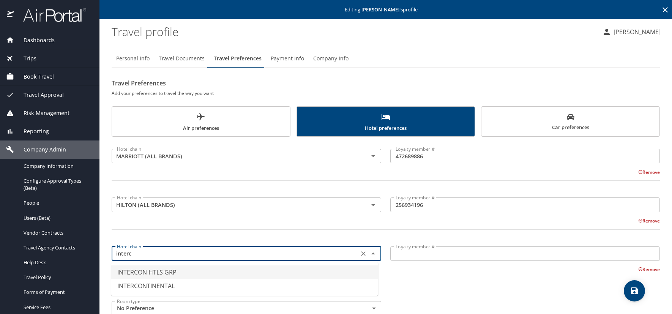
click at [145, 269] on li "INTERCON HTLS GRP" at bounding box center [244, 272] width 267 height 14
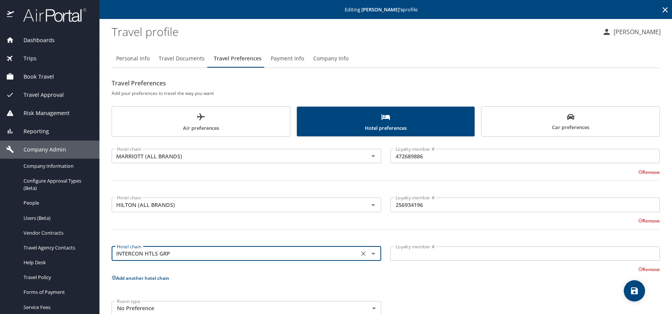
type input "INTERCON HTLS GRP"
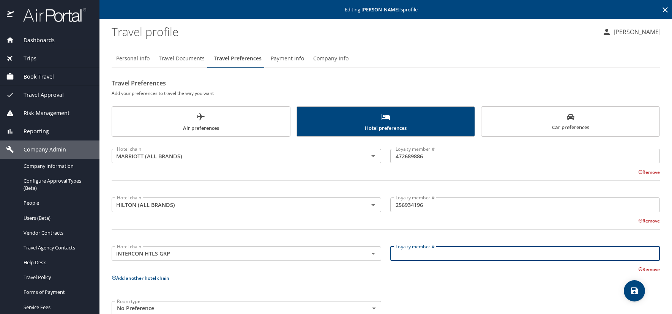
click at [406, 253] on input "Loyalty member #" at bounding box center [524, 253] width 269 height 14
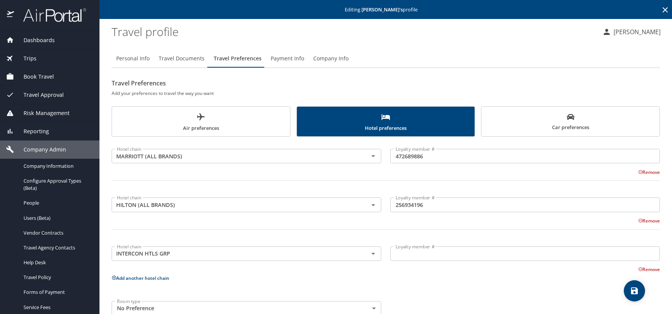
click at [436, 257] on input "Loyalty member #" at bounding box center [524, 253] width 269 height 14
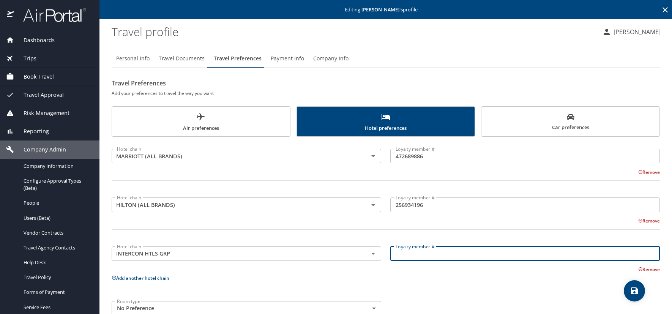
paste input "256934196"
type input "256934196"
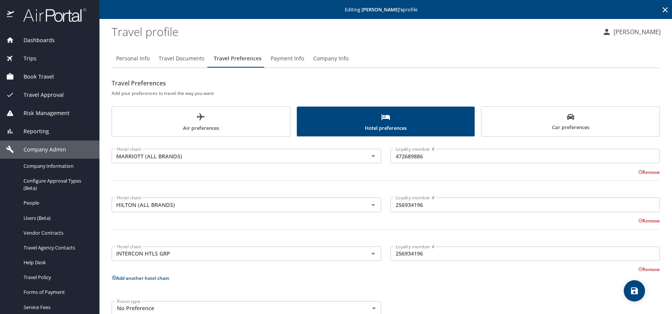
click at [168, 56] on span "Travel Documents" at bounding box center [182, 58] width 46 height 9
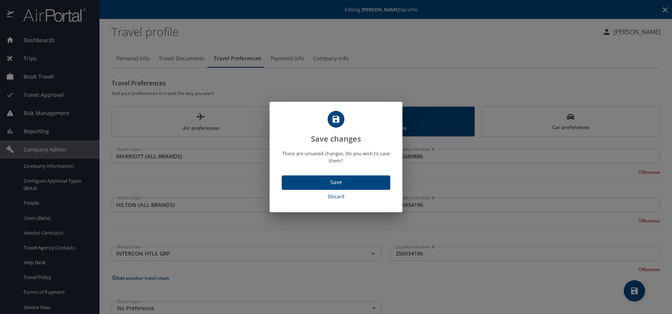
click at [334, 178] on span "Save" at bounding box center [336, 182] width 96 height 9
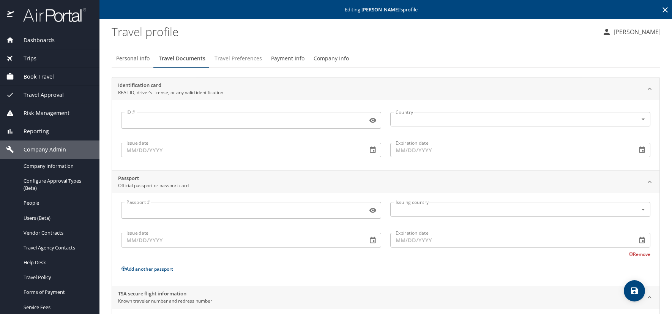
click at [236, 59] on span "Travel Preferences" at bounding box center [237, 58] width 47 height 9
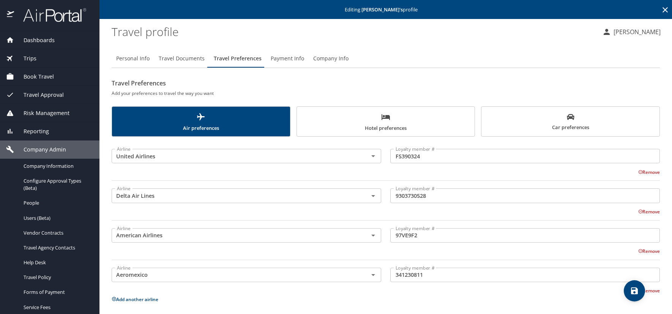
click at [379, 129] on span "Hotel preferences" at bounding box center [385, 122] width 169 height 20
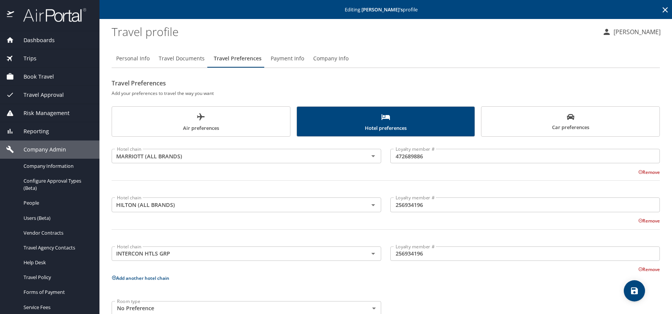
click at [601, 131] on span "Car preferences" at bounding box center [570, 122] width 169 height 19
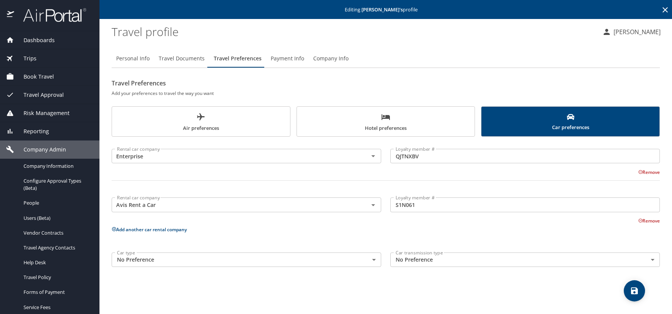
click at [240, 116] on span "Air preferences" at bounding box center [201, 122] width 169 height 20
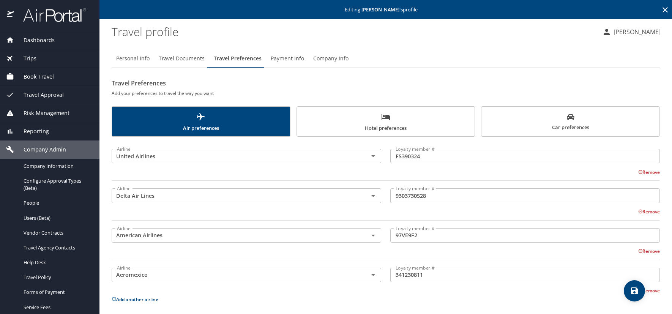
click at [448, 81] on h2 "Travel Preferences" at bounding box center [386, 83] width 548 height 12
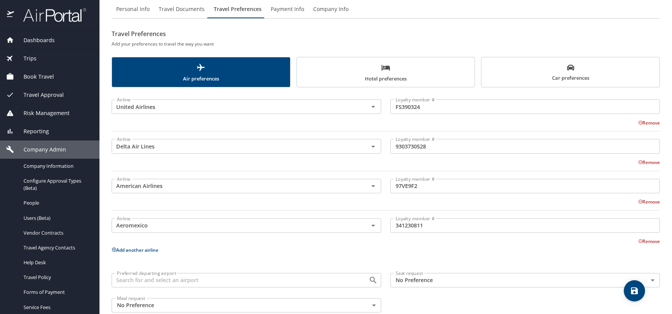
scroll to position [65, 0]
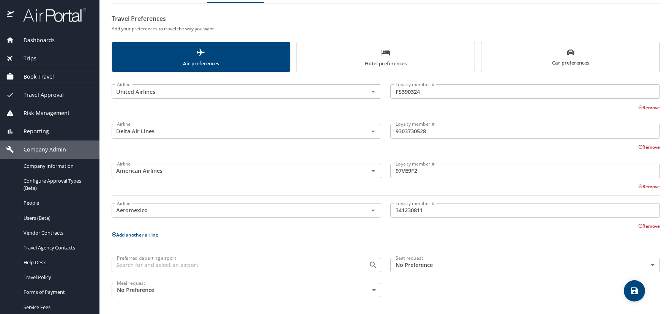
click at [630, 292] on icon "save" at bounding box center [634, 290] width 9 height 9
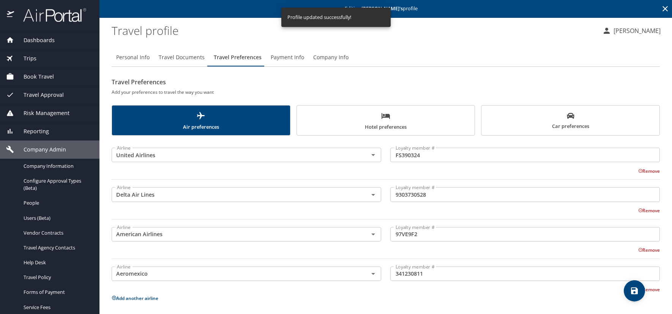
scroll to position [0, 0]
